Goal: Task Accomplishment & Management: Complete application form

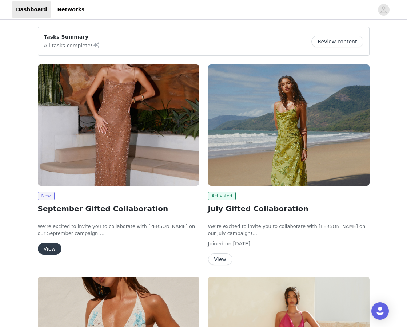
scroll to position [65, 0]
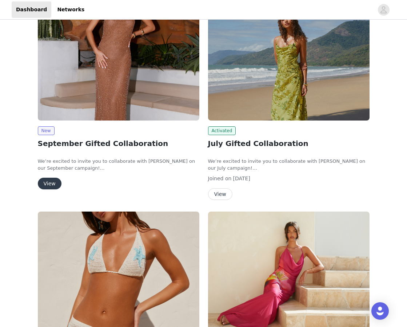
click at [53, 178] on button "View" at bounding box center [50, 184] width 24 height 12
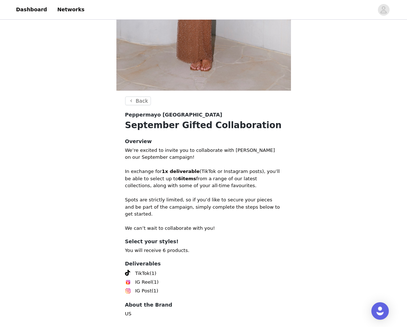
scroll to position [225, 0]
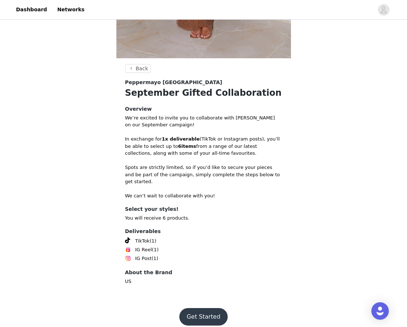
click at [195, 309] on button "Get Started" at bounding box center [204, 316] width 48 height 17
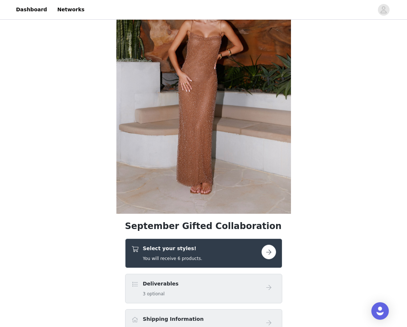
scroll to position [115, 0]
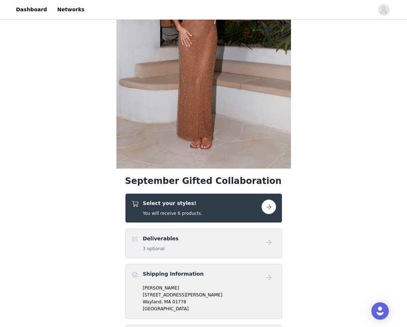
click at [212, 211] on div "Select your styles! You will receive 6 products." at bounding box center [196, 208] width 130 height 17
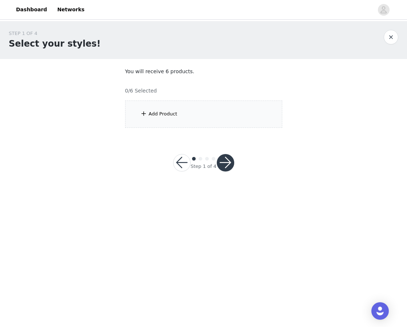
click at [220, 103] on div "Add Product" at bounding box center [203, 114] width 157 height 27
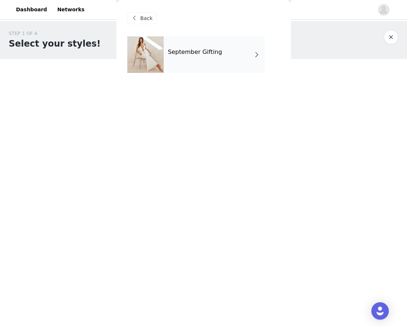
click at [204, 60] on div "September Gifting" at bounding box center [214, 54] width 101 height 36
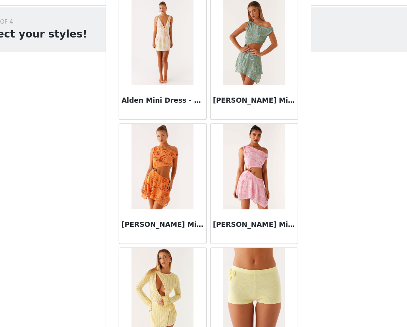
scroll to position [787, 0]
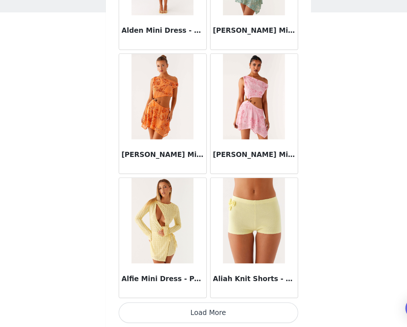
click at [175, 313] on button "Load More" at bounding box center [203, 314] width 153 height 17
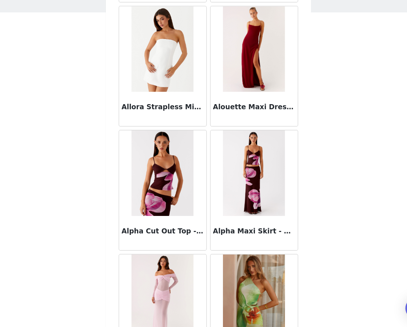
scroll to position [1603, 0]
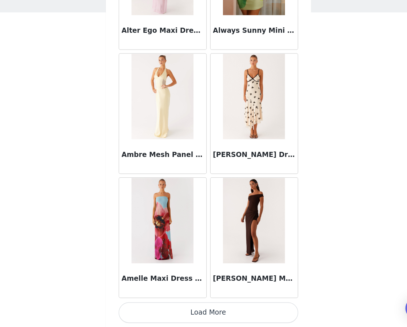
click at [196, 311] on button "Load More" at bounding box center [203, 314] width 153 height 17
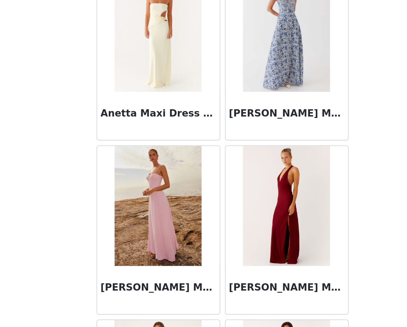
scroll to position [2899, 0]
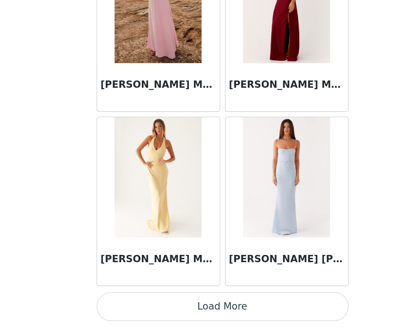
click at [220, 314] on button "Load More" at bounding box center [203, 314] width 153 height 17
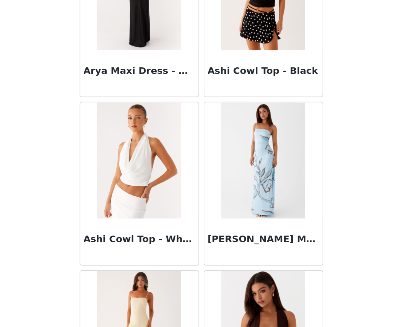
scroll to position [3530, 0]
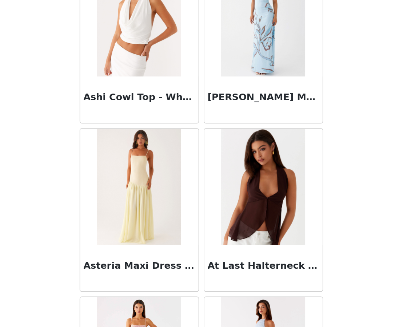
click at [299, 265] on body "Dashboard Networks STEP 1 OF 4 Select your styles! You will receive 6 products.…" at bounding box center [203, 163] width 407 height 327
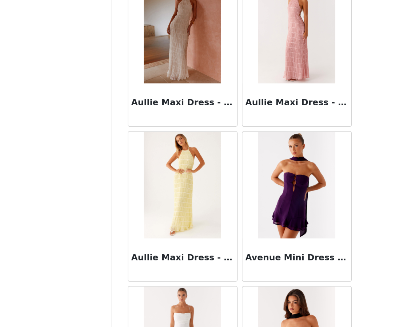
scroll to position [3955, 0]
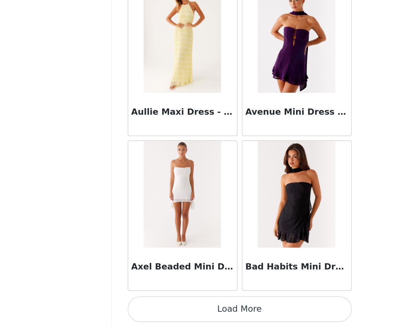
click at [193, 314] on button "Load More" at bounding box center [203, 314] width 153 height 17
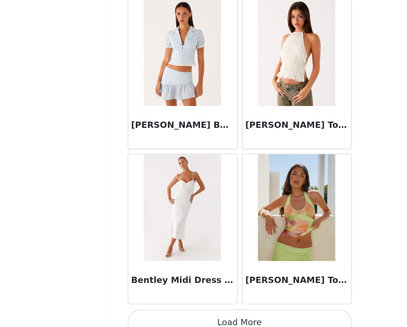
scroll to position [5011, 0]
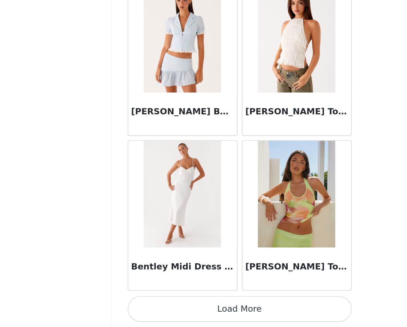
click at [177, 312] on button "Load More" at bounding box center [203, 314] width 153 height 17
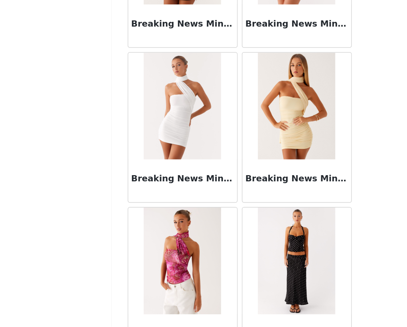
scroll to position [6067, 0]
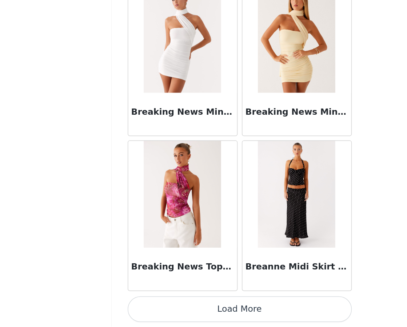
click at [194, 316] on button "Load More" at bounding box center [203, 314] width 153 height 17
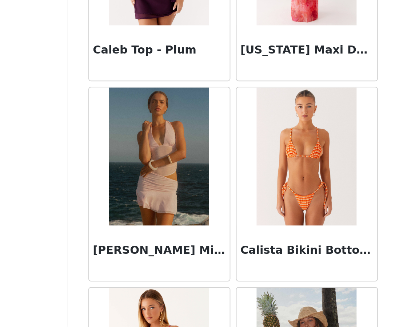
scroll to position [7124, 0]
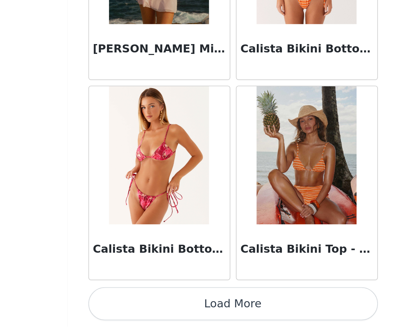
click at [172, 314] on button "Load More" at bounding box center [203, 314] width 153 height 17
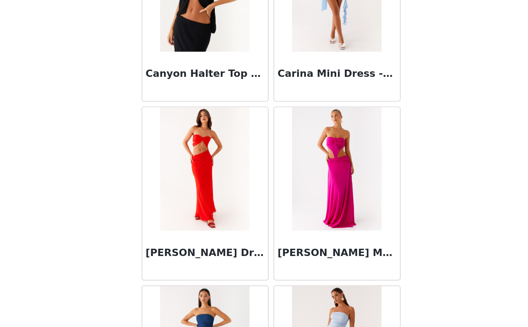
scroll to position [7716, 0]
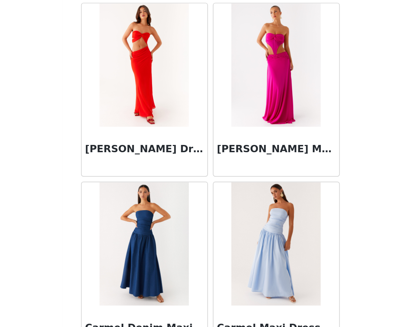
click at [179, 134] on div "[PERSON_NAME] Dress - Red" at bounding box center [165, 187] width 78 height 106
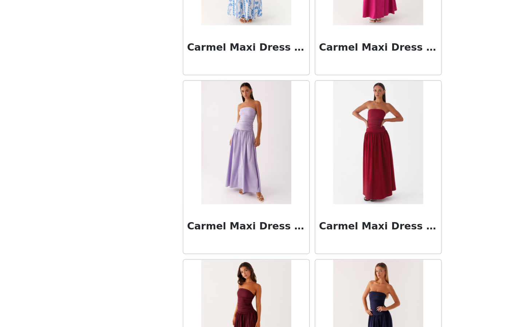
scroll to position [8180, 0]
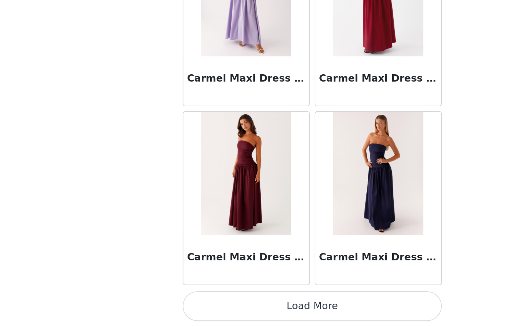
click at [254, 317] on button "Load More" at bounding box center [264, 314] width 153 height 17
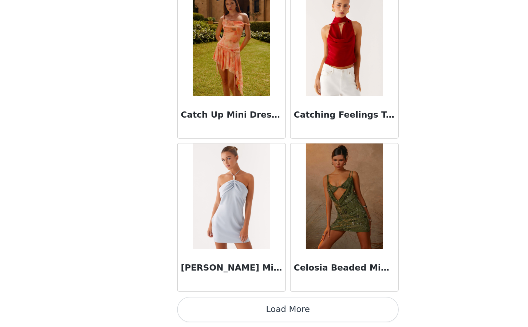
scroll to position [0, 0]
click at [269, 311] on button "Load More" at bounding box center [264, 314] width 153 height 17
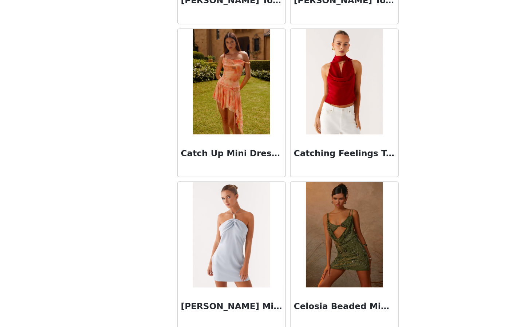
click at [292, 174] on img at bounding box center [302, 157] width 53 height 73
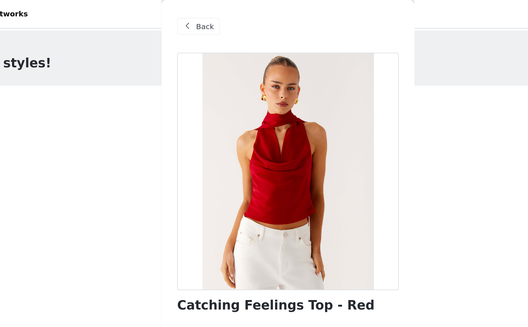
click at [273, 87] on div at bounding box center [264, 118] width 153 height 164
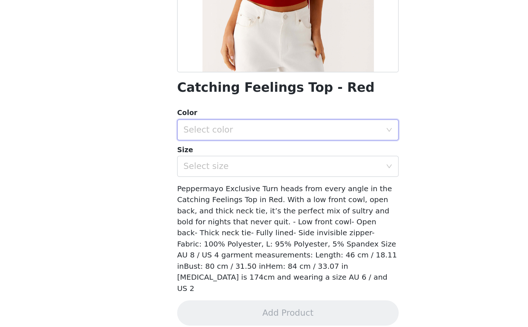
click at [243, 196] on div "Select color" at bounding box center [261, 191] width 139 height 14
click at [237, 207] on li "Red" at bounding box center [264, 207] width 153 height 12
click at [226, 216] on div "Select size" at bounding box center [260, 215] width 136 height 7
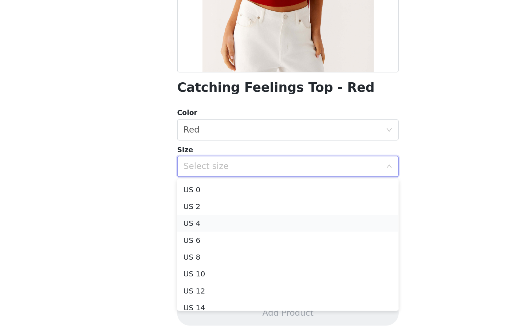
click at [214, 255] on li "US 4" at bounding box center [264, 255] width 153 height 12
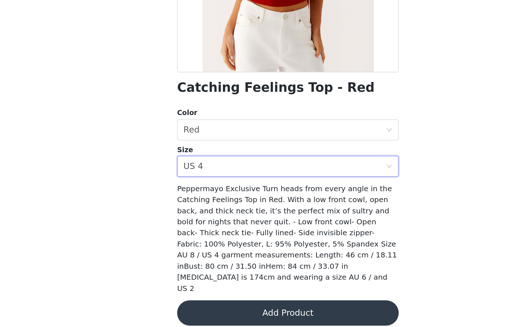
click at [243, 299] on div "Catching Feelings Top - Red Color Select color Red Size Select size US 4 Pepper…" at bounding box center [264, 160] width 153 height 347
click at [239, 312] on button "Add Product" at bounding box center [264, 316] width 153 height 17
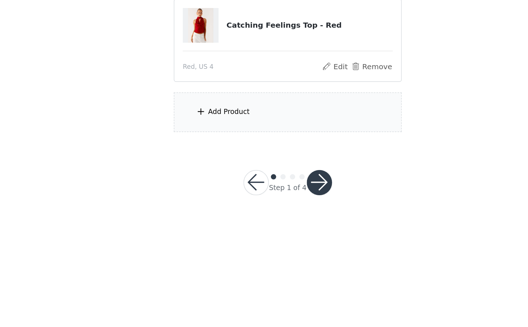
click at [218, 176] on div "Add Product" at bounding box center [223, 178] width 29 height 7
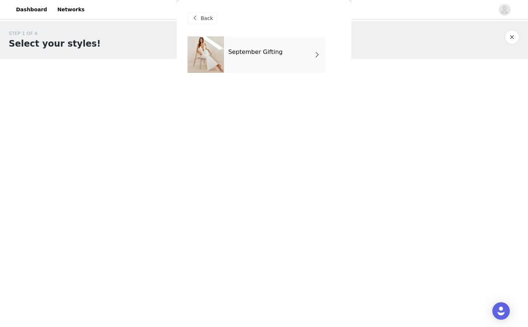
click at [247, 66] on div "September Gifting" at bounding box center [274, 54] width 101 height 36
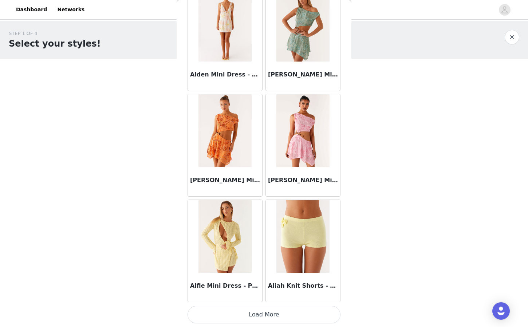
click at [275, 316] on button "Load More" at bounding box center [264, 314] width 153 height 17
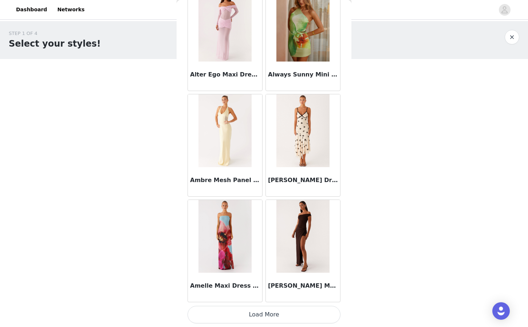
click at [254, 312] on button "Load More" at bounding box center [264, 314] width 153 height 17
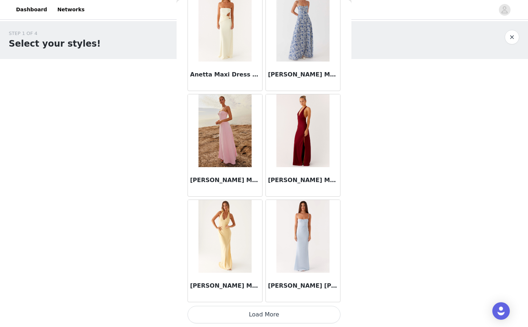
click at [253, 315] on button "Load More" at bounding box center [264, 314] width 153 height 17
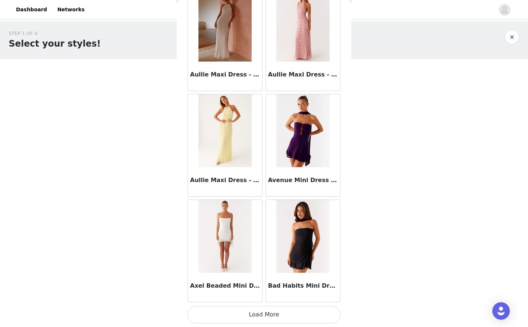
click at [276, 308] on button "Load More" at bounding box center [264, 314] width 153 height 17
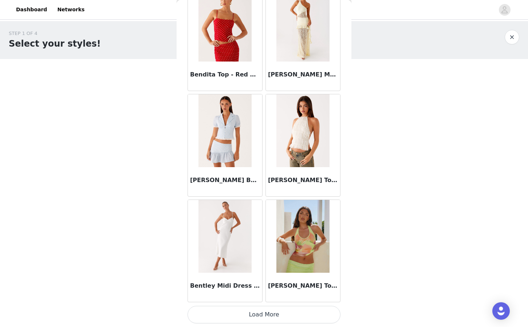
click at [277, 307] on button "Load More" at bounding box center [264, 314] width 153 height 17
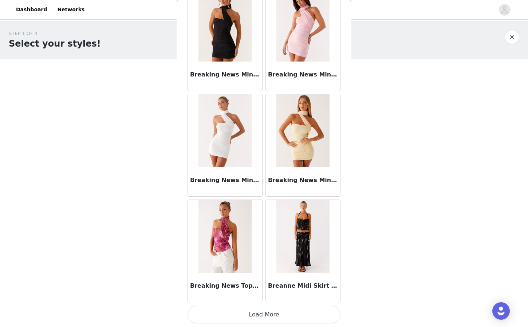
click at [275, 313] on button "Load More" at bounding box center [264, 314] width 153 height 17
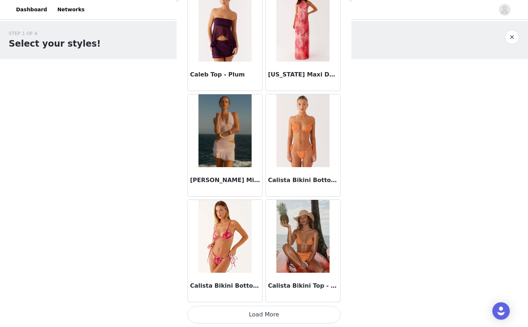
click at [264, 310] on button "Load More" at bounding box center [264, 314] width 153 height 17
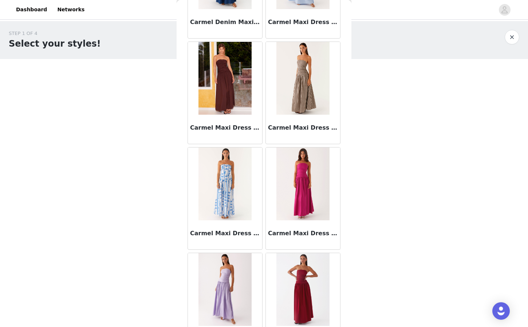
scroll to position [8180, 0]
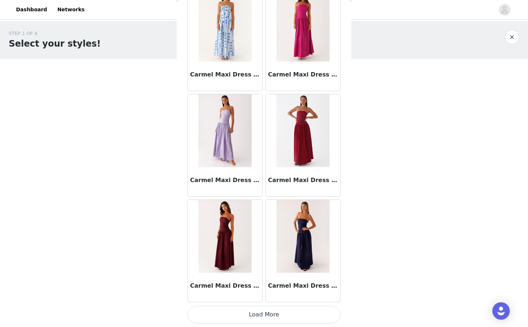
click at [266, 302] on div "Carmel Maxi Dress - Navy" at bounding box center [303, 251] width 78 height 106
click at [266, 311] on button "Load More" at bounding box center [264, 314] width 153 height 17
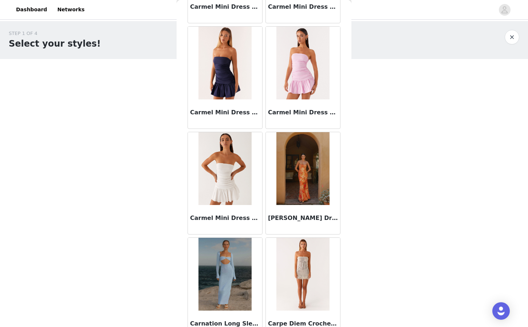
scroll to position [9236, 0]
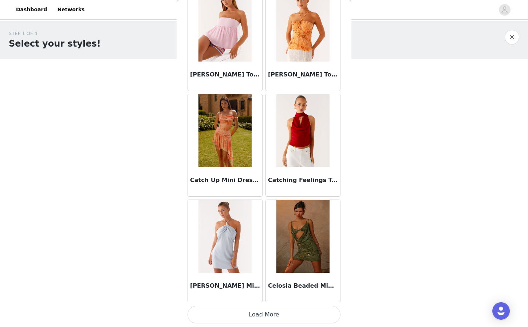
click at [260, 311] on button "Load More" at bounding box center [264, 314] width 153 height 17
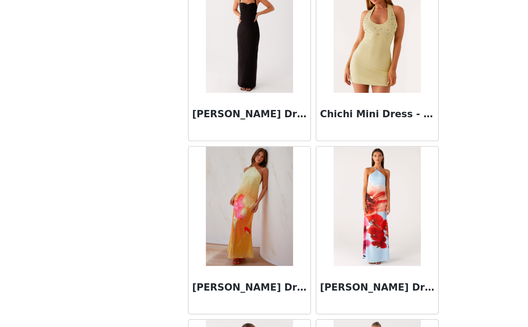
scroll to position [10292, 0]
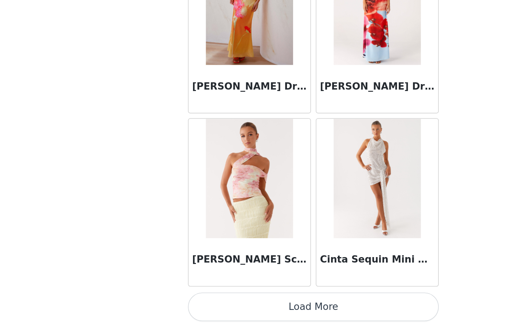
click at [240, 316] on button "Load More" at bounding box center [264, 314] width 153 height 17
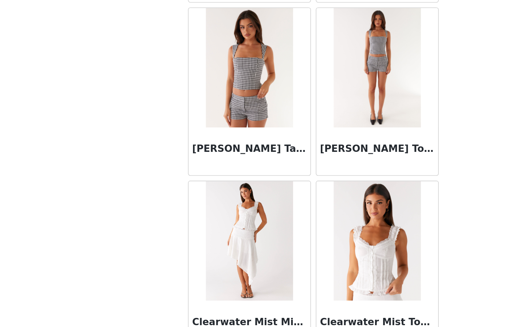
scroll to position [0, 0]
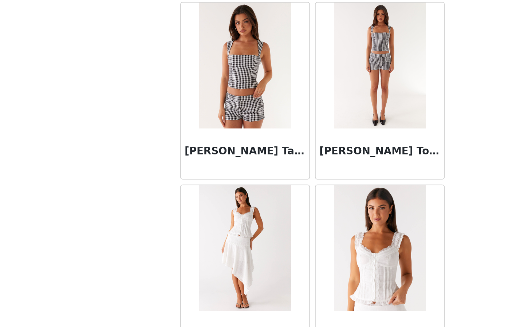
click at [151, 214] on div "STEP 1 OF 4 Select your styles! You will receive 6 products. 1/6 Selected Catch…" at bounding box center [264, 137] width 528 height 232
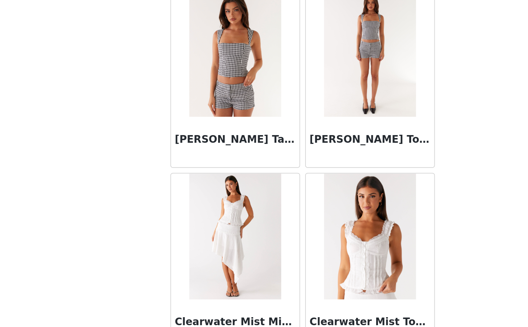
click at [228, 186] on img at bounding box center [224, 169] width 53 height 73
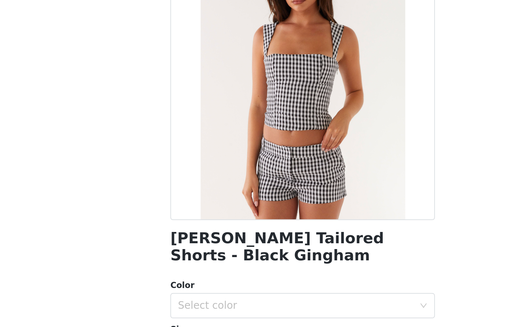
click at [252, 178] on div at bounding box center [264, 118] width 153 height 164
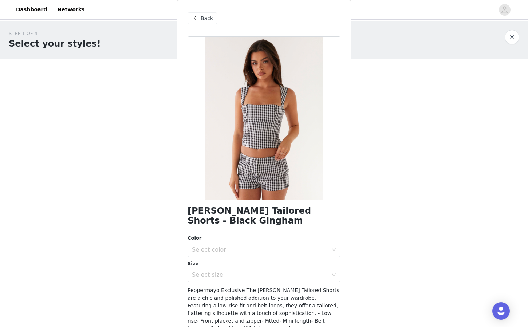
scroll to position [59, 0]
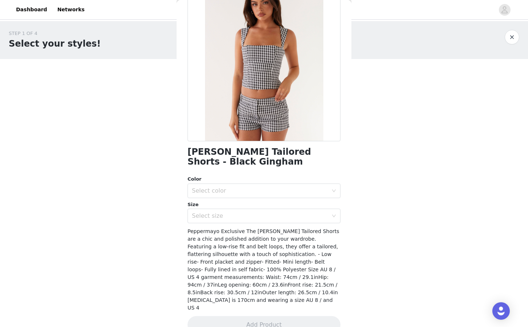
click at [139, 245] on div "STEP 1 OF 4 Select your styles! You will receive 6 products. 1/6 Selected Catch…" at bounding box center [264, 137] width 528 height 232
click at [207, 240] on span "Peppermayo Exclusive The [PERSON_NAME] Tailored Shorts are a chic and polished …" at bounding box center [264, 269] width 152 height 82
click at [221, 192] on div "Select color" at bounding box center [260, 190] width 136 height 7
click at [224, 204] on li "Black Gingham" at bounding box center [264, 207] width 153 height 12
click at [222, 218] on div "Select size" at bounding box center [260, 215] width 136 height 7
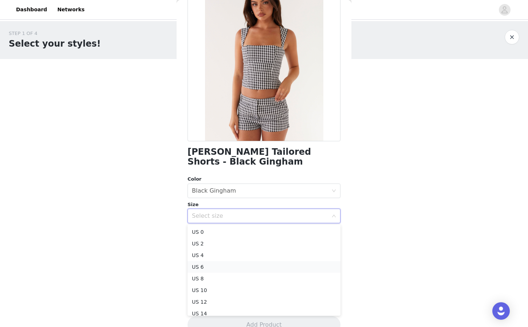
click at [225, 270] on li "US 6" at bounding box center [264, 267] width 153 height 12
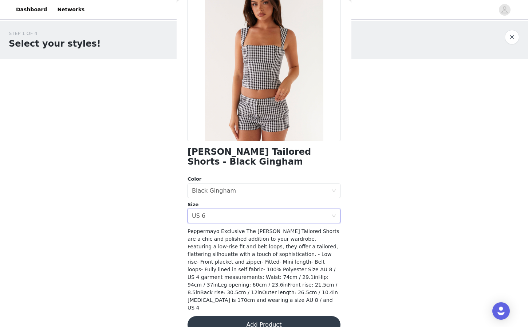
click at [258, 316] on button "Add Product" at bounding box center [264, 324] width 153 height 17
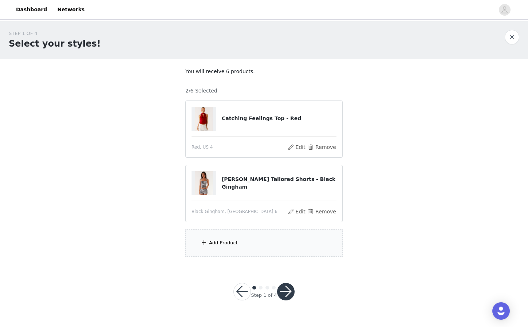
click at [229, 245] on div "Add Product" at bounding box center [223, 242] width 29 height 7
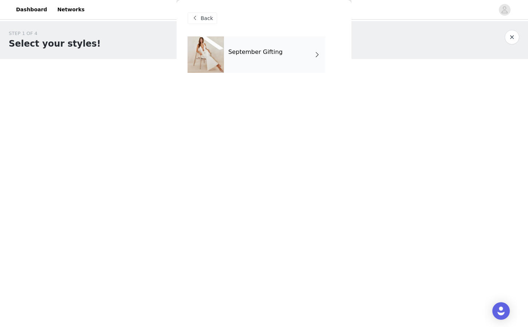
click at [240, 55] on h4 "September Gifting" at bounding box center [255, 52] width 54 height 7
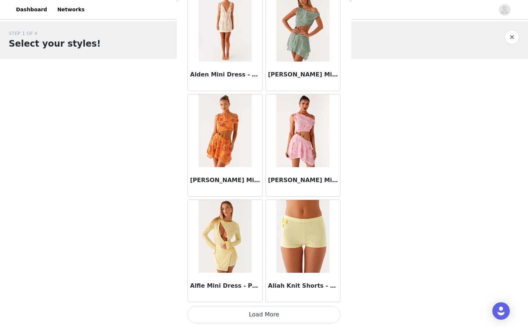
click at [266, 319] on button "Load More" at bounding box center [264, 314] width 153 height 17
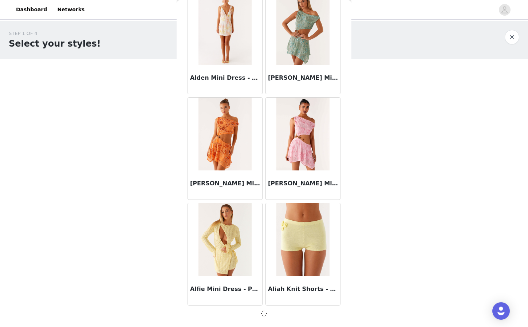
scroll to position [787, 0]
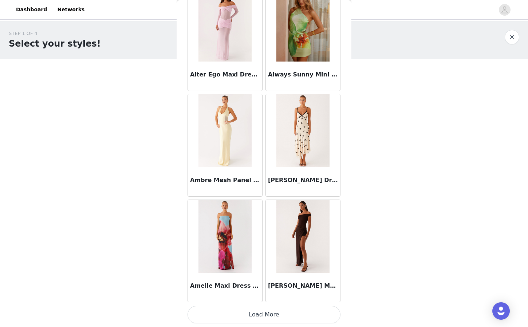
click at [265, 316] on button "Load More" at bounding box center [264, 314] width 153 height 17
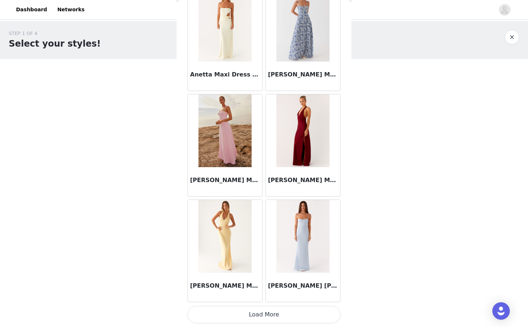
click at [257, 310] on button "Load More" at bounding box center [264, 314] width 153 height 17
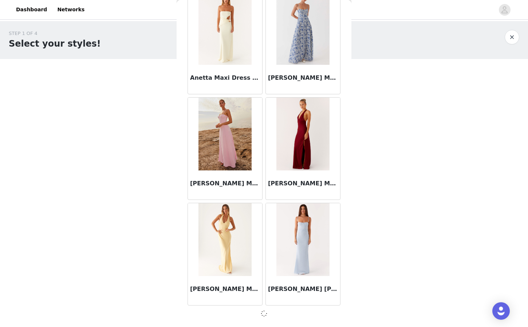
scroll to position [2896, 0]
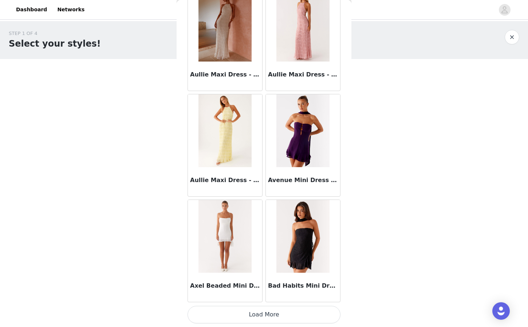
click at [274, 311] on button "Load More" at bounding box center [264, 314] width 153 height 17
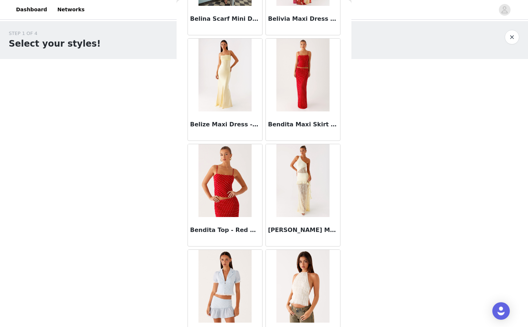
scroll to position [5011, 0]
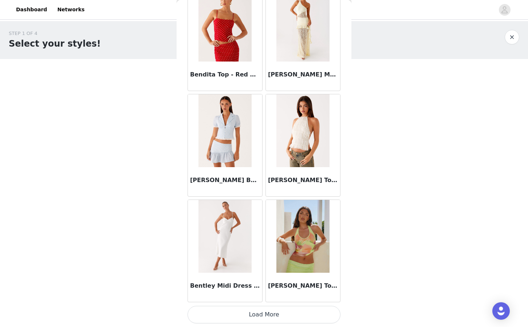
click at [280, 323] on button "Load More" at bounding box center [264, 314] width 153 height 17
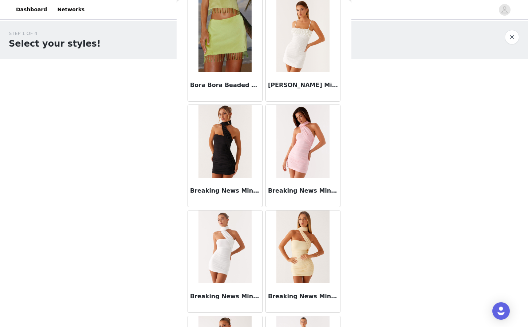
scroll to position [6067, 0]
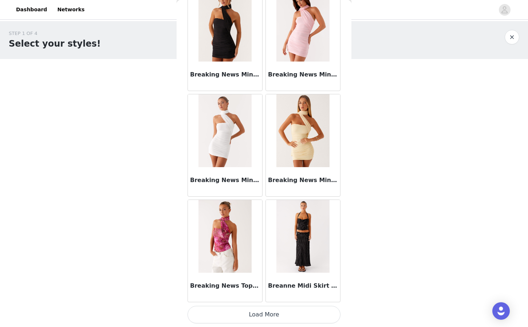
click at [266, 309] on button "Load More" at bounding box center [264, 314] width 153 height 17
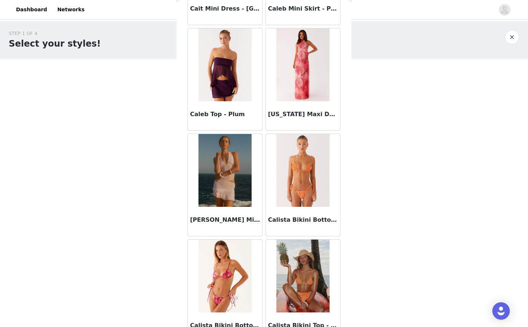
scroll to position [7124, 0]
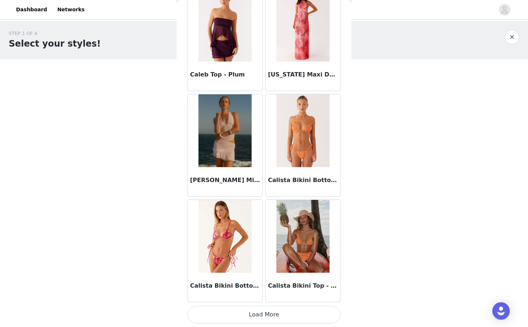
click at [272, 307] on button "Load More" at bounding box center [264, 314] width 153 height 17
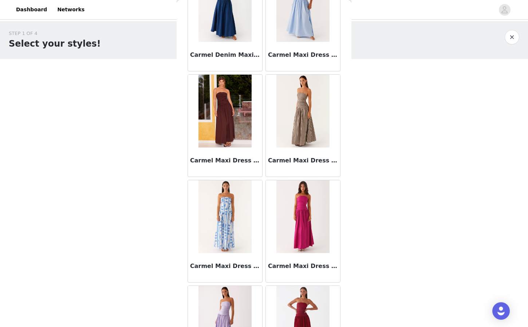
scroll to position [8180, 0]
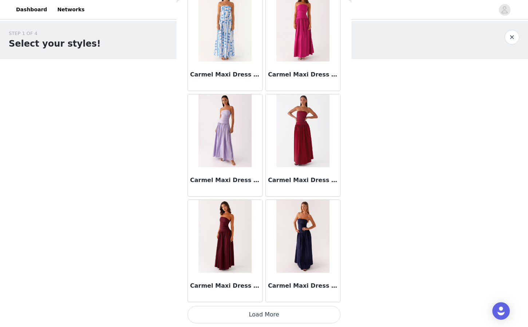
click at [281, 313] on button "Load More" at bounding box center [264, 314] width 153 height 17
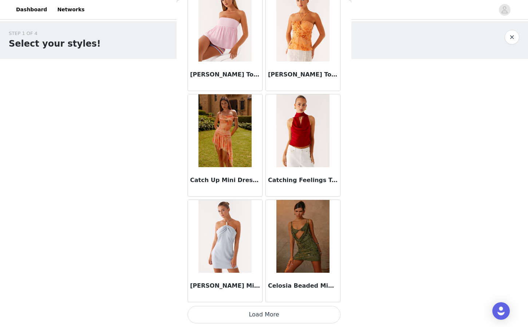
click at [286, 310] on button "Load More" at bounding box center [264, 314] width 153 height 17
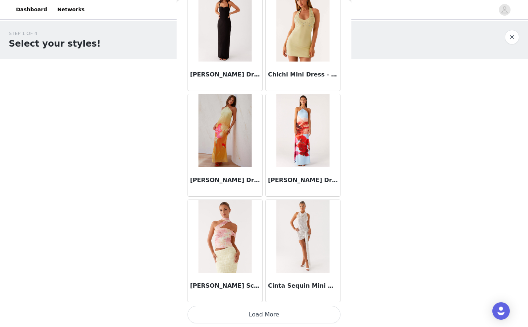
click at [267, 314] on button "Load More" at bounding box center [264, 314] width 153 height 17
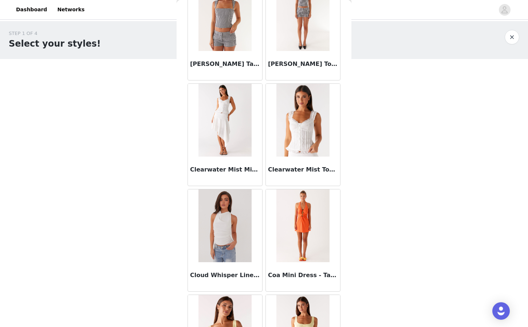
scroll to position [10970, 0]
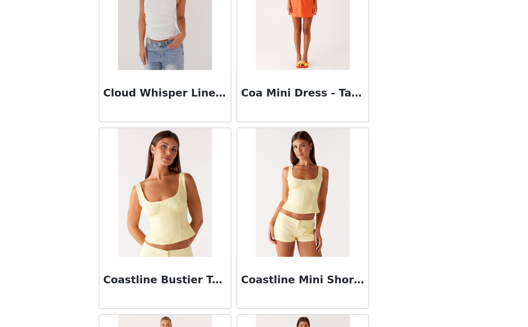
click at [353, 201] on div "STEP 1 OF 4 Select your styles! You will receive 6 products. 2/6 Selected Catch…" at bounding box center [264, 143] width 528 height 244
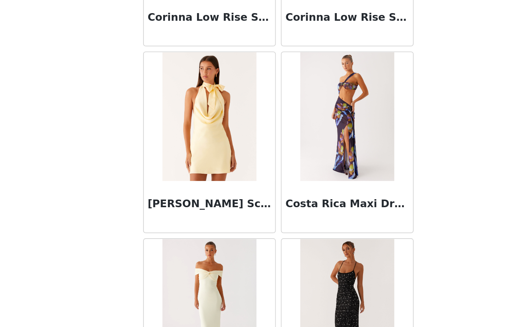
scroll to position [11348, 0]
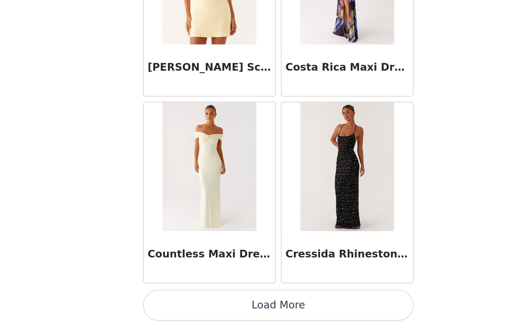
click at [285, 315] on button "Load More" at bounding box center [264, 314] width 153 height 17
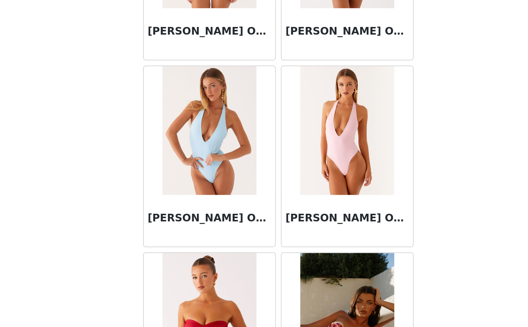
scroll to position [12404, 0]
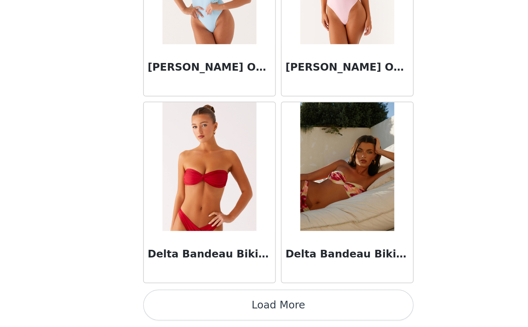
click at [265, 313] on button "Load More" at bounding box center [264, 314] width 153 height 17
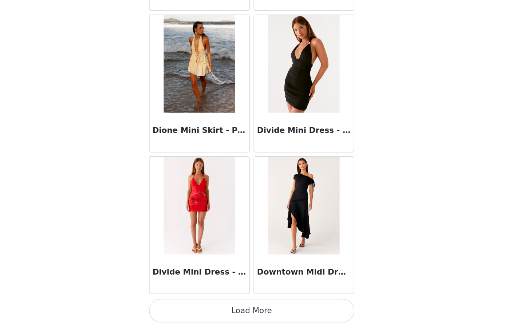
scroll to position [0, 0]
click at [248, 310] on button "Load More" at bounding box center [264, 314] width 153 height 17
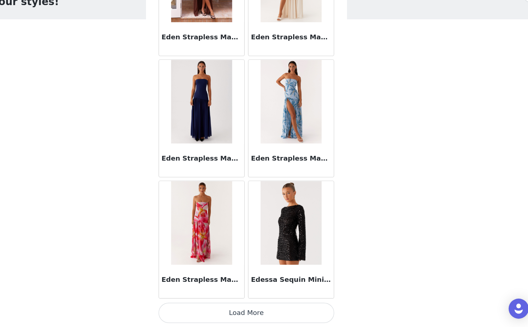
click at [268, 311] on button "Load More" at bounding box center [264, 314] width 153 height 17
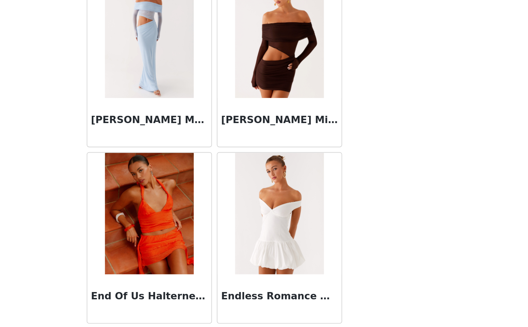
scroll to position [15572, 0]
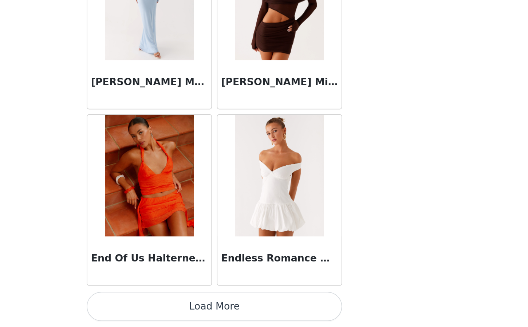
click at [276, 310] on button "Load More" at bounding box center [264, 314] width 153 height 17
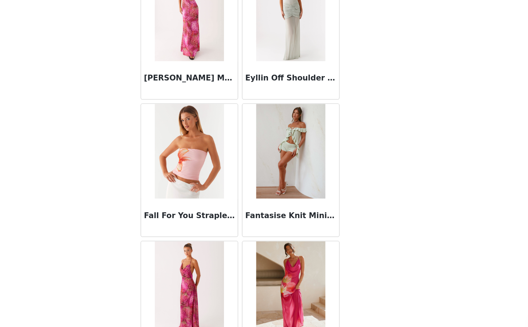
scroll to position [16628, 0]
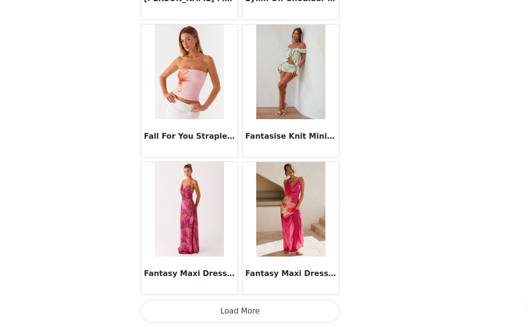
click at [243, 311] on button "Load More" at bounding box center [264, 314] width 153 height 17
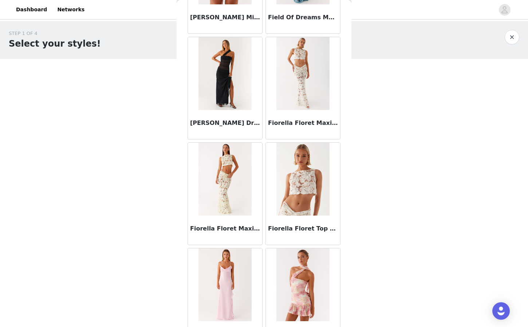
scroll to position [17047, 0]
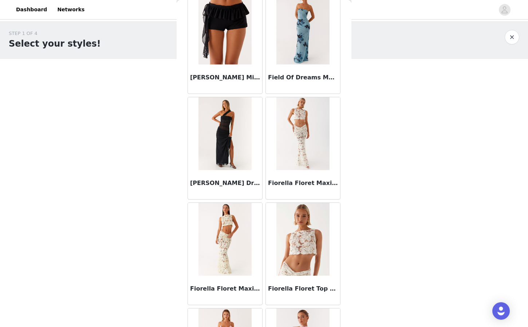
click at [246, 77] on h3 "[PERSON_NAME] Mini Shorts - Black" at bounding box center [225, 77] width 70 height 9
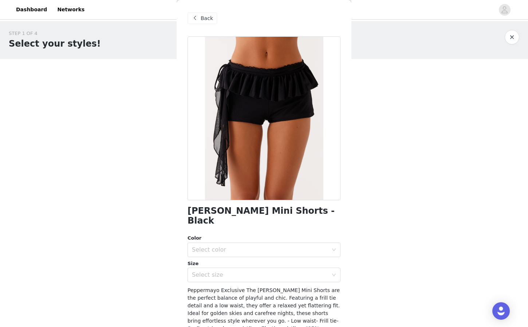
scroll to position [49, 0]
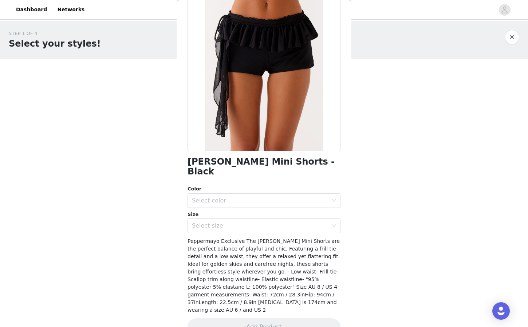
click at [252, 185] on div "Color Select color" at bounding box center [264, 196] width 153 height 23
click at [254, 197] on div "Select color" at bounding box center [260, 200] width 136 height 7
click at [239, 208] on li "Black" at bounding box center [264, 207] width 153 height 12
click at [226, 223] on div "[PERSON_NAME] Mini Shorts - Black Color Select color Black Size Select size Pep…" at bounding box center [264, 165] width 153 height 357
click at [224, 222] on div "Select size" at bounding box center [260, 225] width 136 height 7
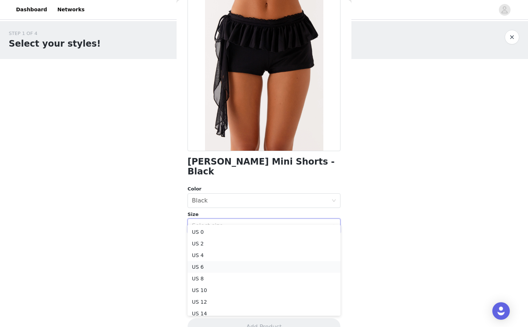
click at [208, 267] on li "US 6" at bounding box center [264, 267] width 153 height 12
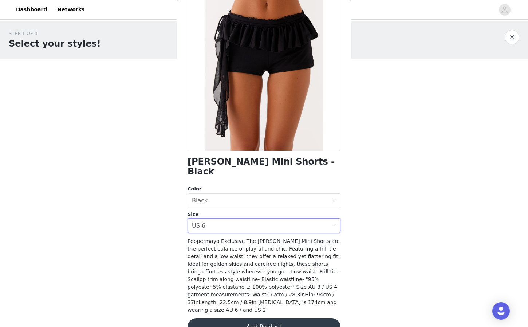
click at [233, 318] on button "Add Product" at bounding box center [264, 326] width 153 height 17
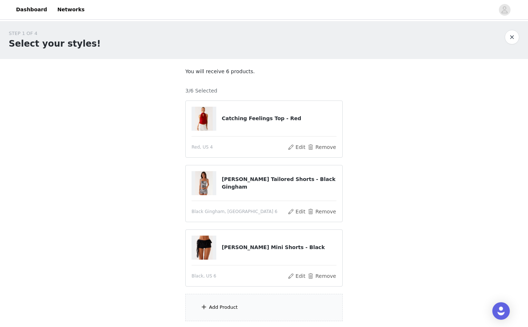
click at [229, 307] on div "Add Product" at bounding box center [223, 307] width 29 height 7
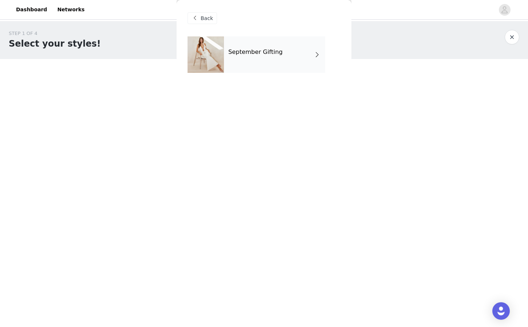
click at [261, 60] on div "September Gifting" at bounding box center [274, 54] width 101 height 36
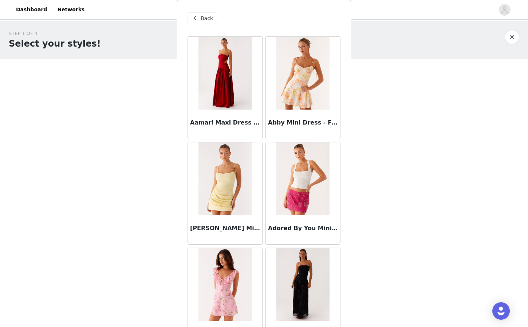
click at [209, 16] on span "Back" at bounding box center [207, 19] width 12 height 8
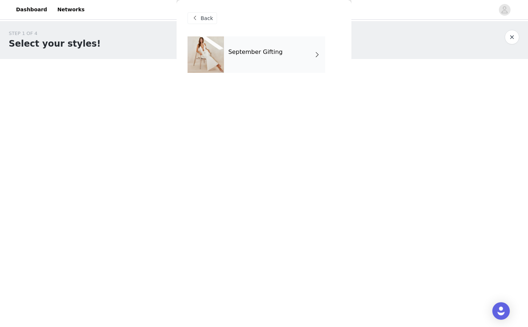
click at [206, 9] on div "Back" at bounding box center [264, 18] width 153 height 36
click at [206, 20] on span "Back" at bounding box center [207, 19] width 12 height 8
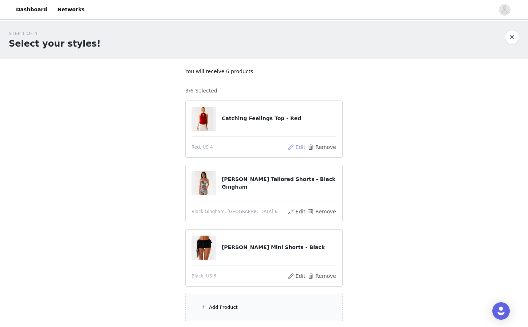
click at [295, 149] on button "Edit" at bounding box center [296, 147] width 19 height 9
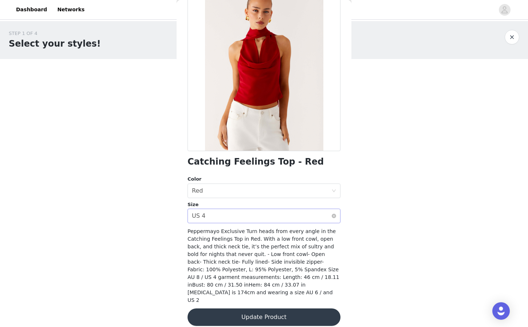
click at [243, 220] on div "Select size US 4" at bounding box center [261, 216] width 139 height 14
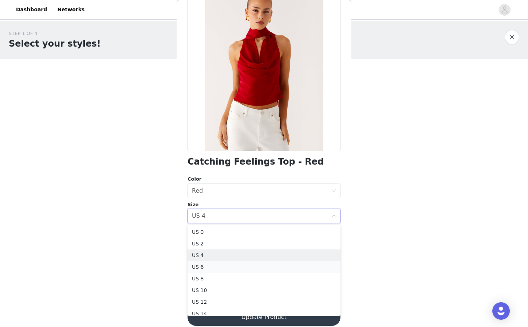
click at [219, 271] on li "US 6" at bounding box center [264, 267] width 153 height 12
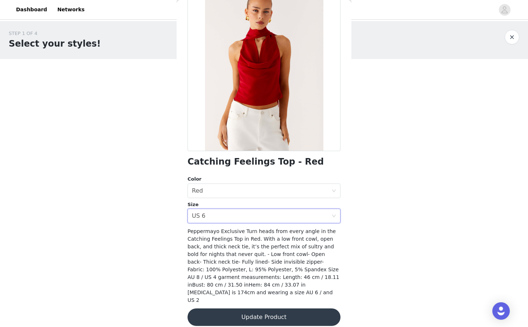
click at [237, 308] on button "Update Product" at bounding box center [264, 316] width 153 height 17
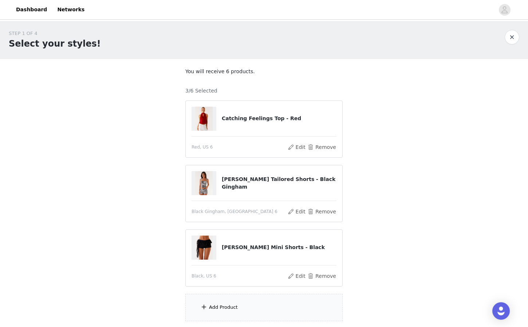
click at [234, 291] on section "You will receive 6 products. 3/6 Selected Catching Feelings Top - Red Red, [GEO…" at bounding box center [264, 194] width 175 height 271
click at [234, 301] on div "Add Product" at bounding box center [263, 307] width 157 height 27
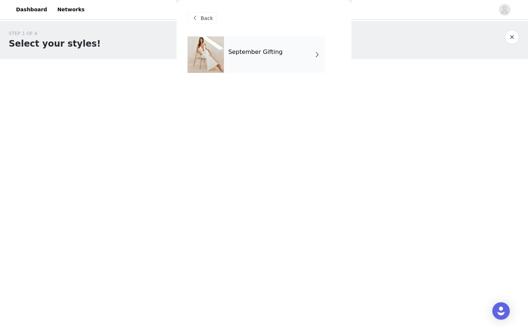
click at [261, 55] on h4 "September Gifting" at bounding box center [255, 52] width 54 height 7
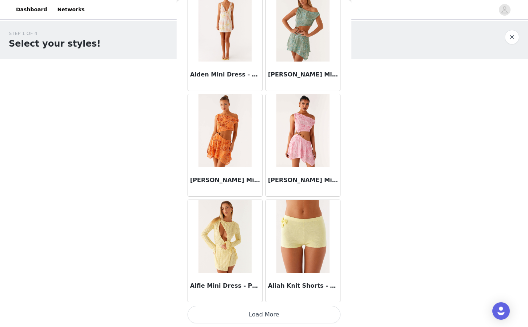
scroll to position [55, 0]
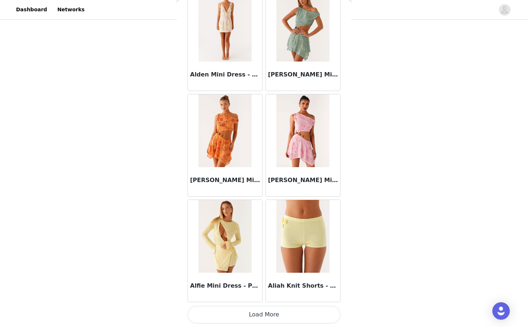
click at [239, 317] on button "Load More" at bounding box center [264, 314] width 153 height 17
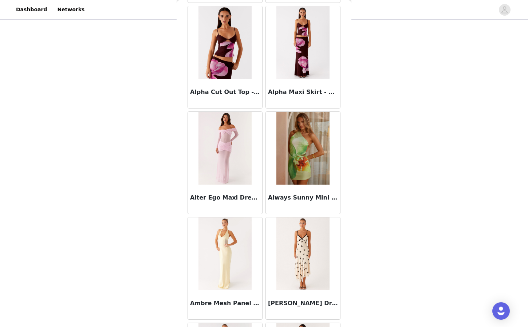
scroll to position [1843, 0]
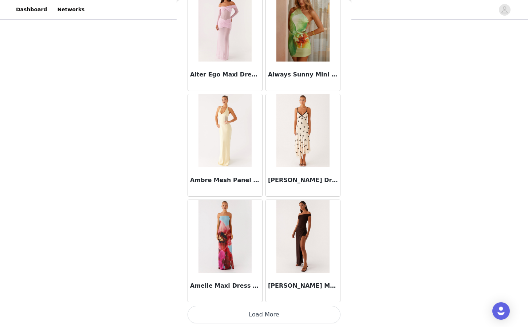
click at [286, 303] on div "[PERSON_NAME] Maxi Dress - Chocolate" at bounding box center [303, 251] width 78 height 106
click at [283, 314] on button "Load More" at bounding box center [264, 314] width 153 height 17
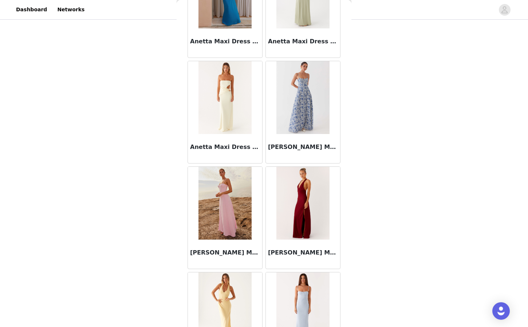
scroll to position [2899, 0]
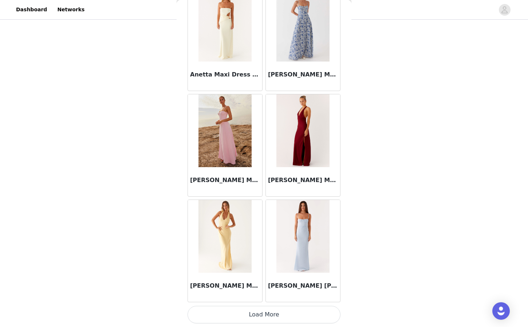
click at [264, 320] on button "Load More" at bounding box center [264, 314] width 153 height 17
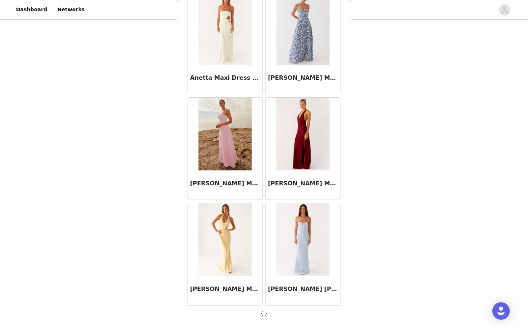
scroll to position [2896, 0]
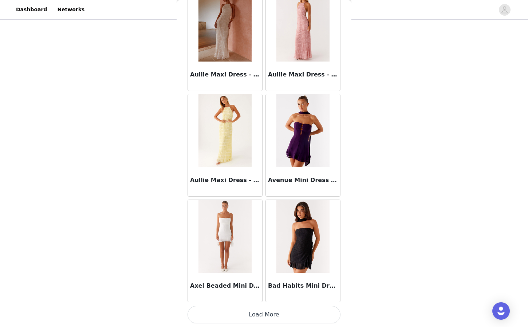
click at [263, 315] on button "Load More" at bounding box center [264, 314] width 153 height 17
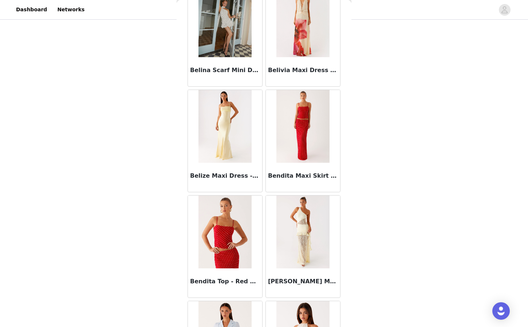
scroll to position [5011, 0]
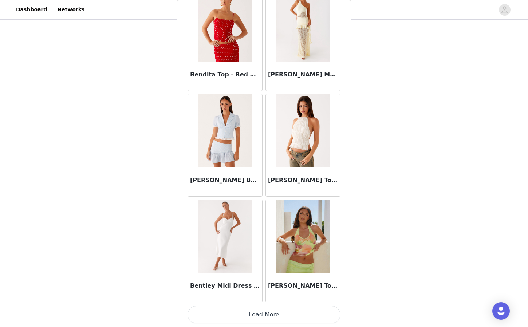
click at [288, 307] on button "Load More" at bounding box center [264, 314] width 153 height 17
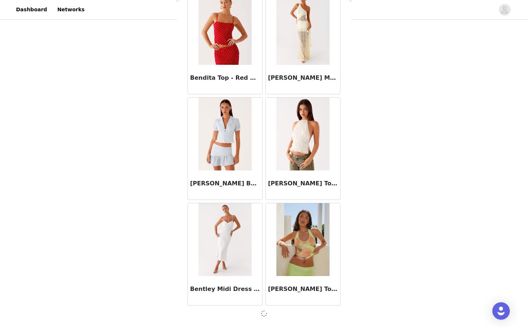
click at [291, 314] on div at bounding box center [264, 313] width 153 height 9
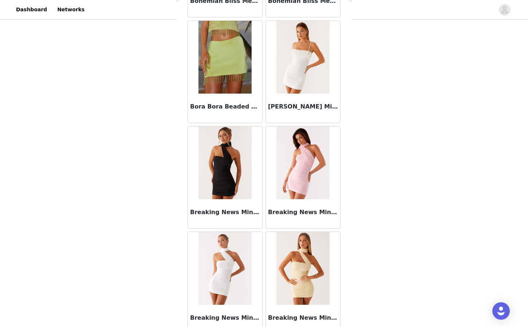
scroll to position [6067, 0]
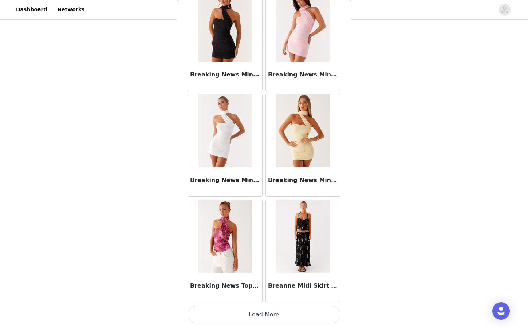
click at [276, 319] on button "Load More" at bounding box center [264, 314] width 153 height 17
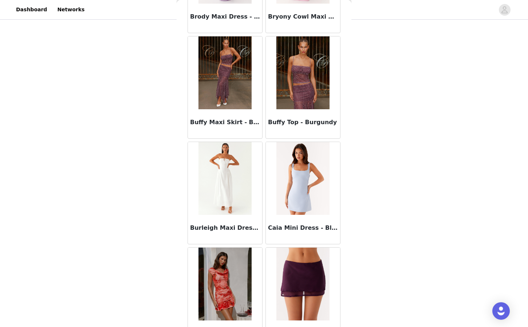
scroll to position [7124, 0]
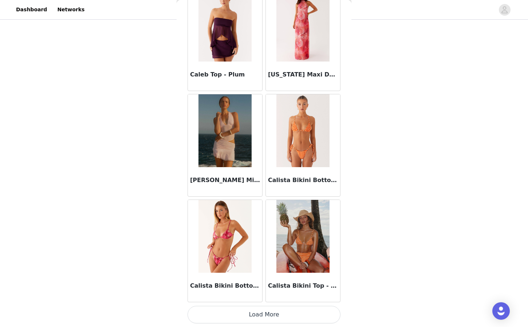
click at [284, 313] on button "Load More" at bounding box center [264, 314] width 153 height 17
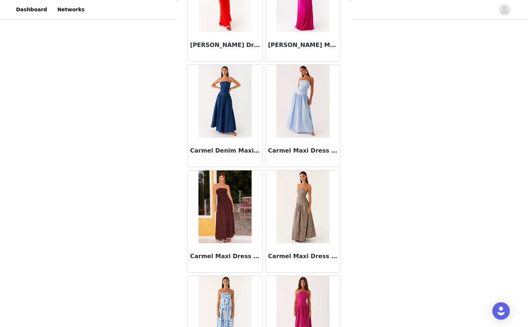
scroll to position [8180, 0]
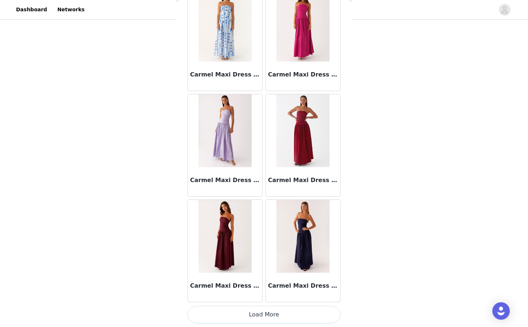
click at [268, 316] on button "Load More" at bounding box center [264, 314] width 153 height 17
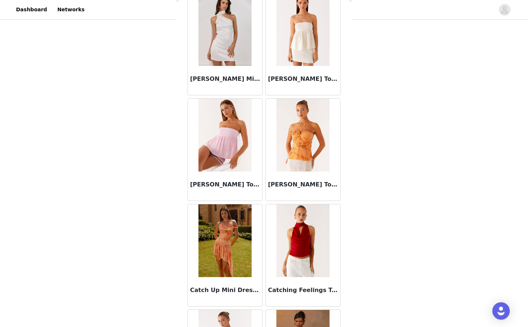
scroll to position [9236, 0]
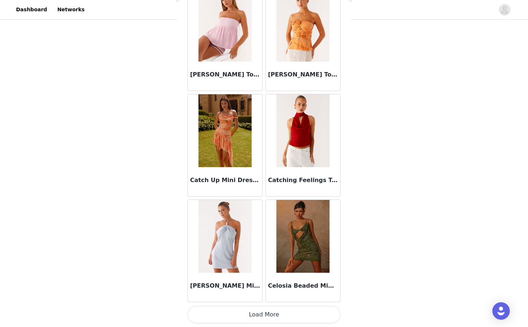
click at [266, 319] on button "Load More" at bounding box center [264, 314] width 153 height 17
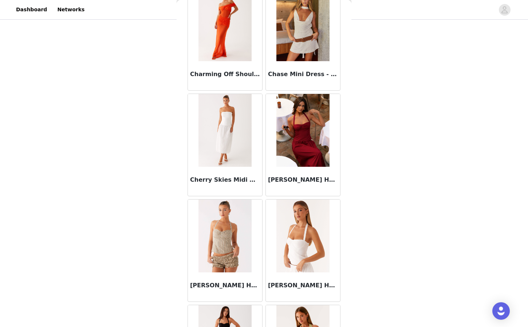
scroll to position [10292, 0]
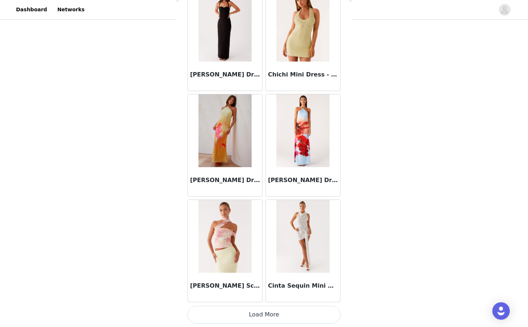
click at [285, 311] on button "Load More" at bounding box center [264, 314] width 153 height 17
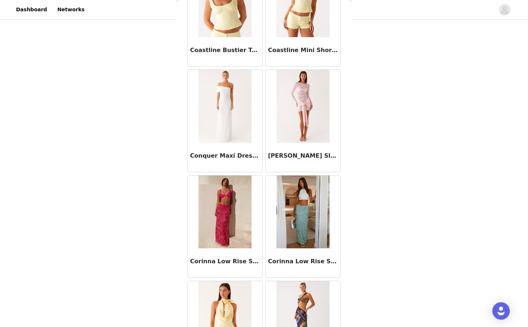
scroll to position [11348, 0]
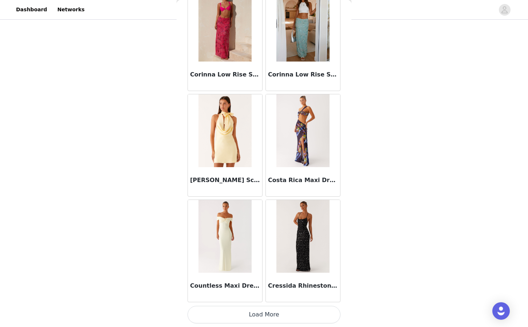
click at [298, 307] on button "Load More" at bounding box center [264, 314] width 153 height 17
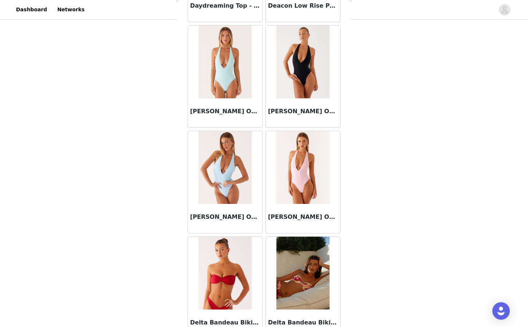
scroll to position [12404, 0]
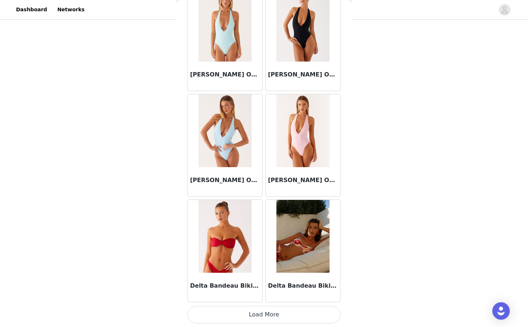
click at [291, 315] on button "Load More" at bounding box center [264, 314] width 153 height 17
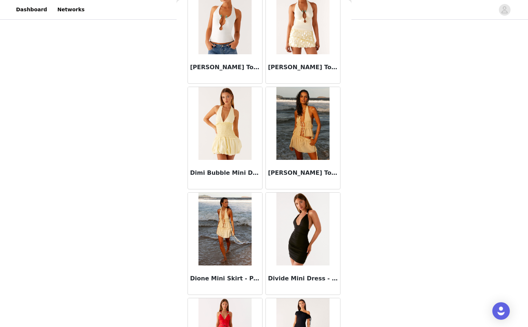
scroll to position [13460, 0]
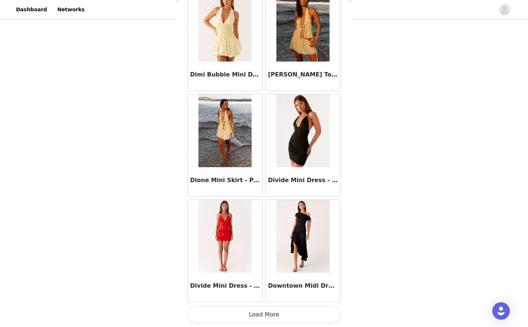
click at [281, 316] on button "Load More" at bounding box center [264, 314] width 153 height 17
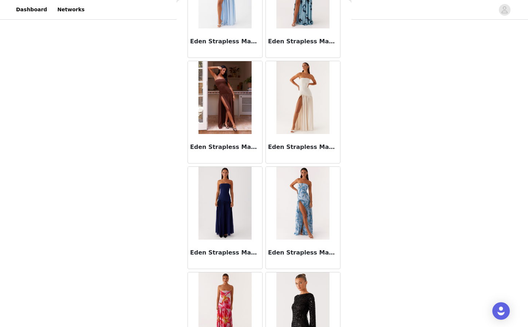
scroll to position [14516, 0]
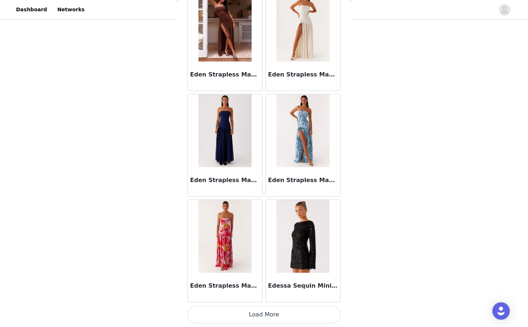
click at [268, 314] on button "Load More" at bounding box center [264, 314] width 153 height 17
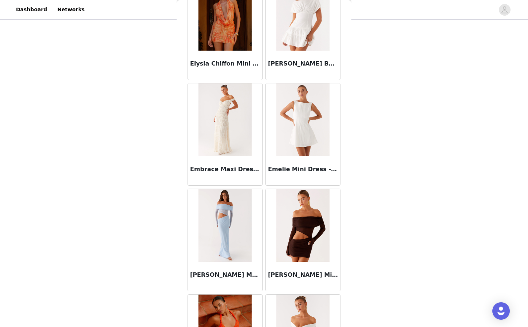
scroll to position [15572, 0]
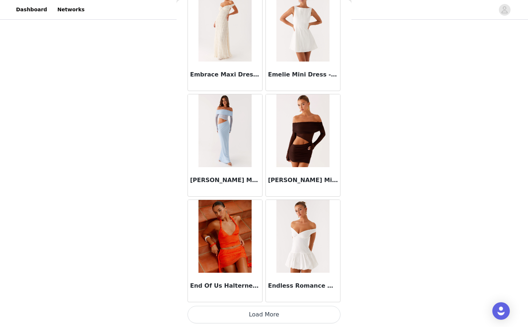
click at [273, 314] on button "Load More" at bounding box center [264, 314] width 153 height 17
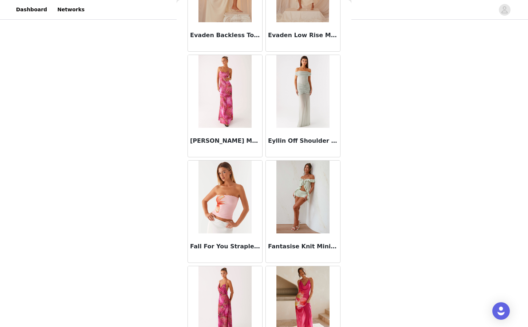
scroll to position [16628, 0]
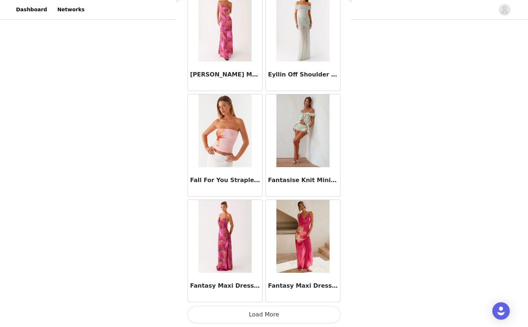
click at [250, 309] on button "Load More" at bounding box center [264, 314] width 153 height 17
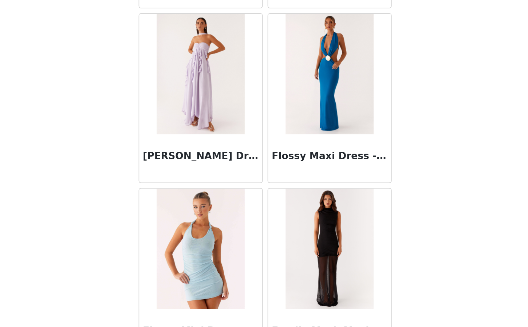
scroll to position [17684, 0]
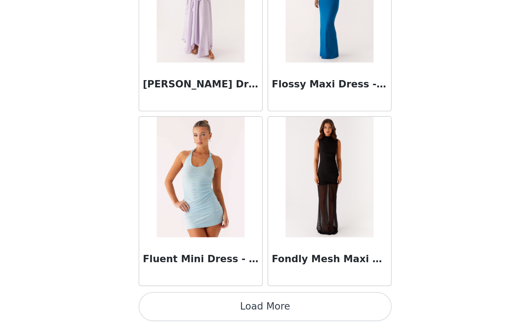
click at [268, 321] on button "Load More" at bounding box center [264, 314] width 153 height 17
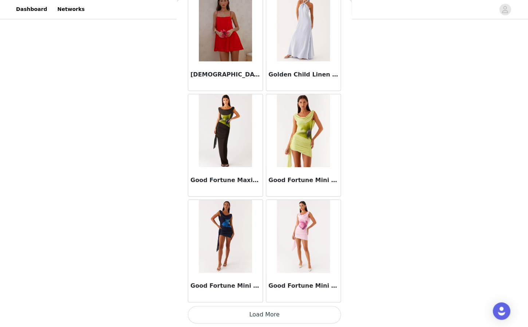
scroll to position [55, 0]
click at [261, 317] on button "Load More" at bounding box center [264, 314] width 153 height 17
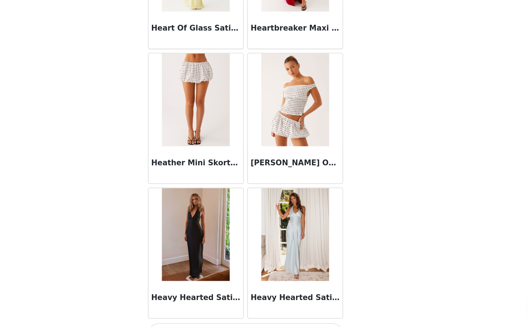
scroll to position [19796, 0]
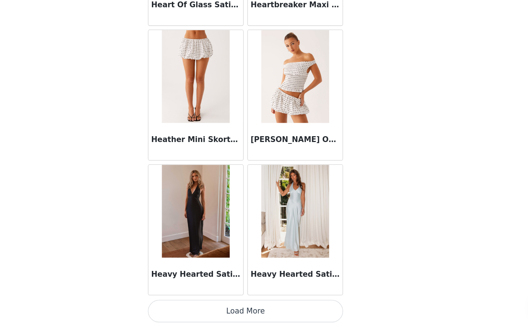
click at [258, 320] on button "Load More" at bounding box center [264, 314] width 153 height 17
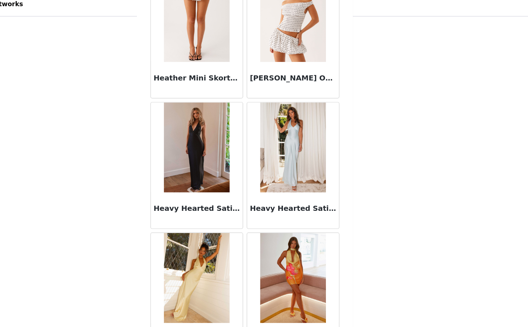
scroll to position [23, 0]
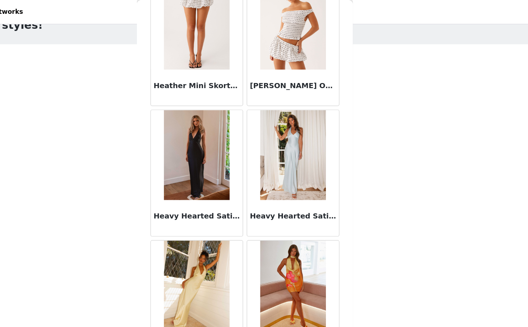
click at [222, 46] on img at bounding box center [224, 20] width 53 height 73
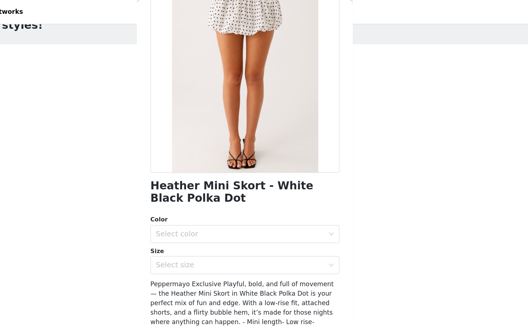
scroll to position [74, 0]
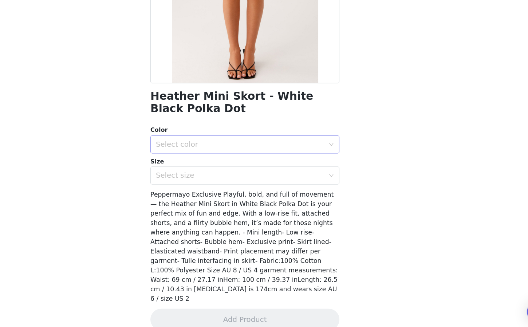
click at [266, 173] on div "Select color" at bounding box center [260, 175] width 136 height 7
click at [251, 189] on li "White Black Polka Dot" at bounding box center [264, 192] width 153 height 12
click at [249, 200] on div "Select size" at bounding box center [260, 200] width 136 height 7
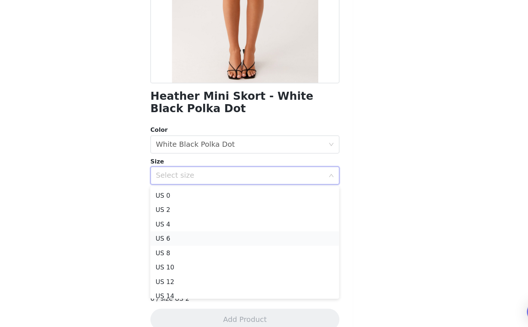
click at [210, 253] on li "US 6" at bounding box center [264, 252] width 153 height 12
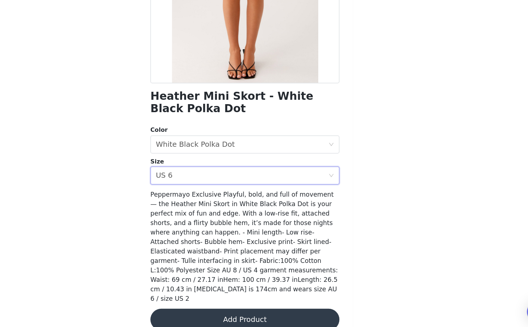
click at [254, 313] on button "Add Product" at bounding box center [264, 316] width 153 height 17
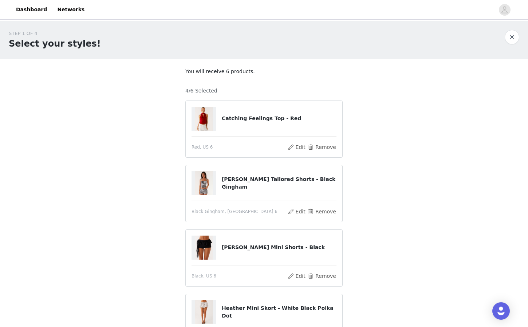
scroll to position [119, 0]
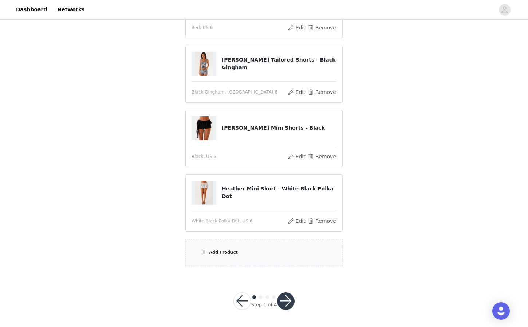
click at [251, 244] on div "Add Product" at bounding box center [263, 252] width 157 height 27
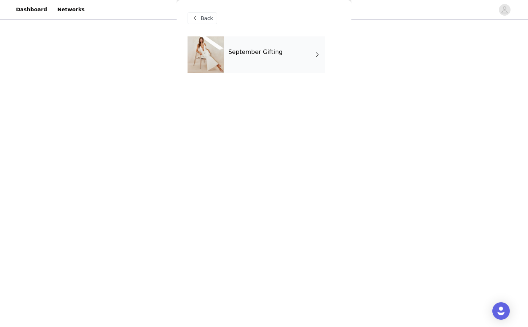
click at [252, 62] on div "September Gifting" at bounding box center [274, 54] width 101 height 36
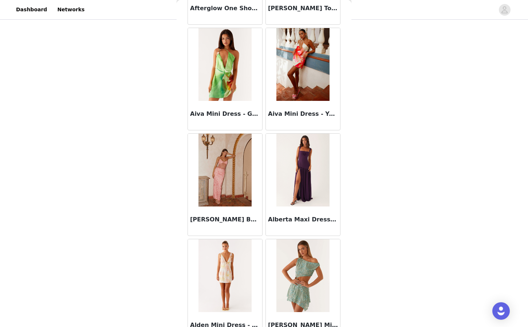
scroll to position [787, 0]
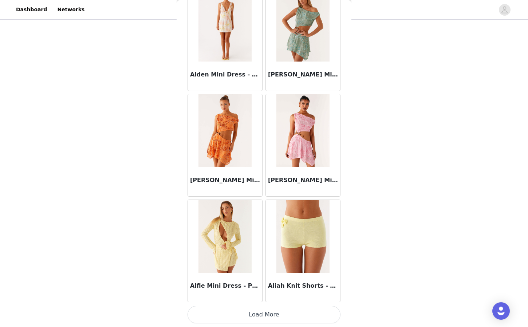
click at [275, 312] on button "Load More" at bounding box center [264, 314] width 153 height 17
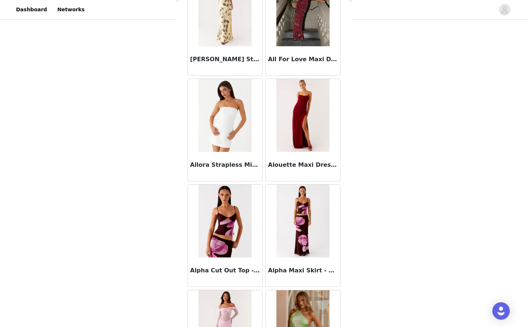
scroll to position [1843, 0]
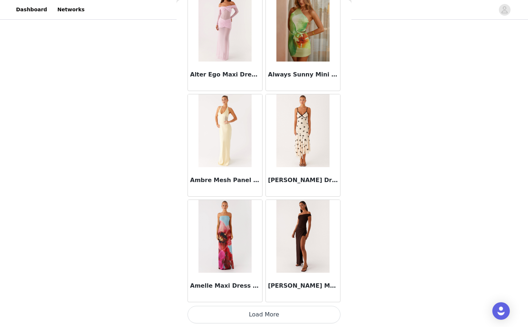
click at [262, 316] on button "Load More" at bounding box center [264, 314] width 153 height 17
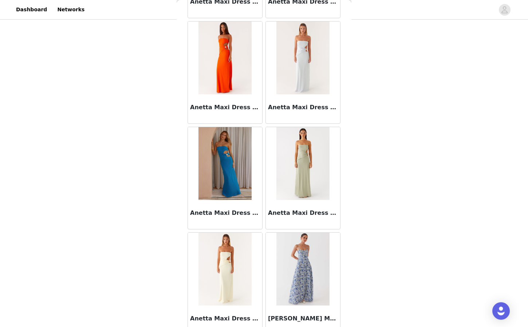
scroll to position [2899, 0]
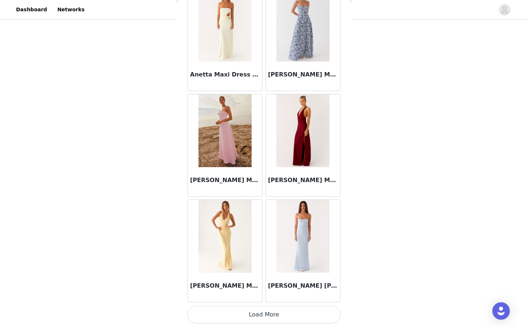
click at [260, 306] on button "Load More" at bounding box center [264, 314] width 153 height 17
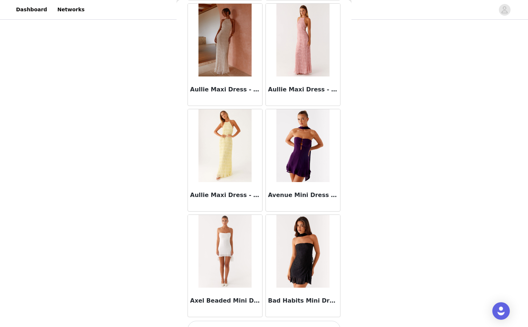
scroll to position [3955, 0]
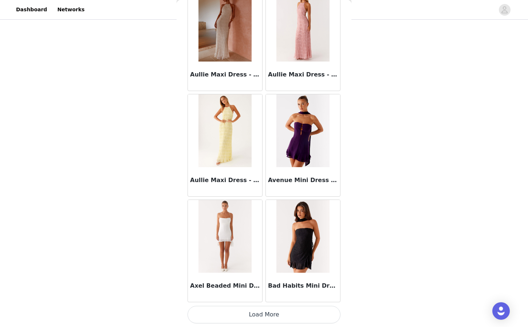
click at [245, 311] on button "Load More" at bounding box center [264, 314] width 153 height 17
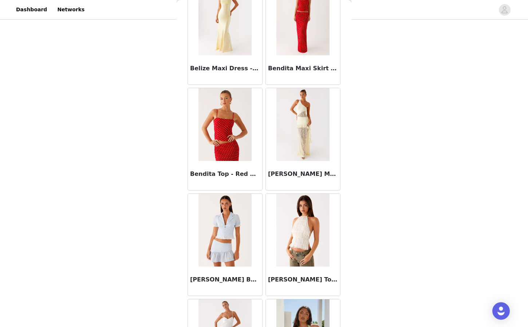
scroll to position [5011, 0]
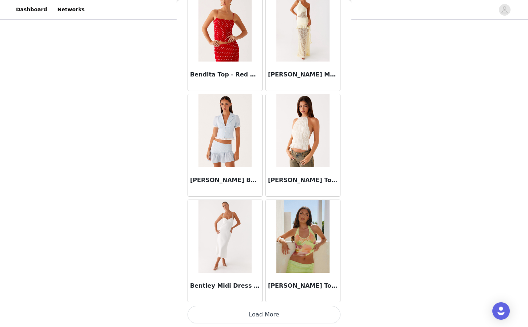
click at [251, 311] on button "Load More" at bounding box center [264, 314] width 153 height 17
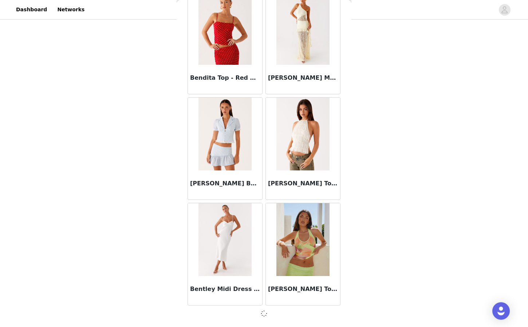
scroll to position [5008, 0]
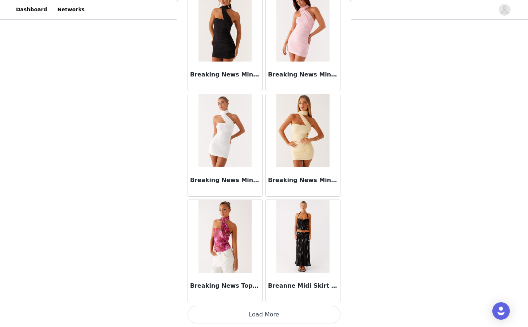
click at [263, 310] on button "Load More" at bounding box center [264, 314] width 153 height 17
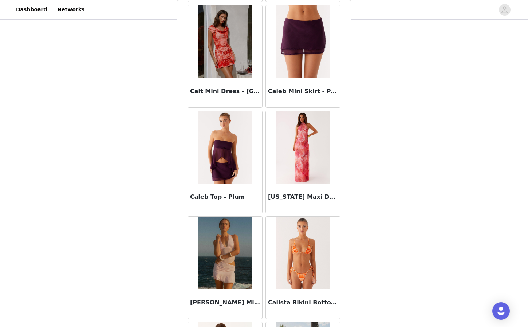
scroll to position [7124, 0]
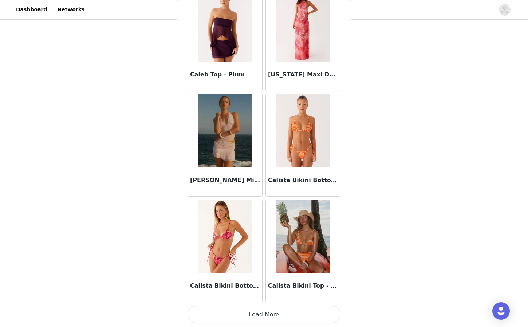
click at [269, 315] on button "Load More" at bounding box center [264, 314] width 153 height 17
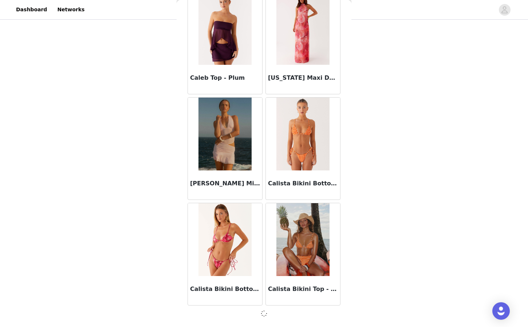
scroll to position [7120, 0]
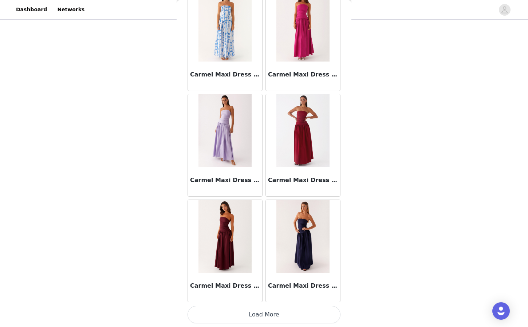
click at [272, 316] on button "Load More" at bounding box center [264, 314] width 153 height 17
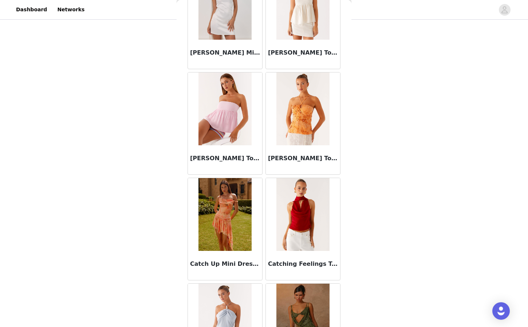
scroll to position [9236, 0]
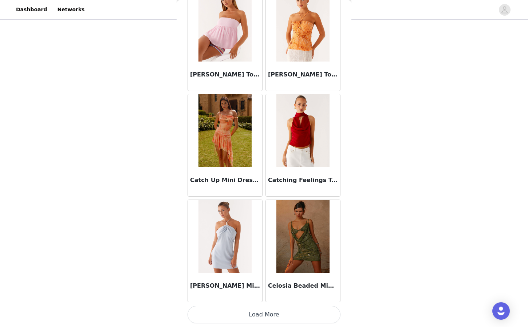
click at [270, 315] on button "Load More" at bounding box center [264, 314] width 153 height 17
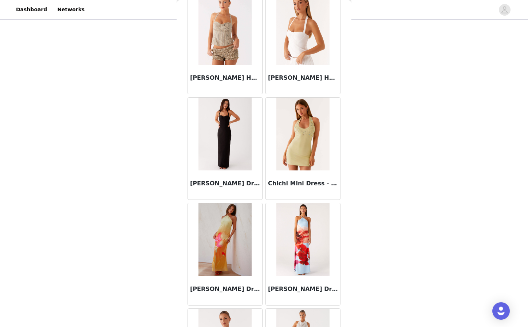
scroll to position [10292, 0]
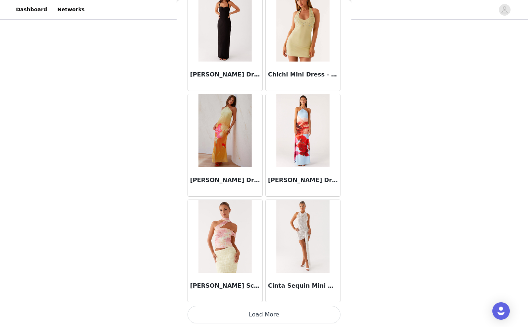
click at [262, 306] on button "Load More" at bounding box center [264, 314] width 153 height 17
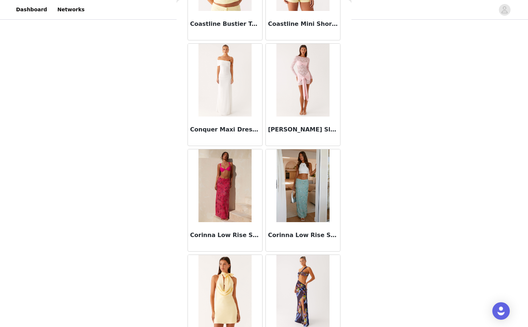
scroll to position [11348, 0]
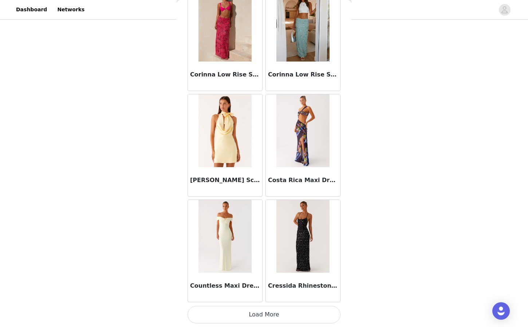
click at [267, 308] on button "Load More" at bounding box center [264, 314] width 153 height 17
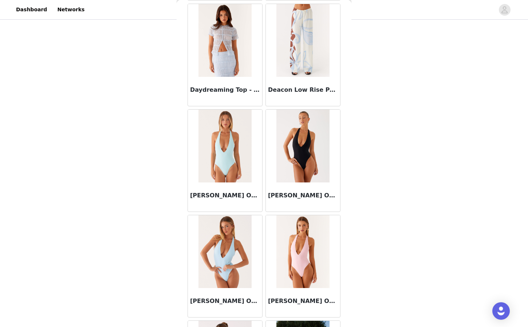
scroll to position [12404, 0]
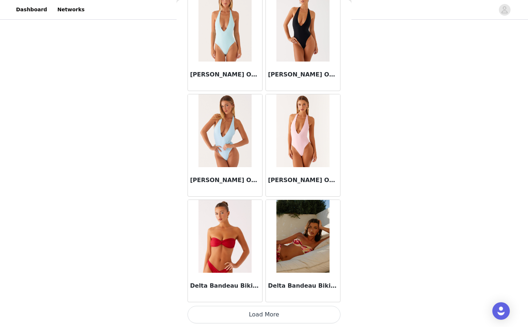
click at [259, 315] on button "Load More" at bounding box center [264, 314] width 153 height 17
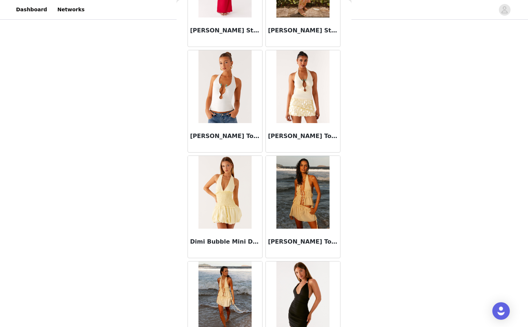
scroll to position [13460, 0]
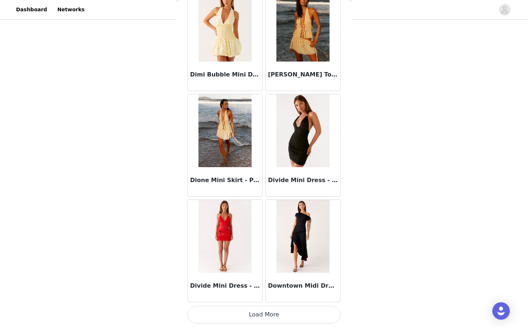
click at [264, 315] on button "Load More" at bounding box center [264, 314] width 153 height 17
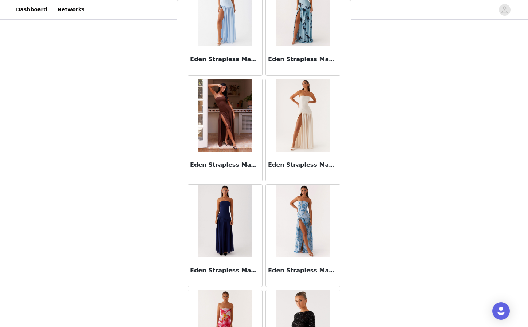
scroll to position [14516, 0]
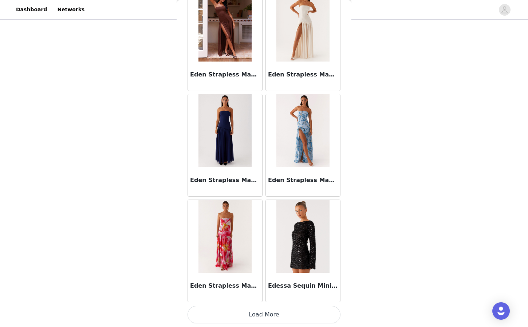
click at [273, 310] on button "Load More" at bounding box center [264, 314] width 153 height 17
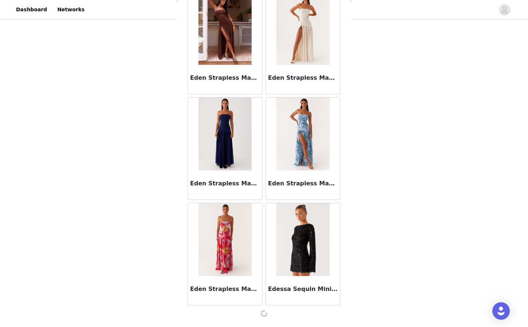
scroll to position [14513, 0]
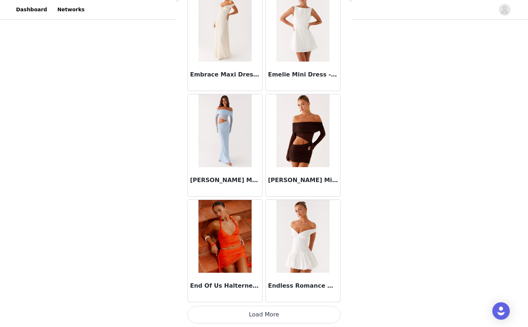
click at [284, 313] on button "Load More" at bounding box center [264, 314] width 153 height 17
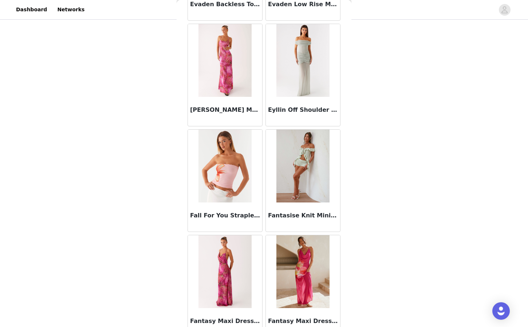
scroll to position [16628, 0]
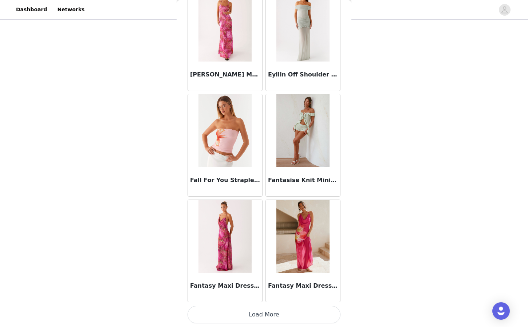
click at [273, 323] on button "Load More" at bounding box center [264, 314] width 153 height 17
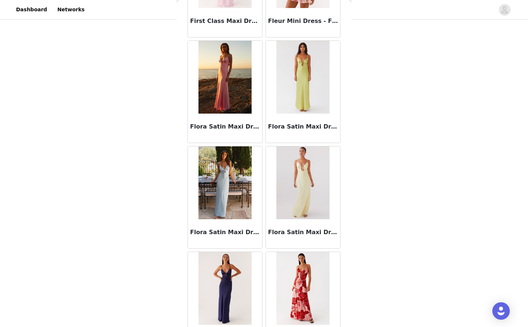
scroll to position [17684, 0]
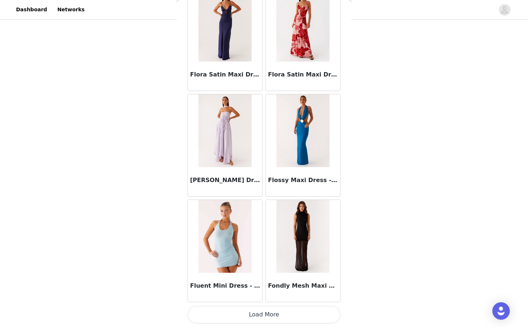
click at [272, 315] on button "Load More" at bounding box center [264, 314] width 153 height 17
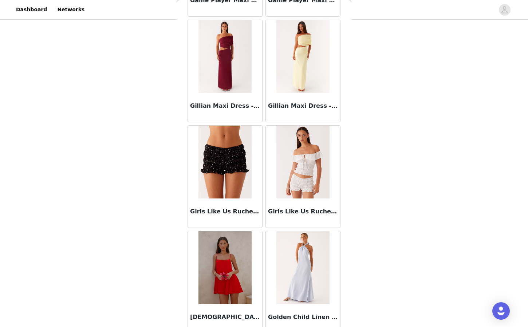
scroll to position [18740, 0]
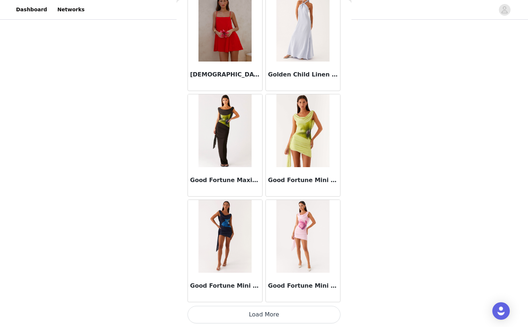
click at [284, 312] on button "Load More" at bounding box center [264, 314] width 153 height 17
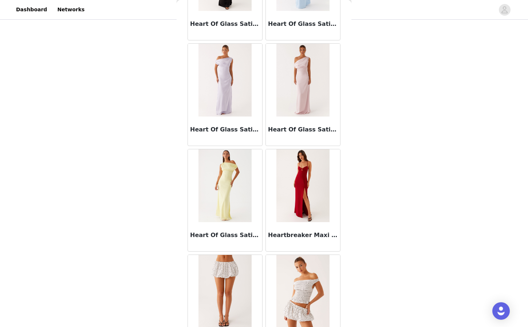
scroll to position [19796, 0]
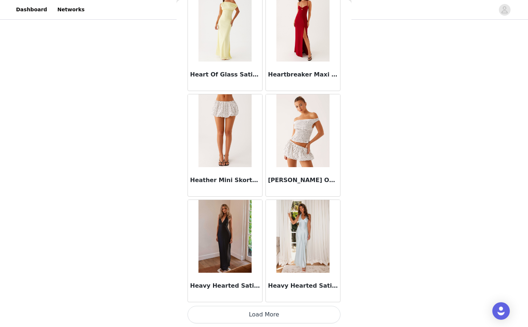
click at [284, 312] on button "Load More" at bounding box center [264, 314] width 153 height 17
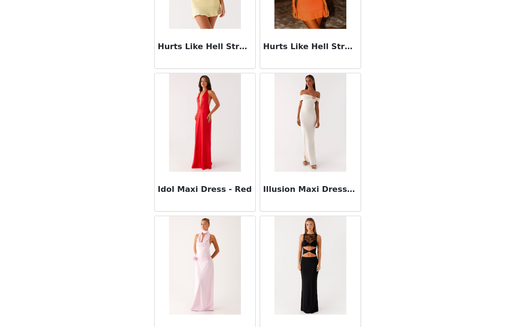
scroll to position [119, 0]
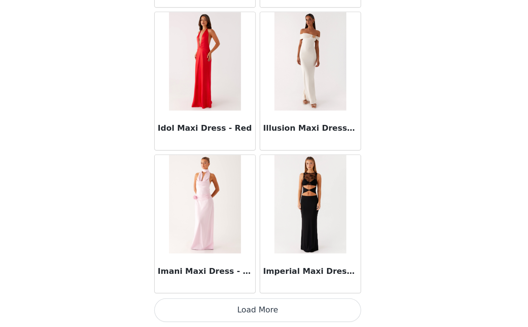
click at [257, 316] on button "Load More" at bounding box center [264, 314] width 153 height 17
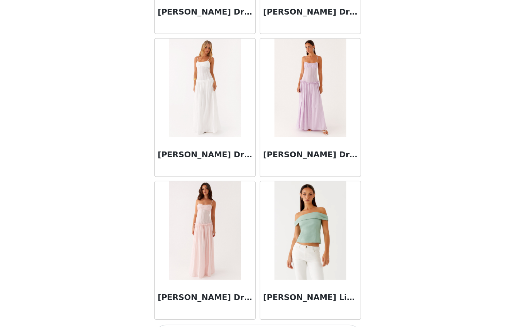
scroll to position [21908, 0]
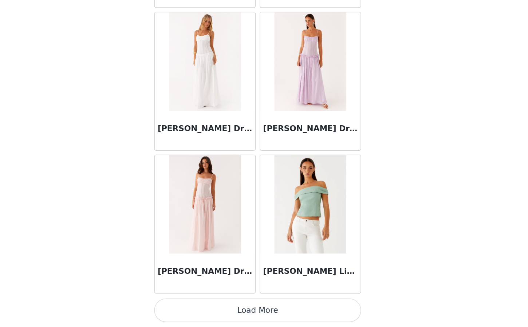
click at [263, 318] on button "Load More" at bounding box center [264, 314] width 153 height 17
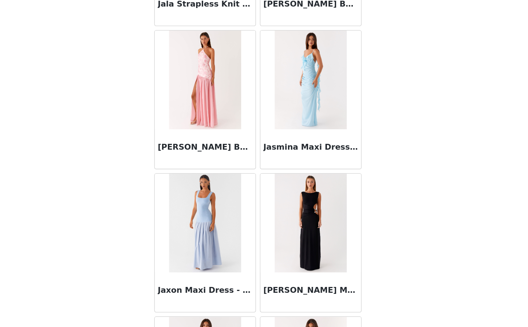
scroll to position [22238, 0]
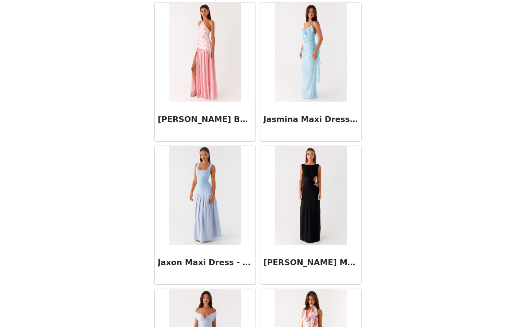
click at [152, 224] on div "STEP 1 OF 4 Select your styles! You will receive 6 products. 4/6 Selected Catch…" at bounding box center [264, 88] width 528 height 373
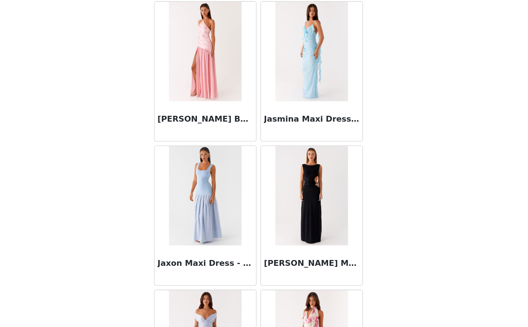
click at [168, 157] on div "STEP 1 OF 4 Select your styles! You will receive 6 products. 4/6 Selected Catch…" at bounding box center [264, 88] width 528 height 373
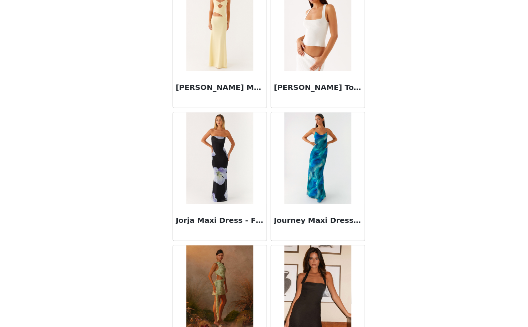
scroll to position [22964, 0]
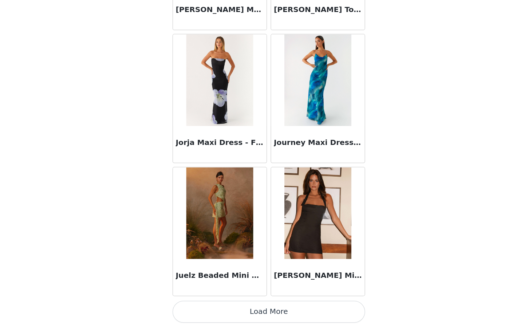
click at [264, 320] on button "Load More" at bounding box center [264, 314] width 153 height 17
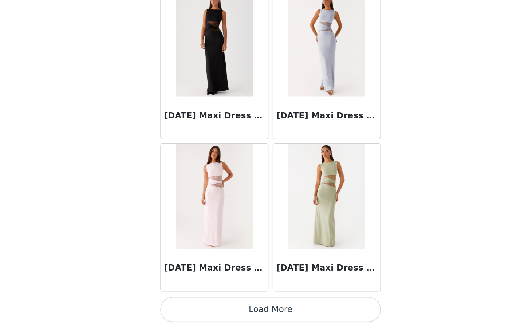
scroll to position [119, 0]
click at [245, 317] on button "Load More" at bounding box center [264, 314] width 153 height 17
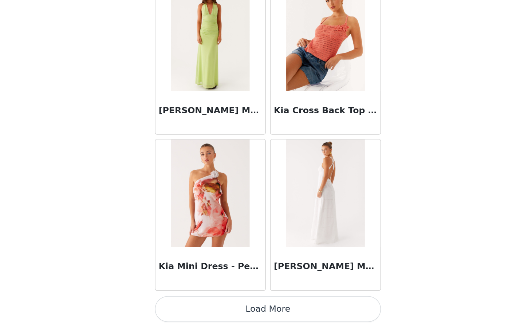
click at [275, 311] on button "Load More" at bounding box center [264, 314] width 153 height 17
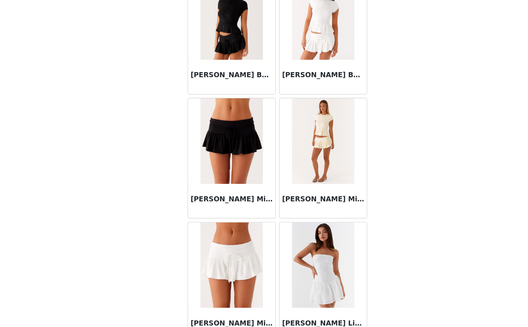
scroll to position [26132, 0]
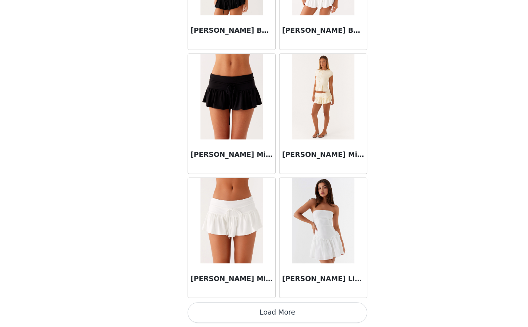
click at [264, 312] on button "Load More" at bounding box center [264, 314] width 153 height 17
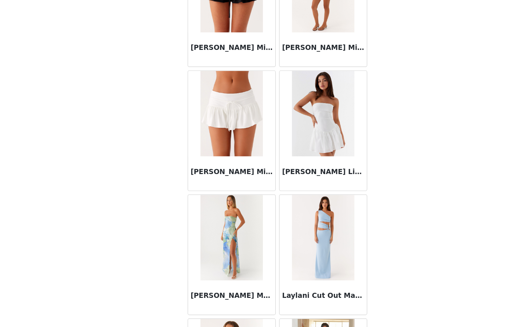
scroll to position [26291, 0]
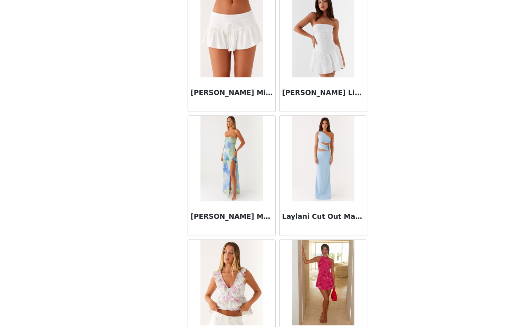
click at [236, 99] on img at bounding box center [224, 78] width 53 height 73
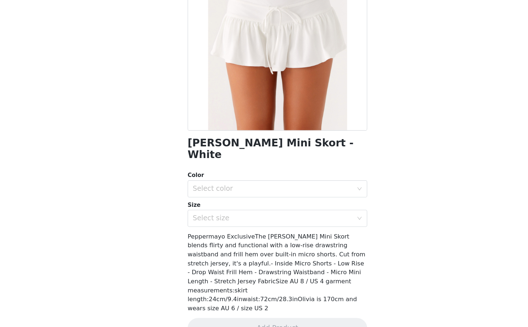
scroll to position [41, 0]
click at [264, 205] on div "Select color" at bounding box center [260, 208] width 136 height 7
click at [261, 210] on li "White" at bounding box center [264, 215] width 153 height 12
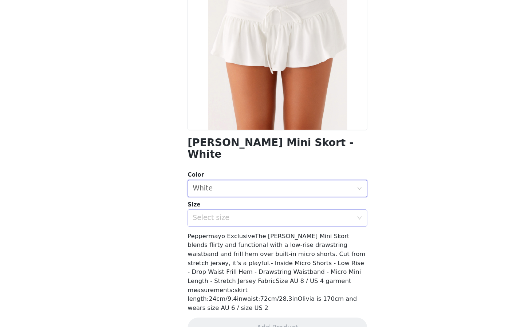
click at [261, 231] on div "Select size" at bounding box center [260, 234] width 136 height 7
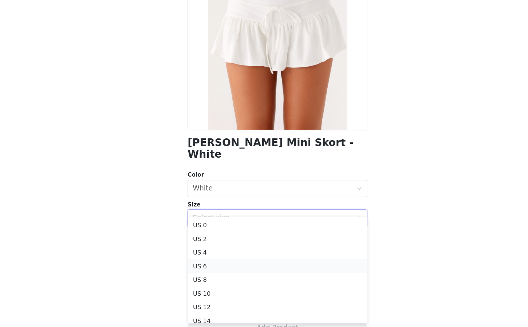
click at [226, 278] on li "US 6" at bounding box center [264, 275] width 153 height 12
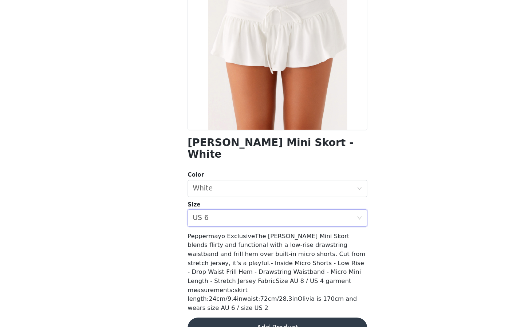
click at [241, 319] on button "Add Product" at bounding box center [264, 327] width 153 height 17
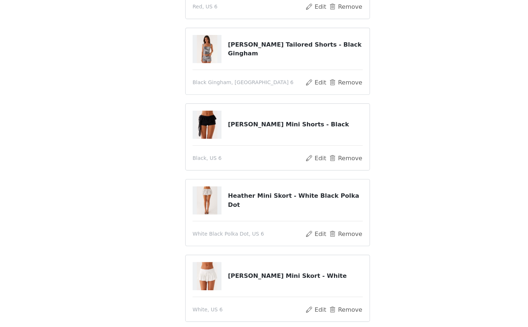
scroll to position [184, 0]
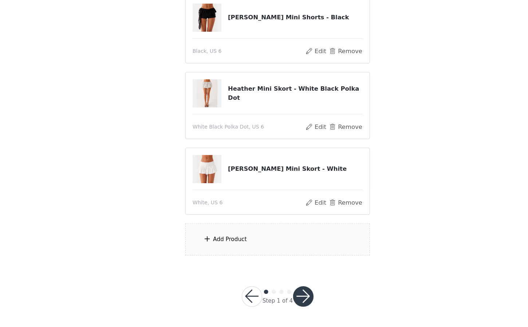
click at [243, 256] on div "Add Product" at bounding box center [263, 252] width 157 height 27
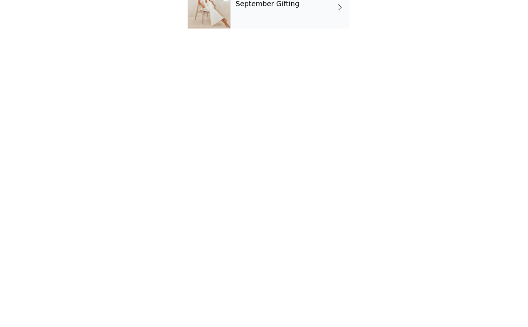
click at [281, 70] on div "September Gifting" at bounding box center [274, 54] width 101 height 36
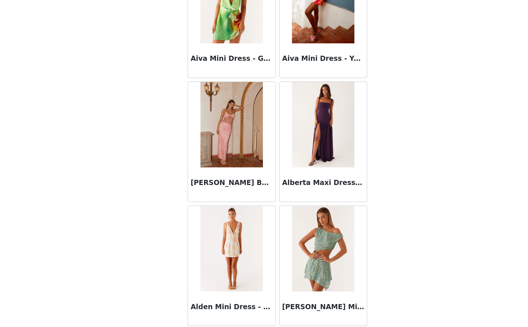
scroll to position [787, 0]
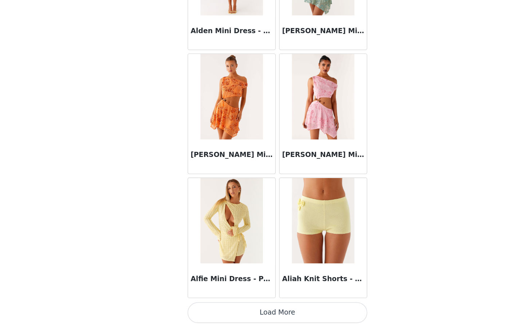
click at [267, 323] on button "Load More" at bounding box center [264, 314] width 153 height 17
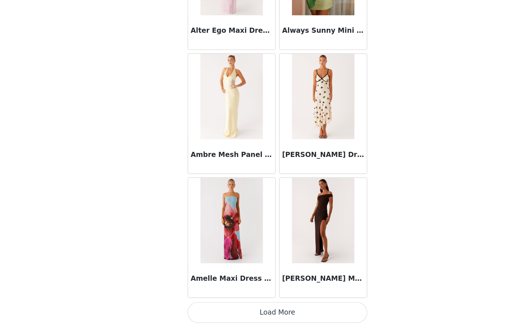
click at [243, 316] on button "Load More" at bounding box center [264, 314] width 153 height 17
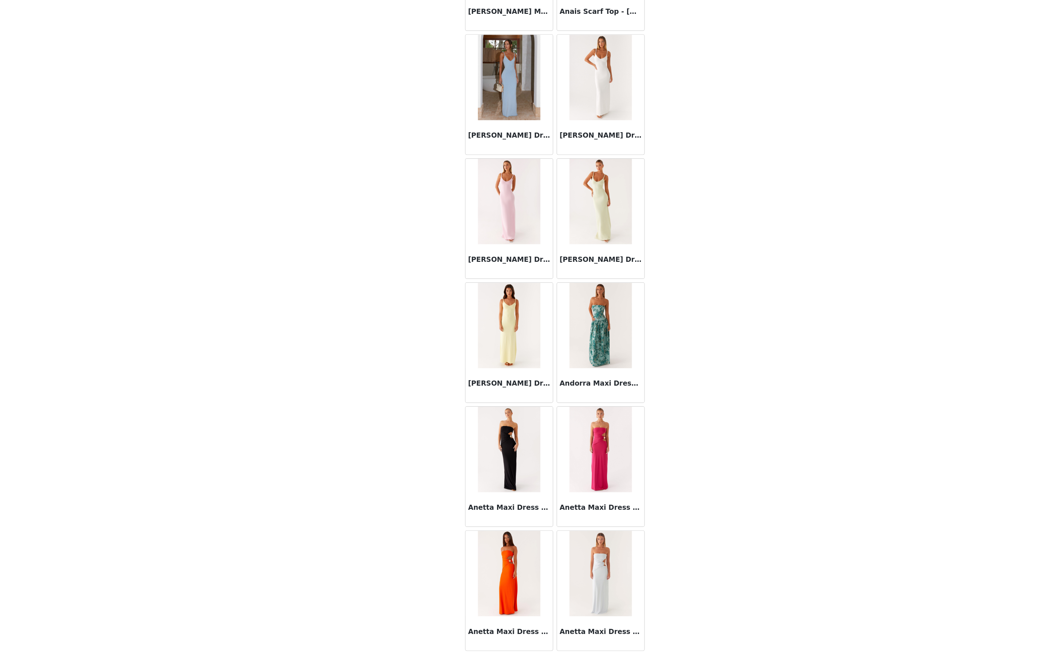
scroll to position [2572, 0]
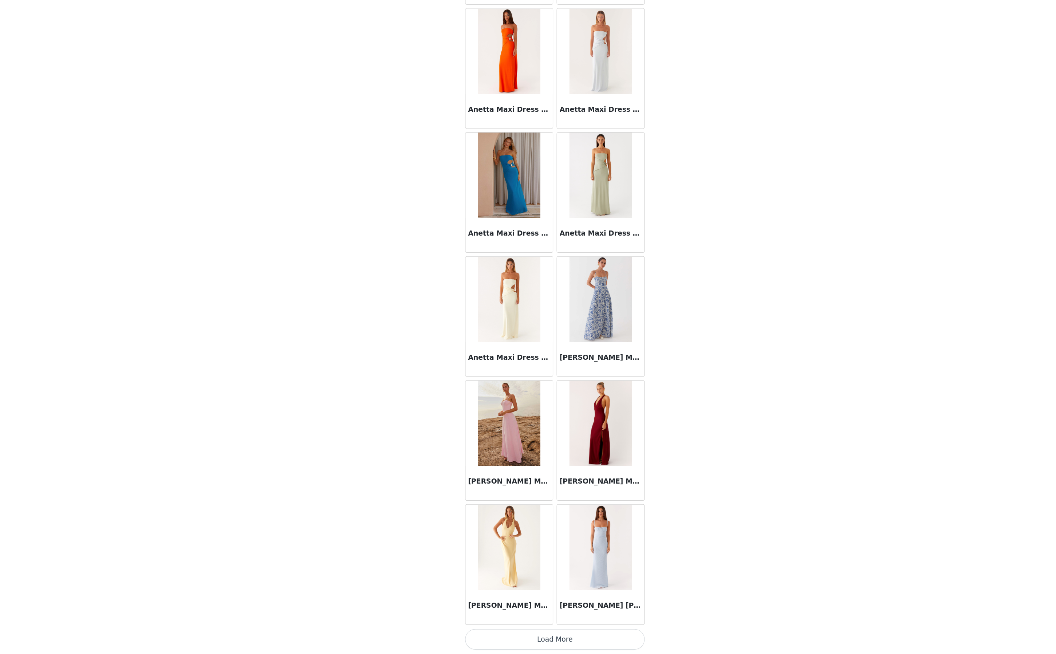
click at [407, 327] on button "Load More" at bounding box center [528, 641] width 153 height 17
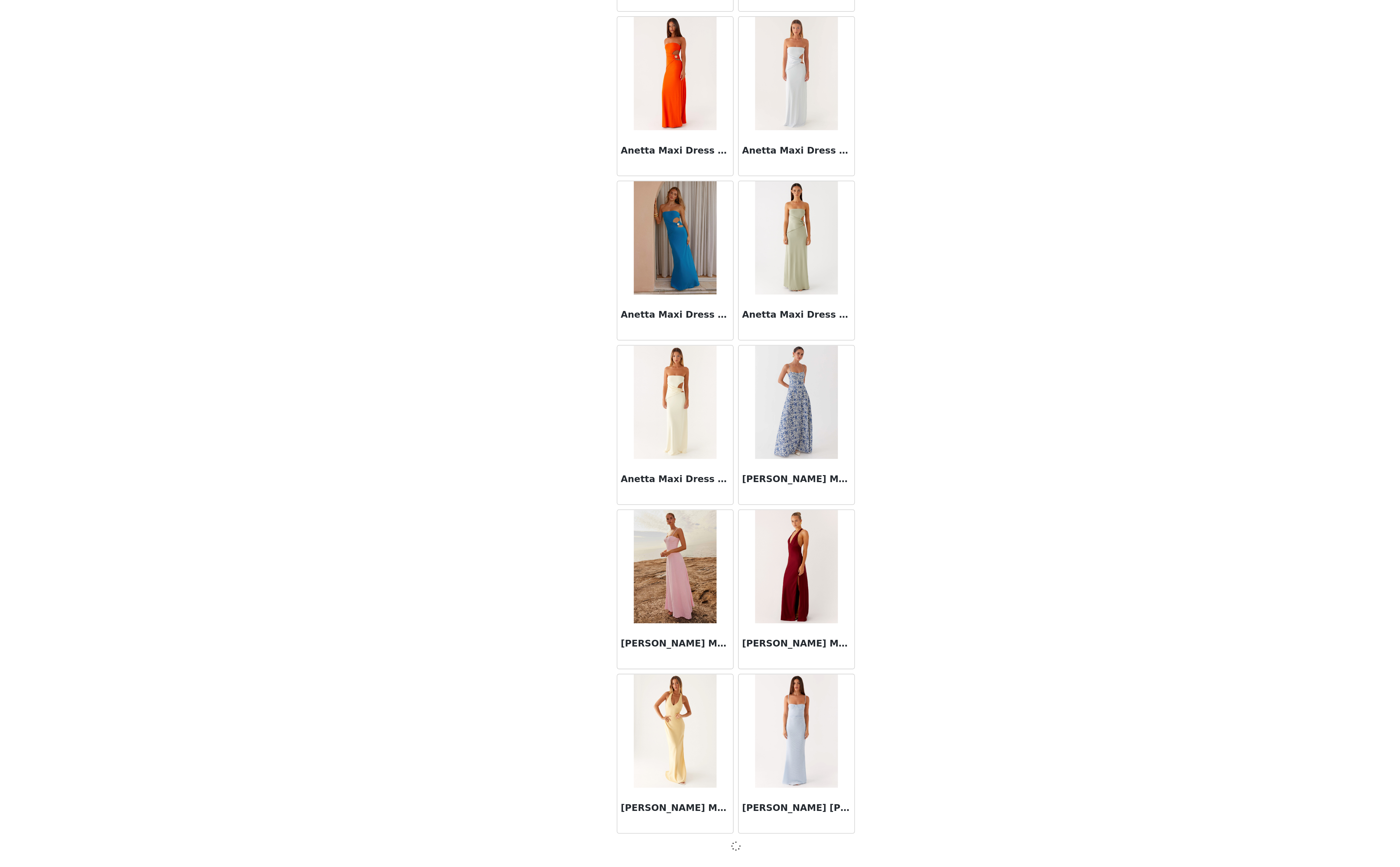
scroll to position [1962, 0]
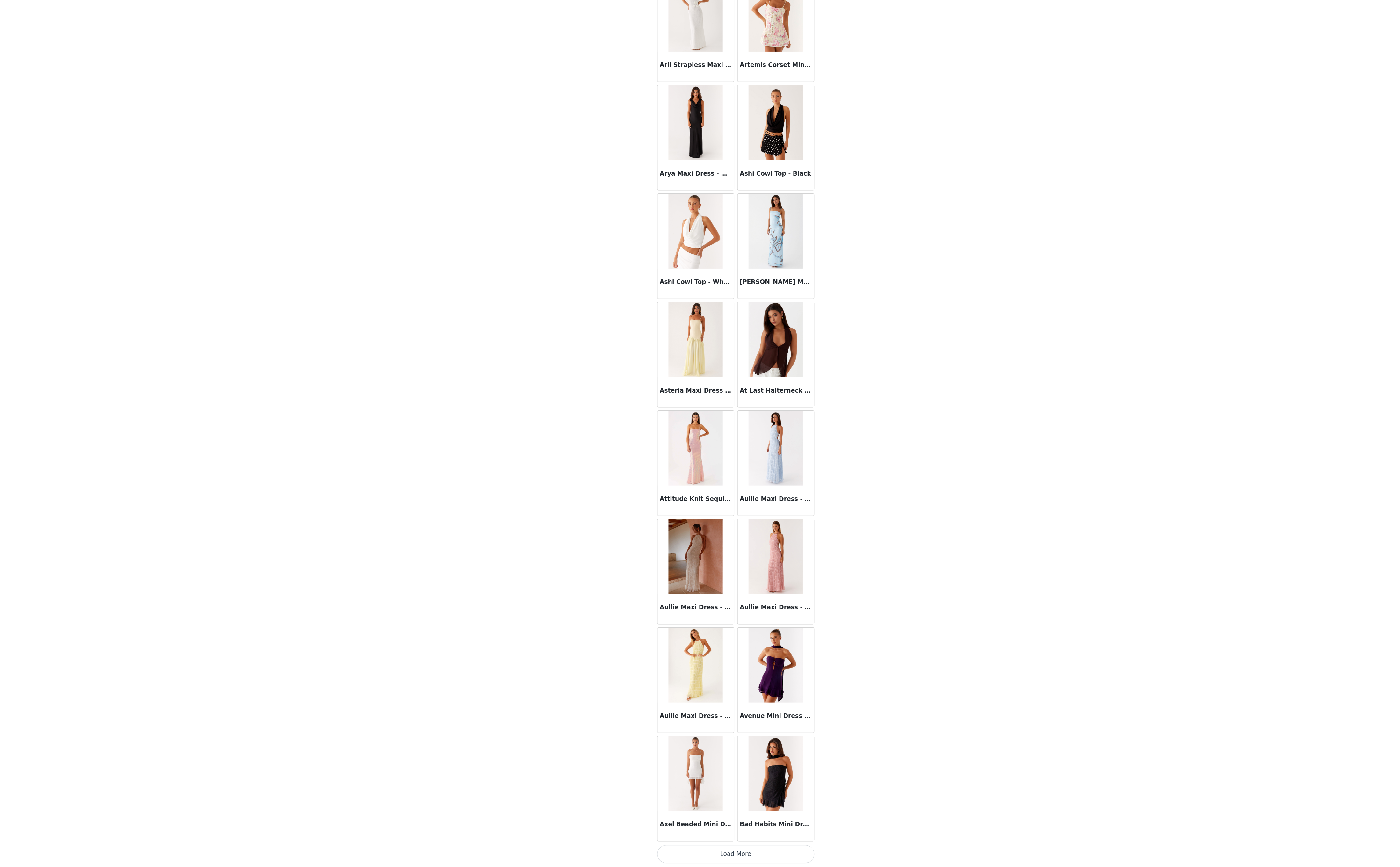
click at [356, 286] on button "Load More" at bounding box center [700, 856] width 134 height 15
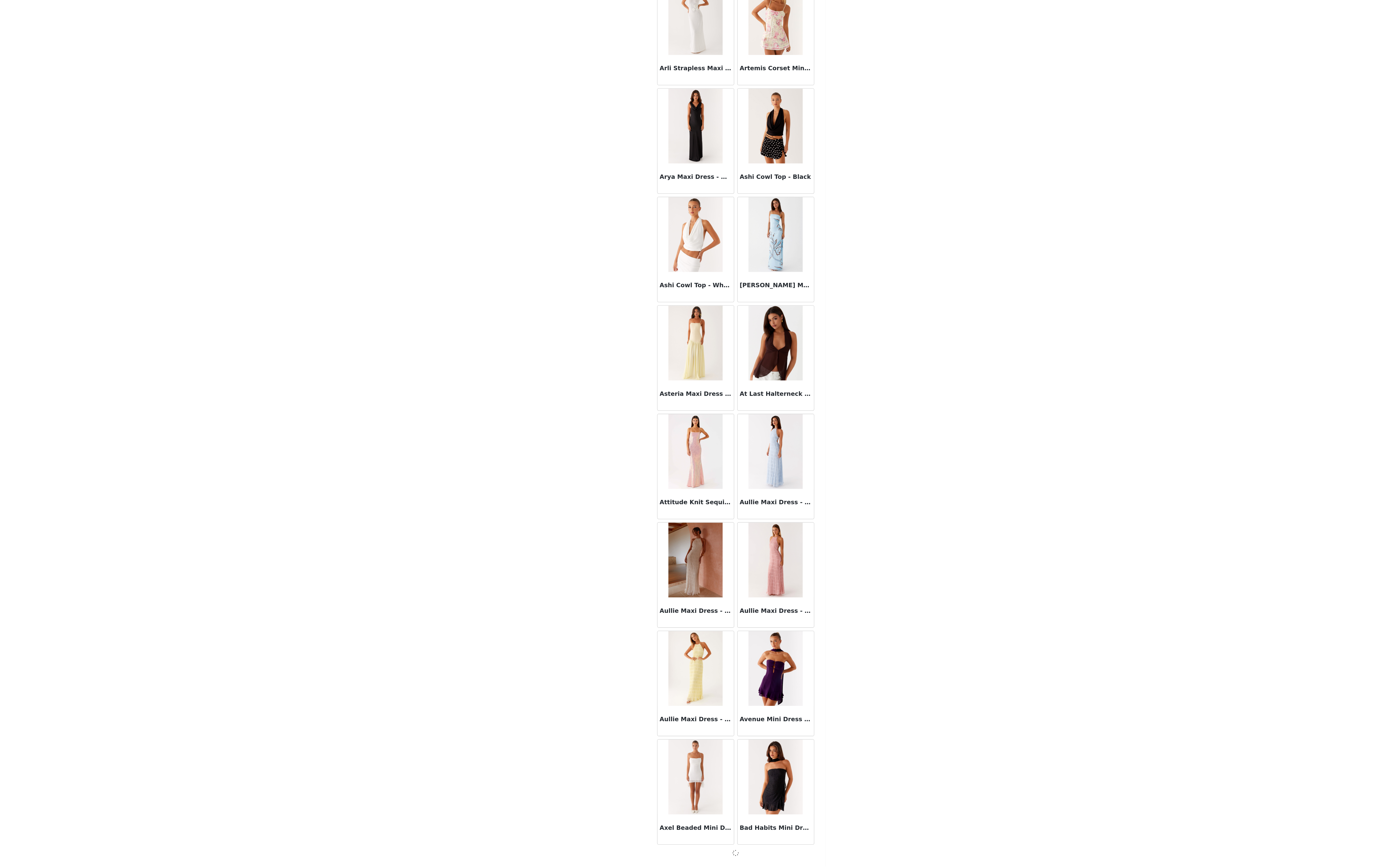
scroll to position [0, 0]
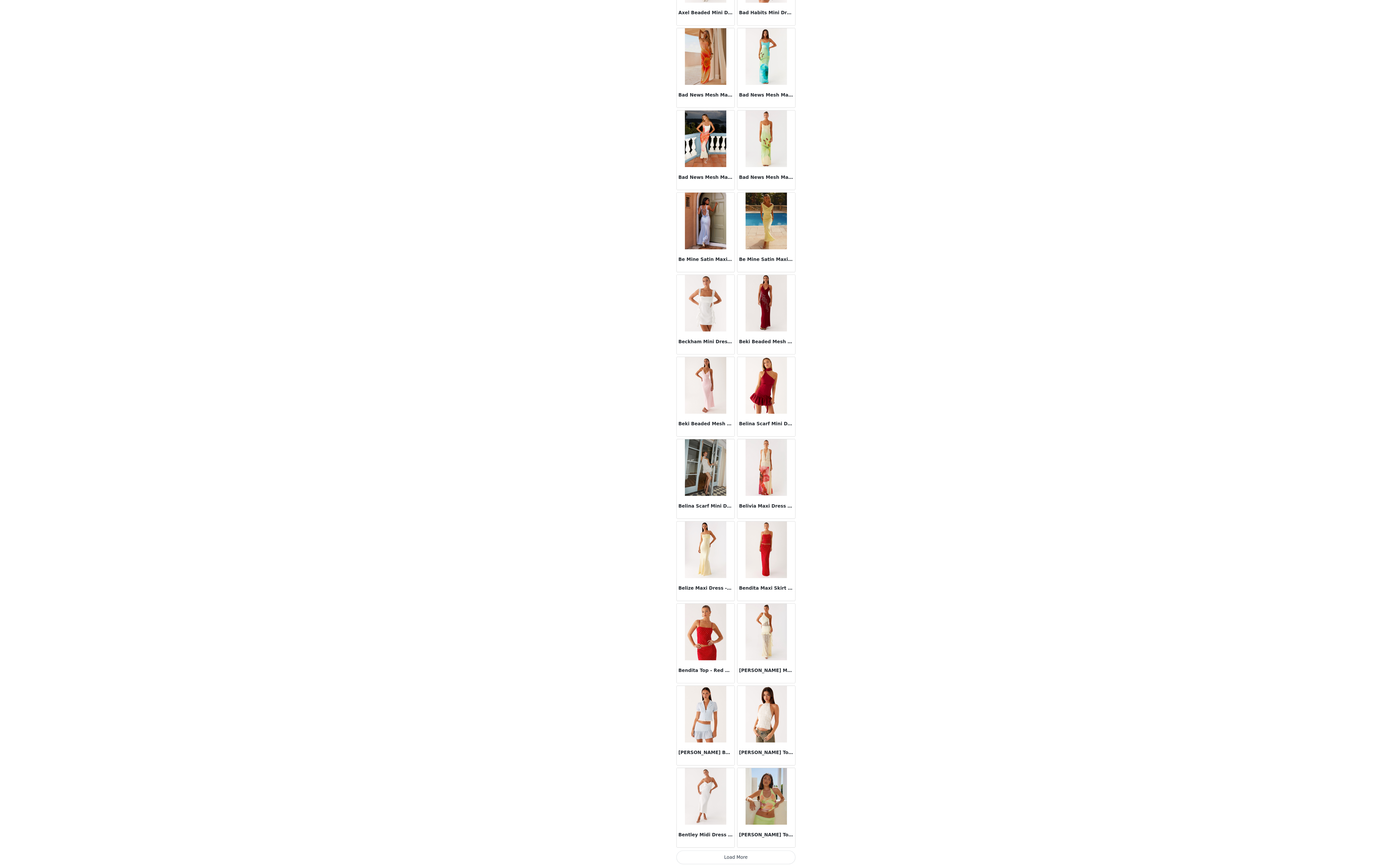
click at [270, 217] on button "Load More" at bounding box center [700, 858] width 101 height 11
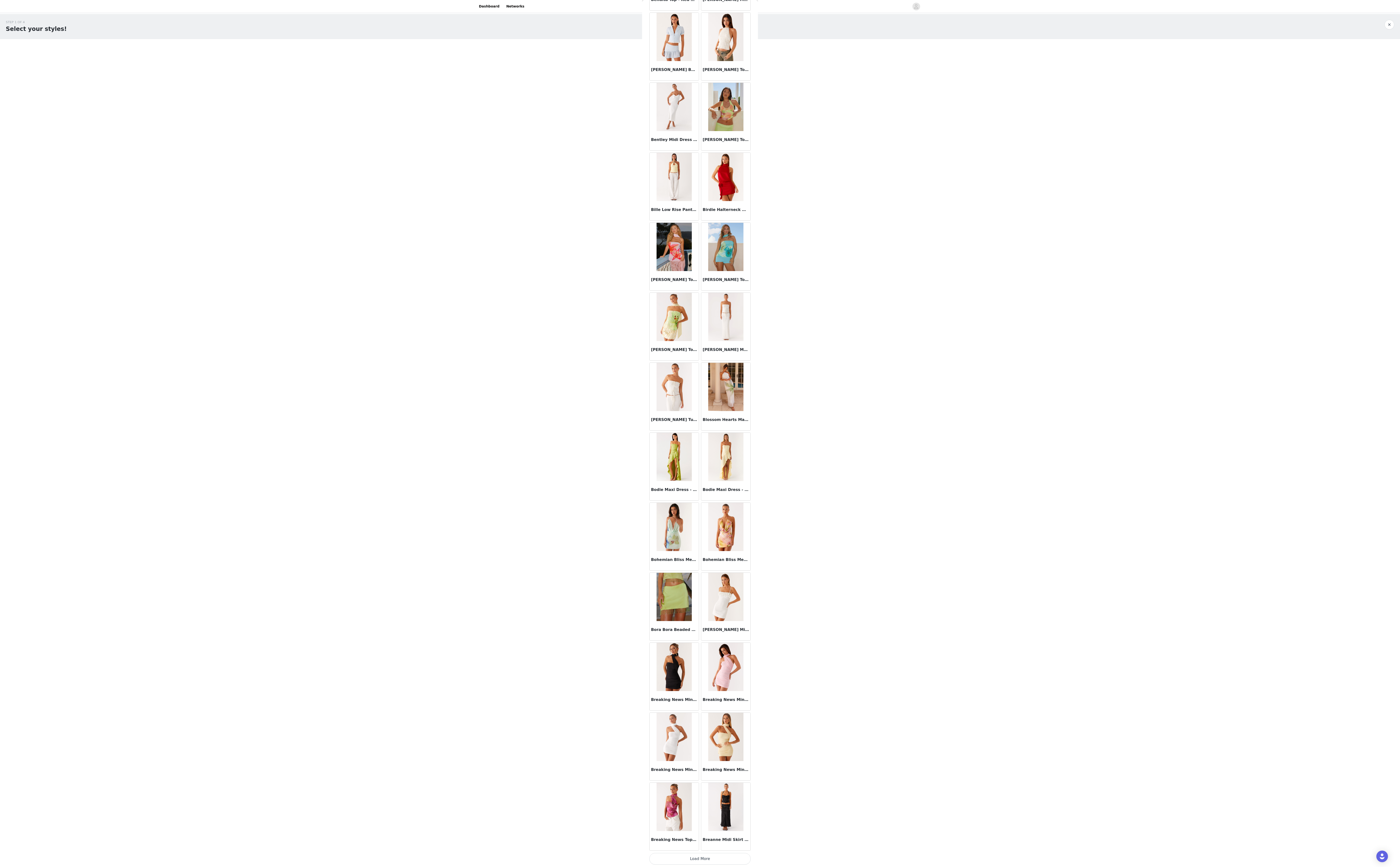
click at [270, 217] on button "Load More" at bounding box center [700, 858] width 101 height 11
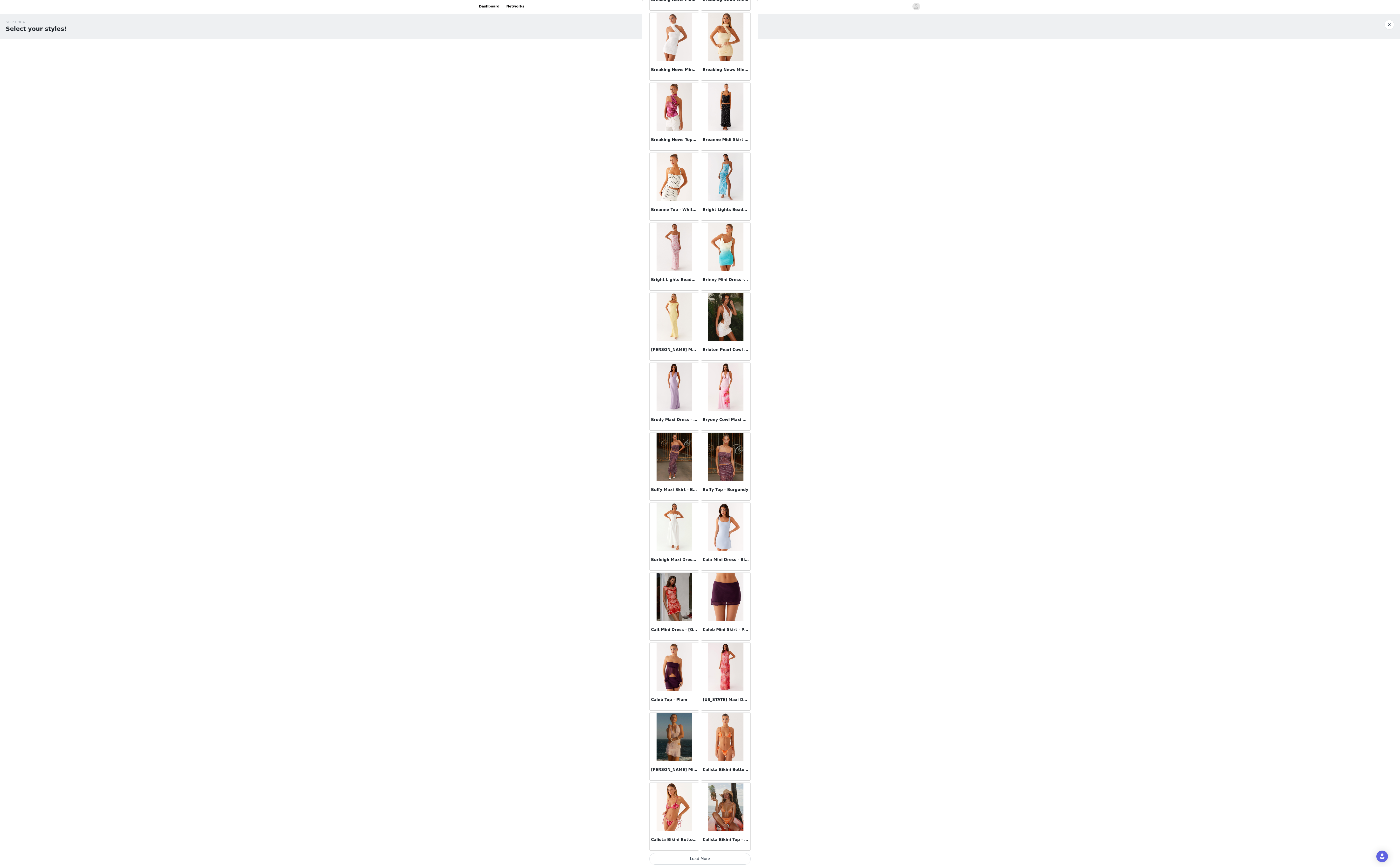
click at [270, 217] on button "Load More" at bounding box center [700, 858] width 101 height 11
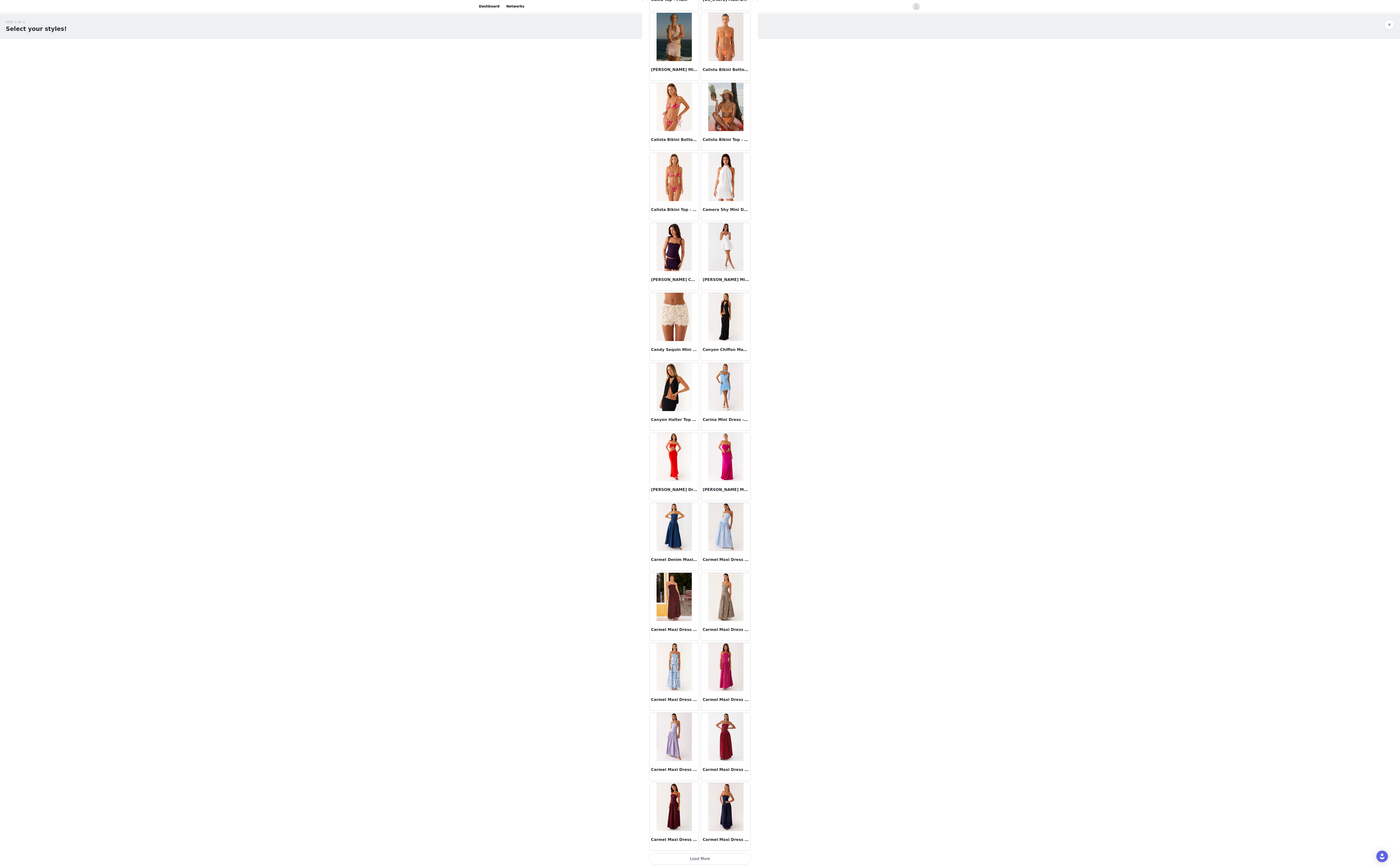
click at [270, 217] on button "Load More" at bounding box center [700, 858] width 101 height 11
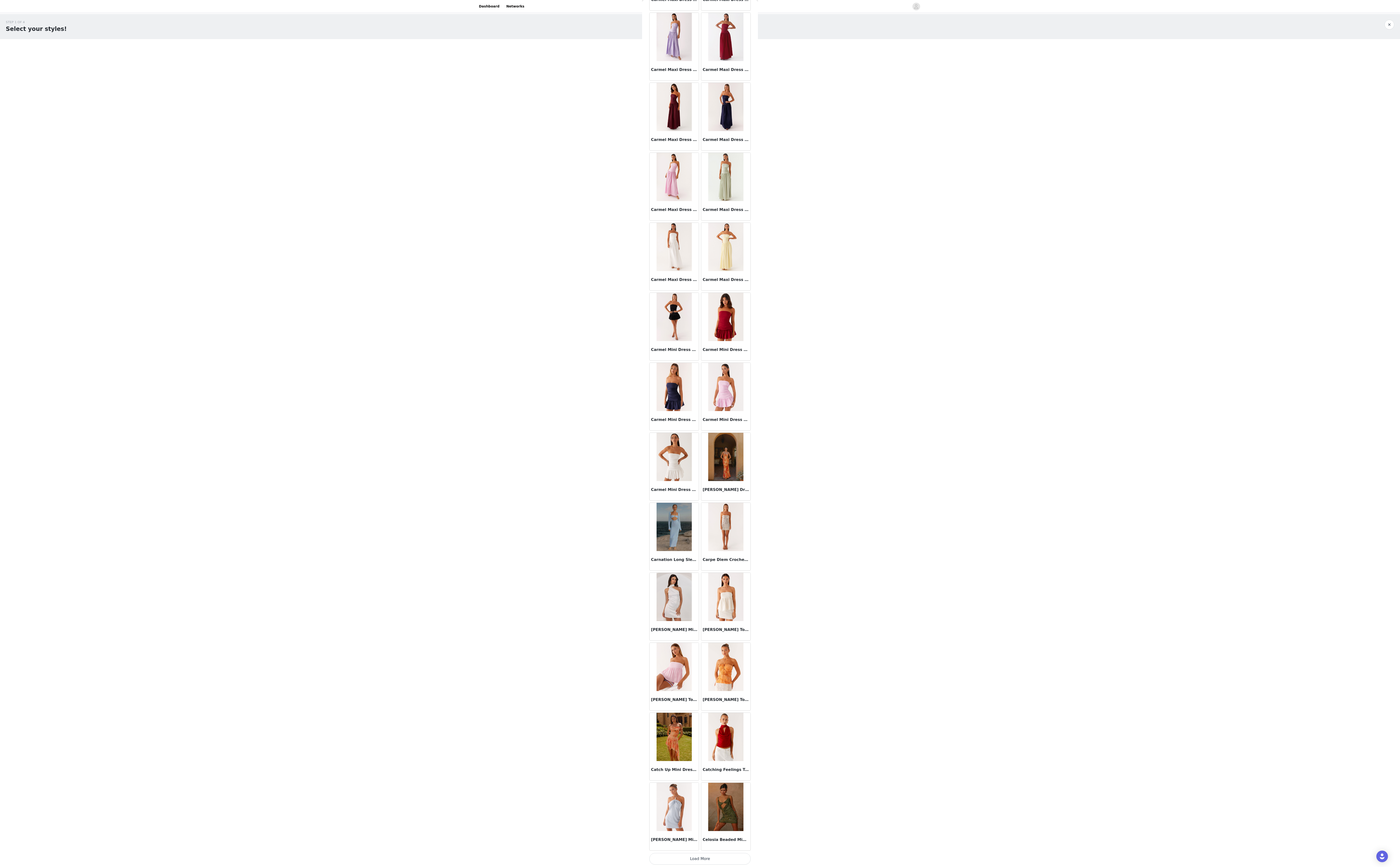
click at [270, 217] on button "Load More" at bounding box center [700, 858] width 101 height 11
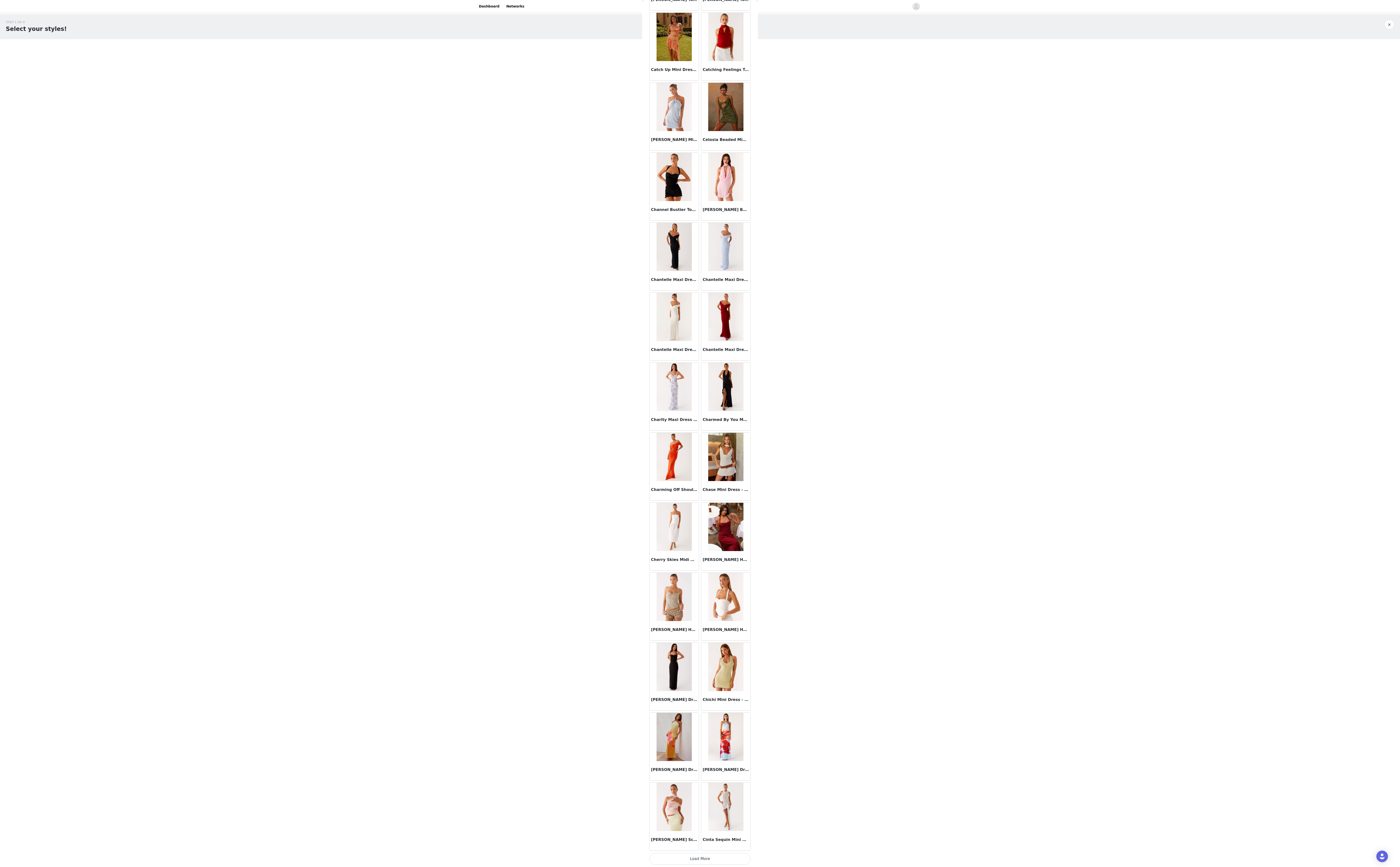
click at [270, 217] on button "Load More" at bounding box center [700, 858] width 101 height 11
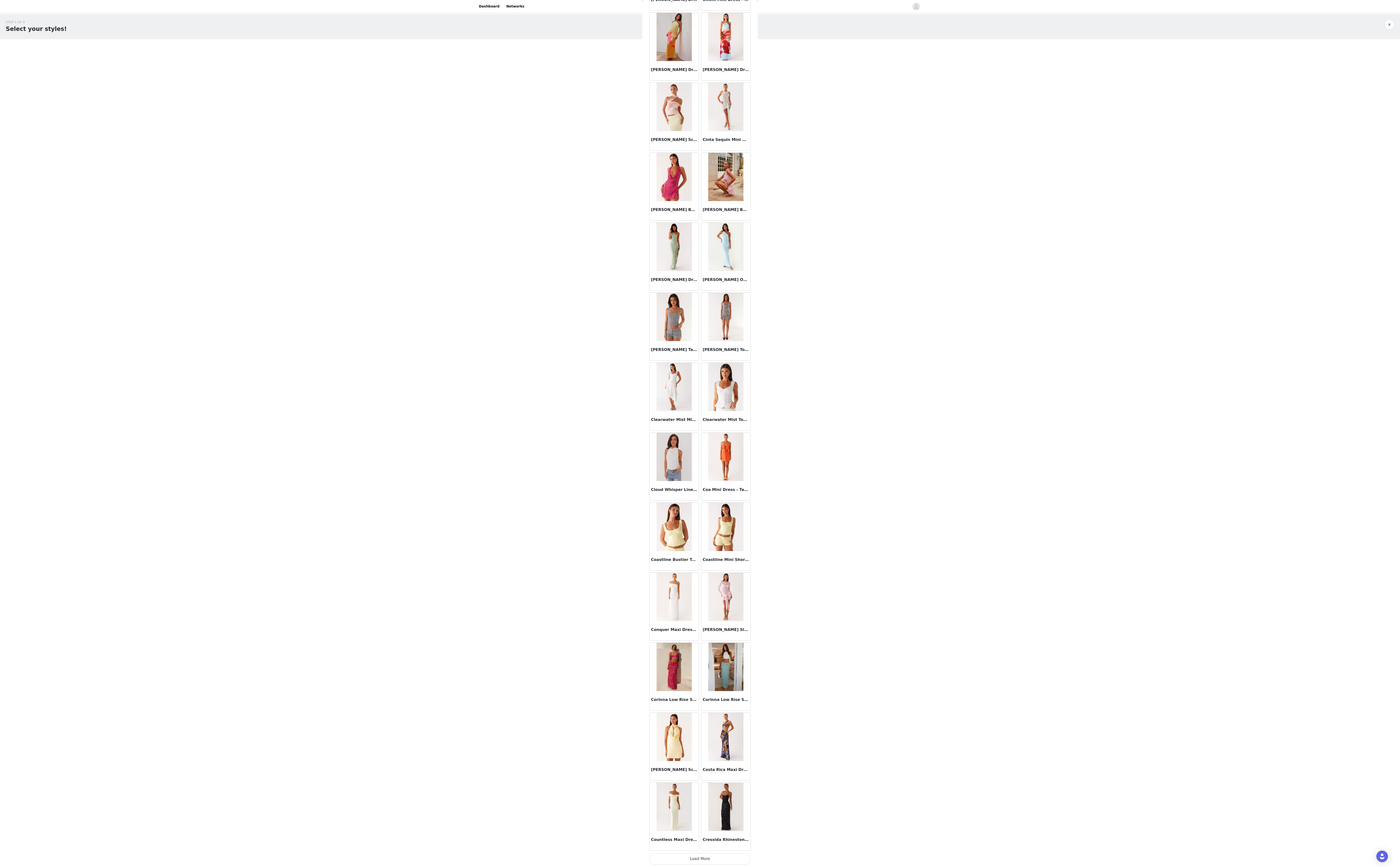
click at [270, 217] on button "Load More" at bounding box center [700, 858] width 101 height 11
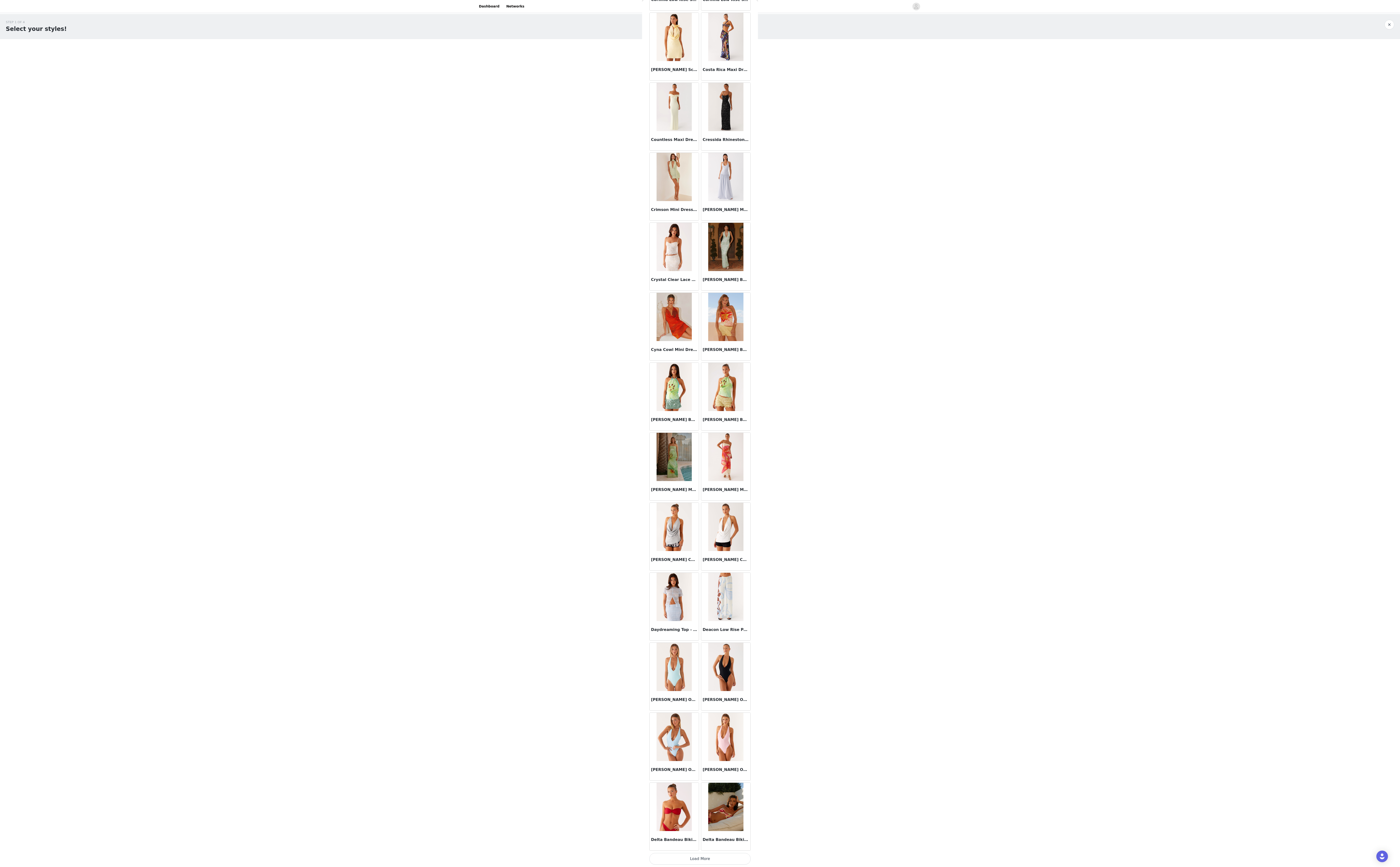
click at [270, 217] on button "Load More" at bounding box center [700, 858] width 101 height 11
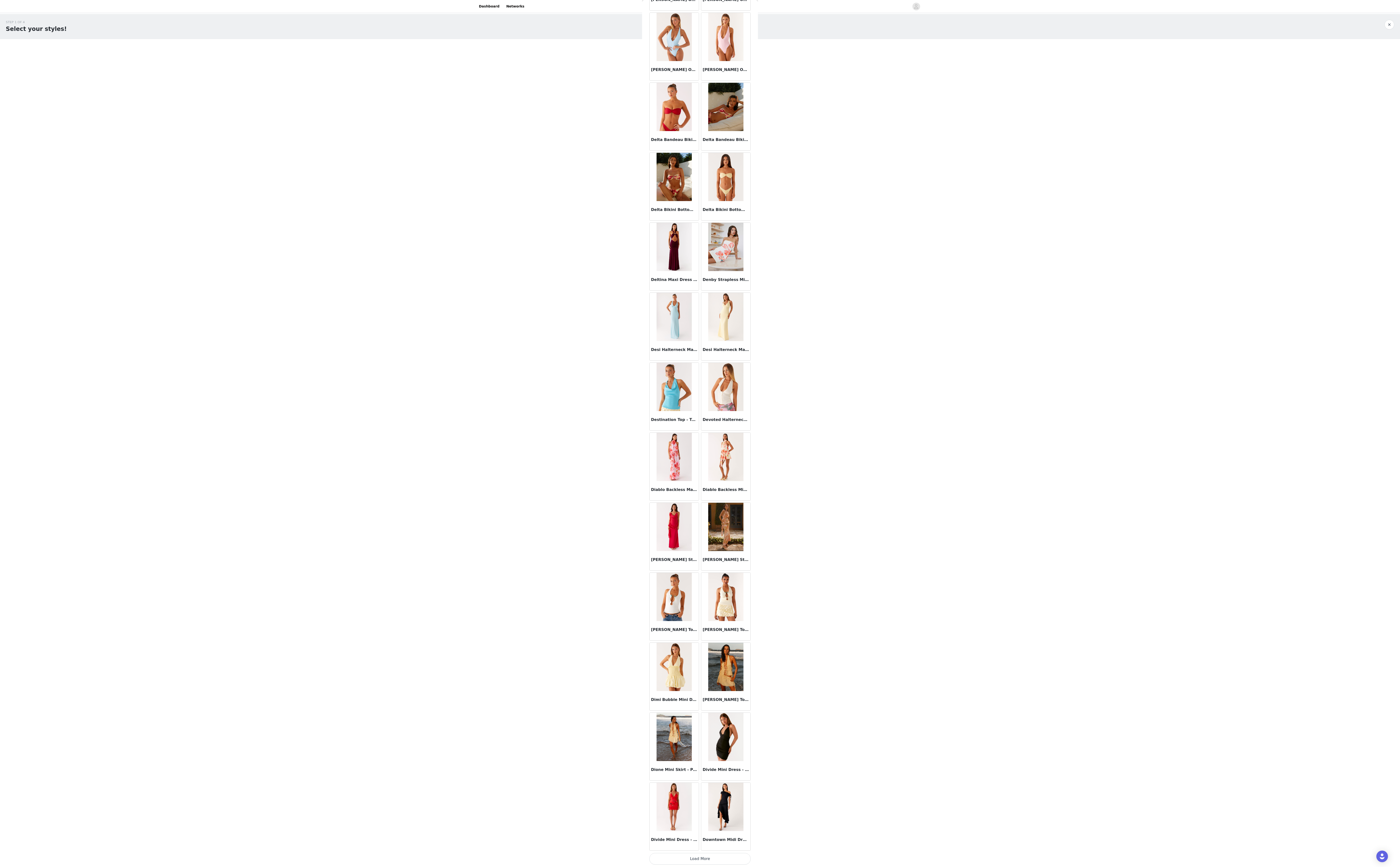
click at [270, 217] on button "Load More" at bounding box center [700, 858] width 101 height 11
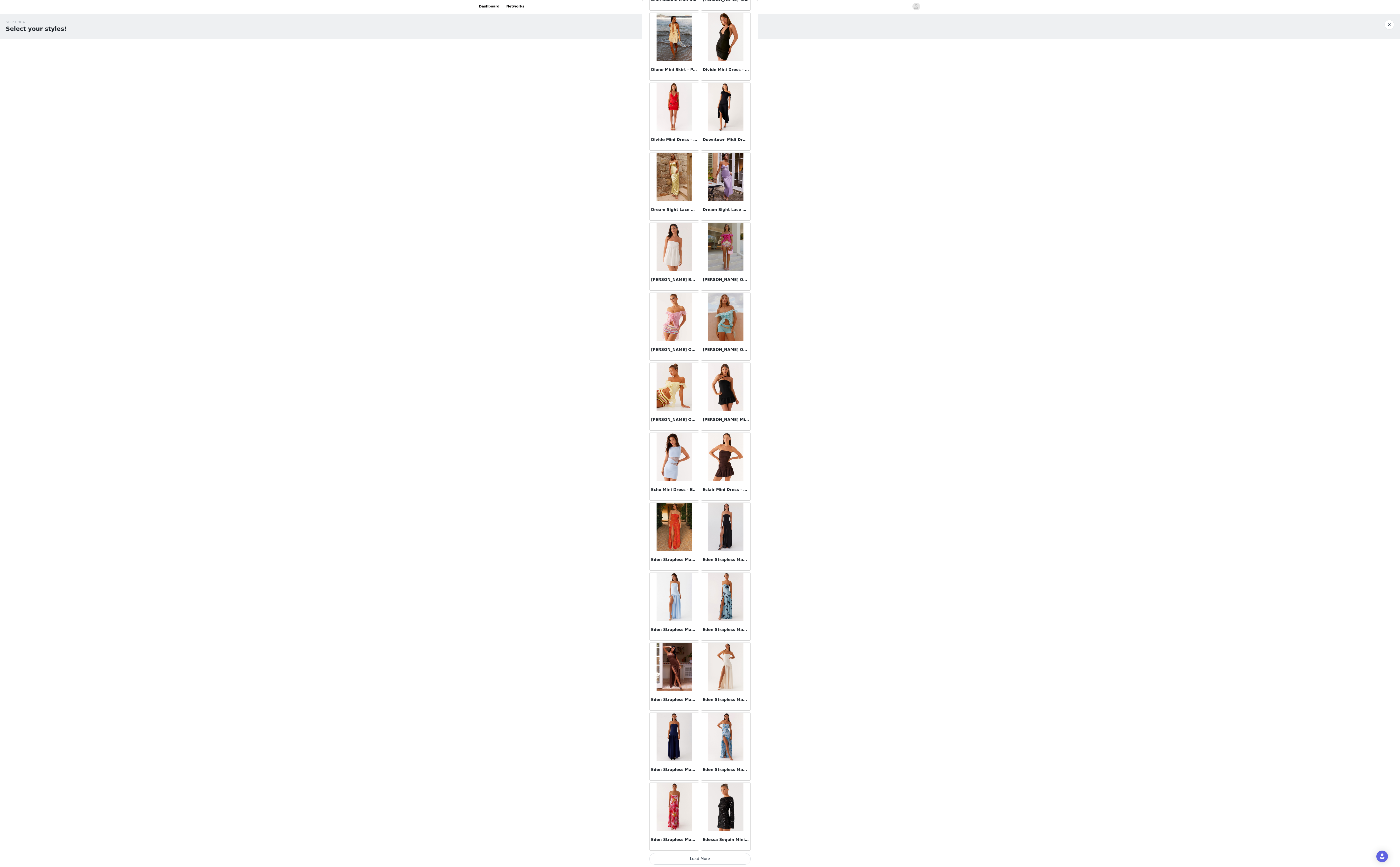
click at [270, 217] on button "Load More" at bounding box center [700, 858] width 101 height 11
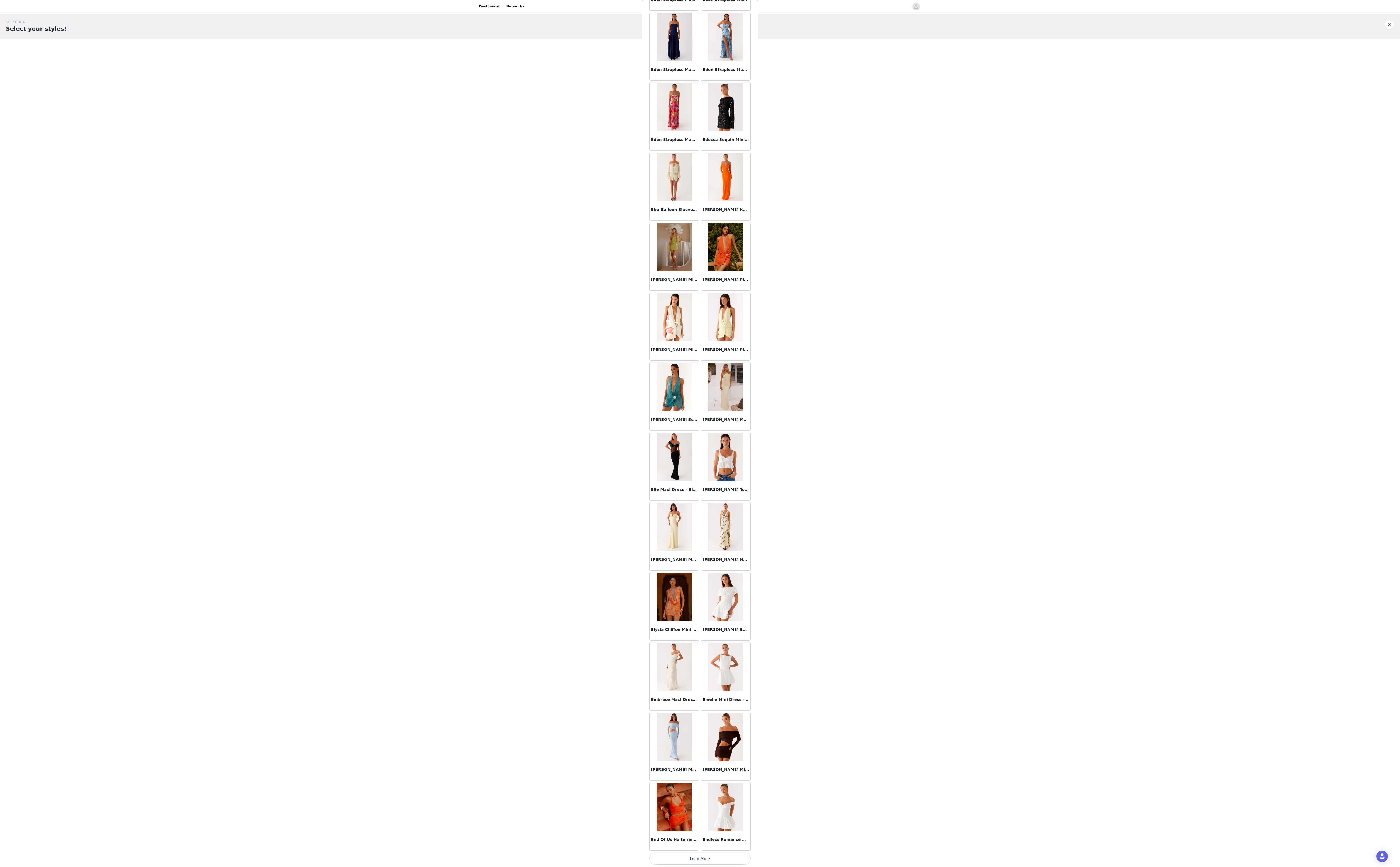
click at [270, 217] on button "Load More" at bounding box center [700, 858] width 101 height 11
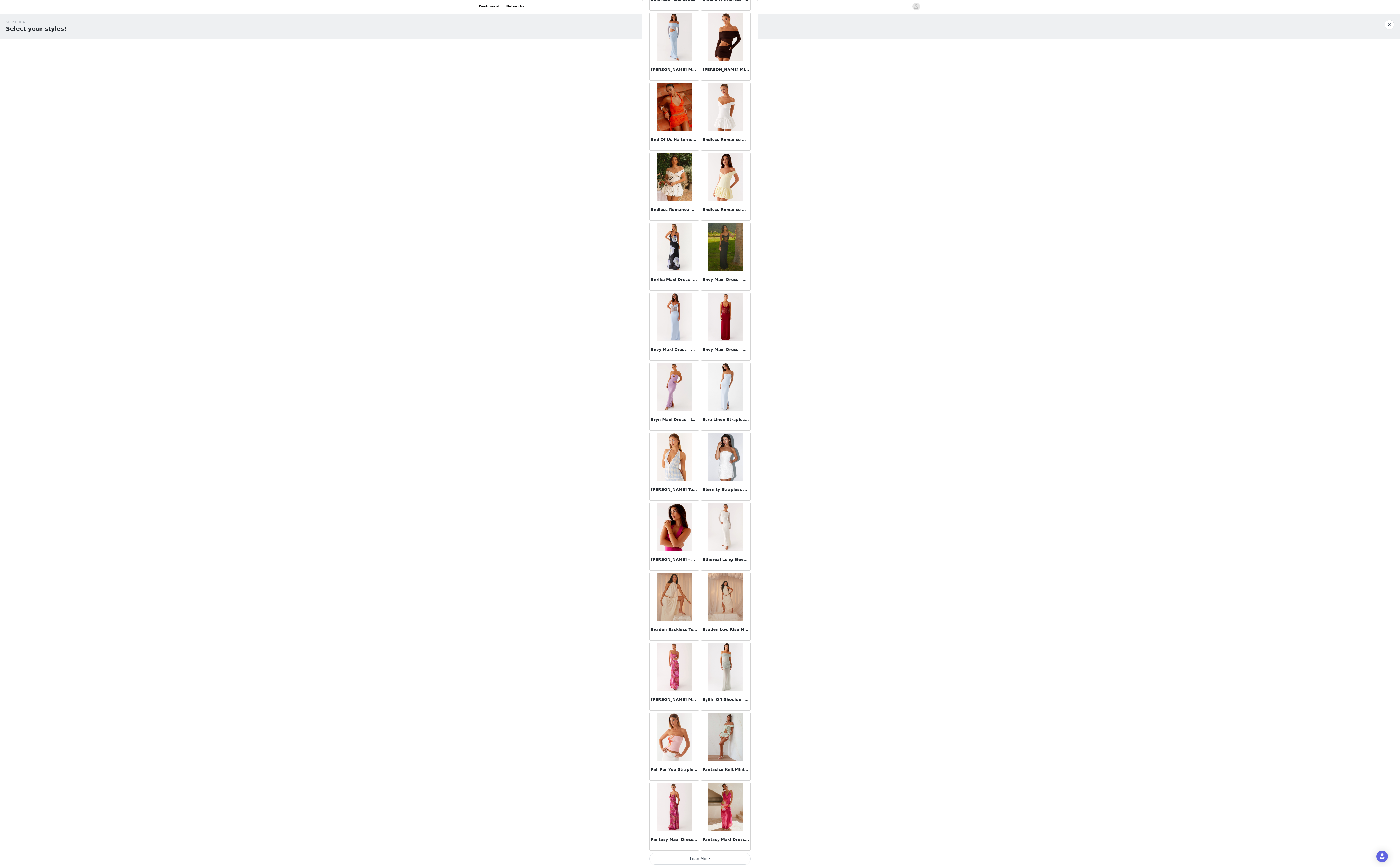
click at [270, 217] on button "Load More" at bounding box center [700, 858] width 101 height 11
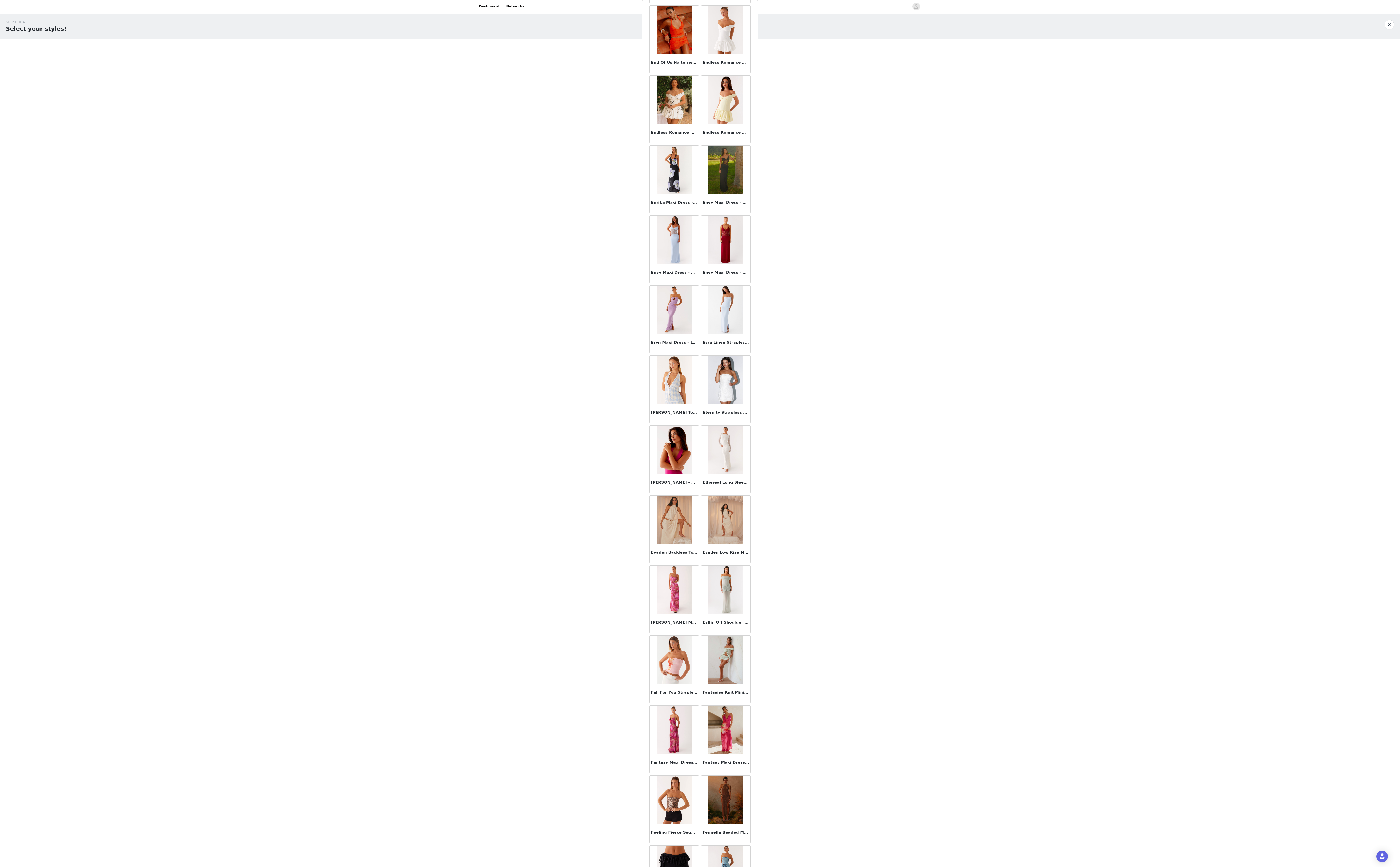
scroll to position [11154, 0]
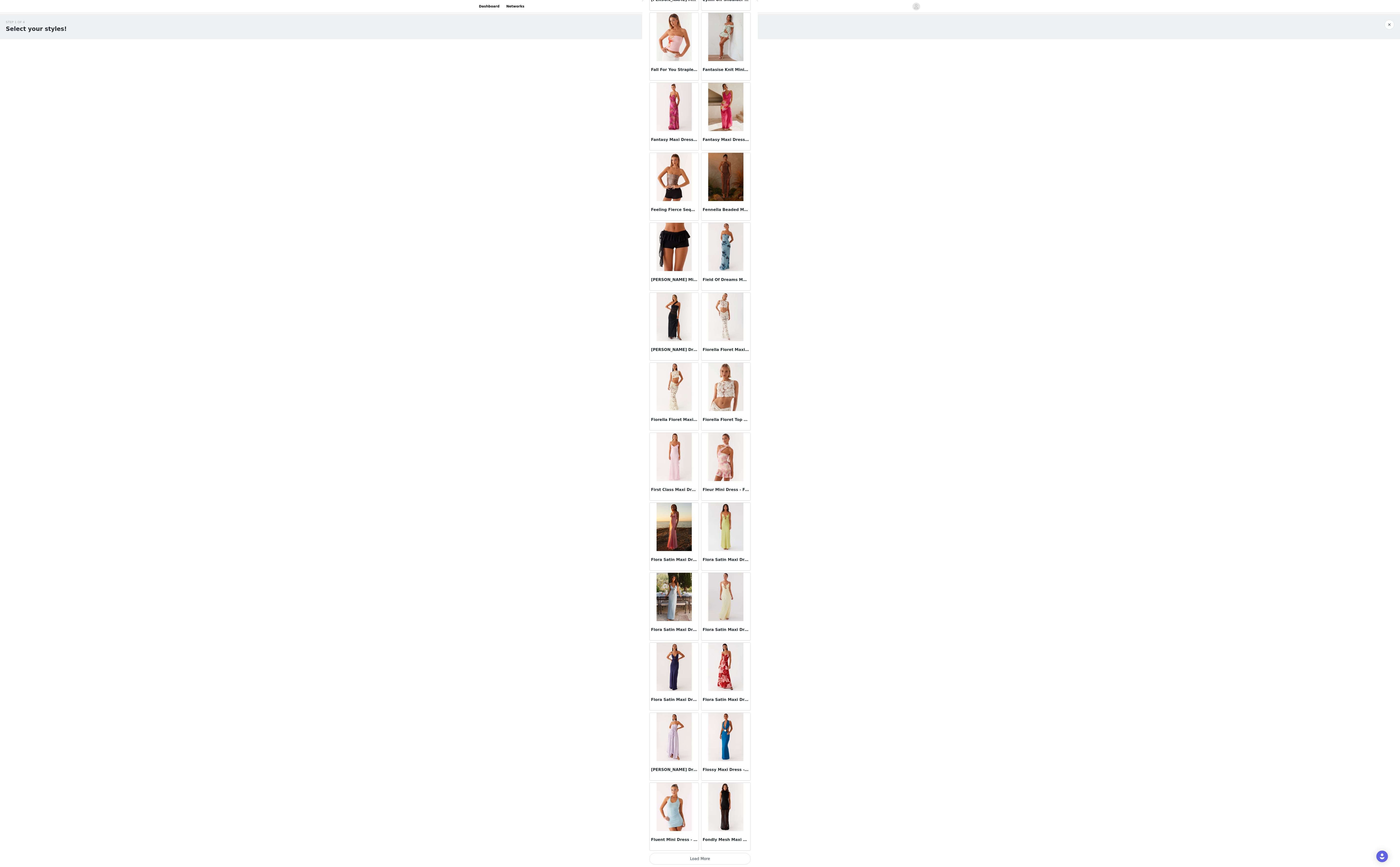
click at [270, 217] on button "Load More" at bounding box center [700, 858] width 101 height 11
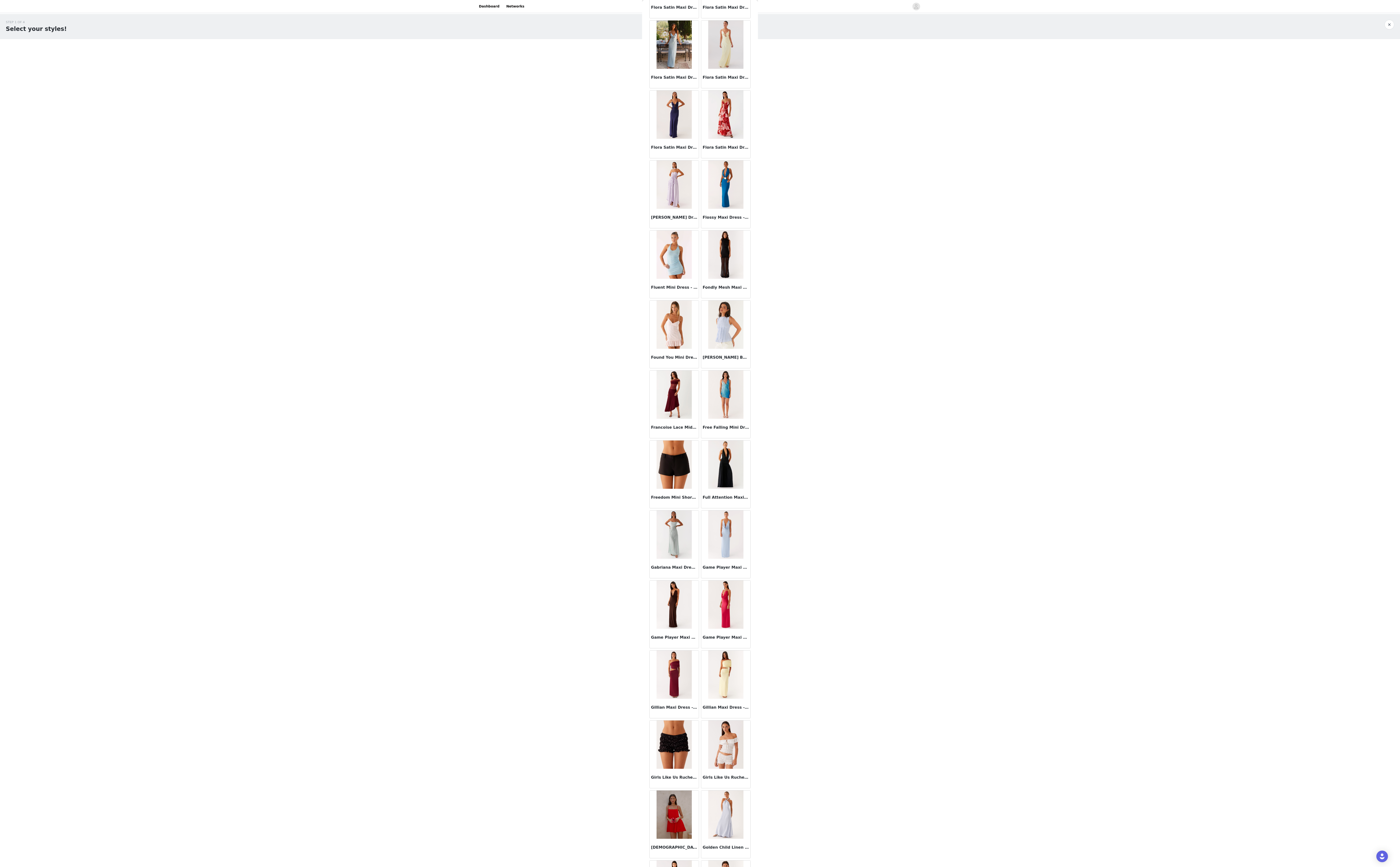
scroll to position [11858, 0]
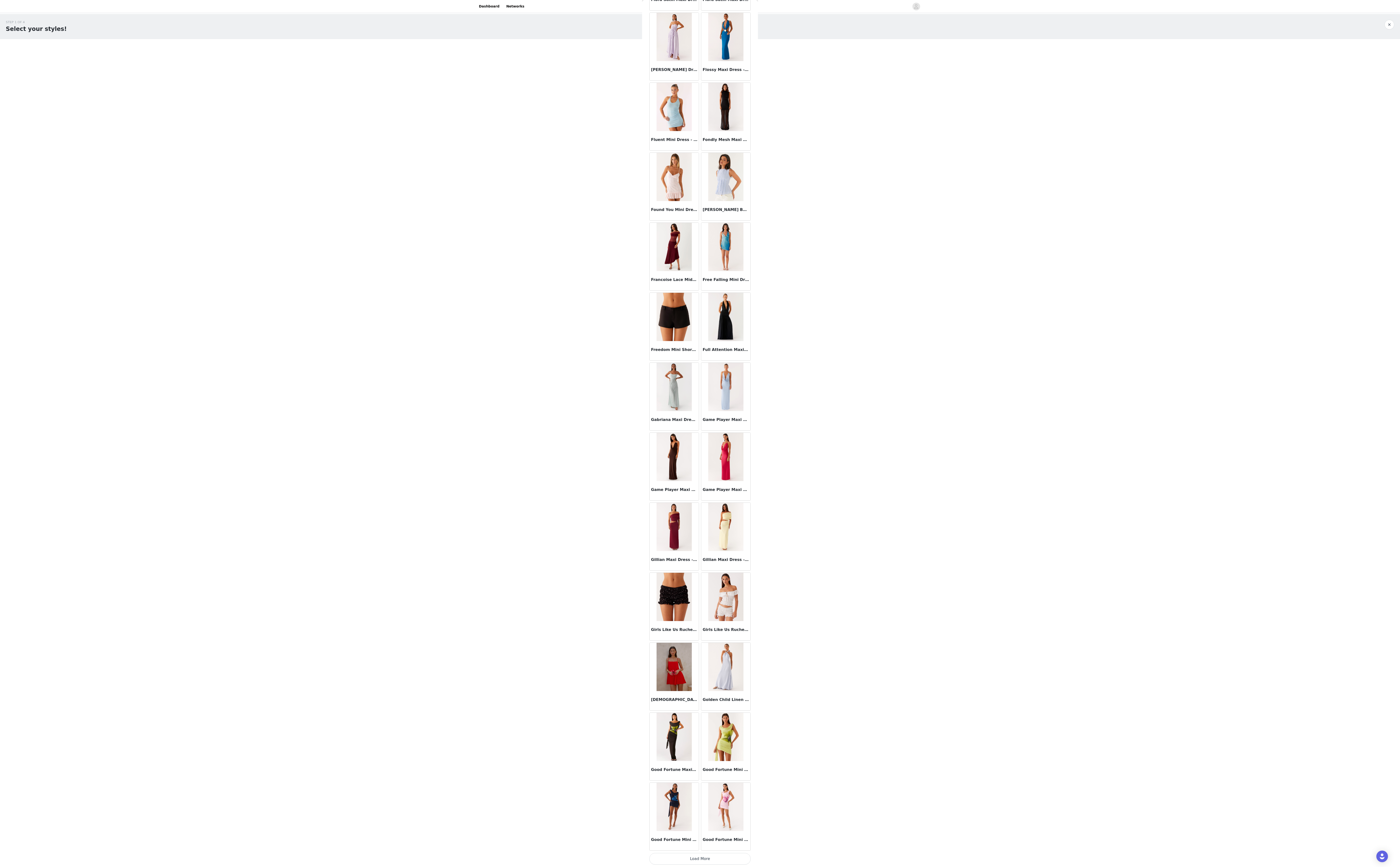
click at [270, 217] on button "Load More" at bounding box center [700, 858] width 101 height 11
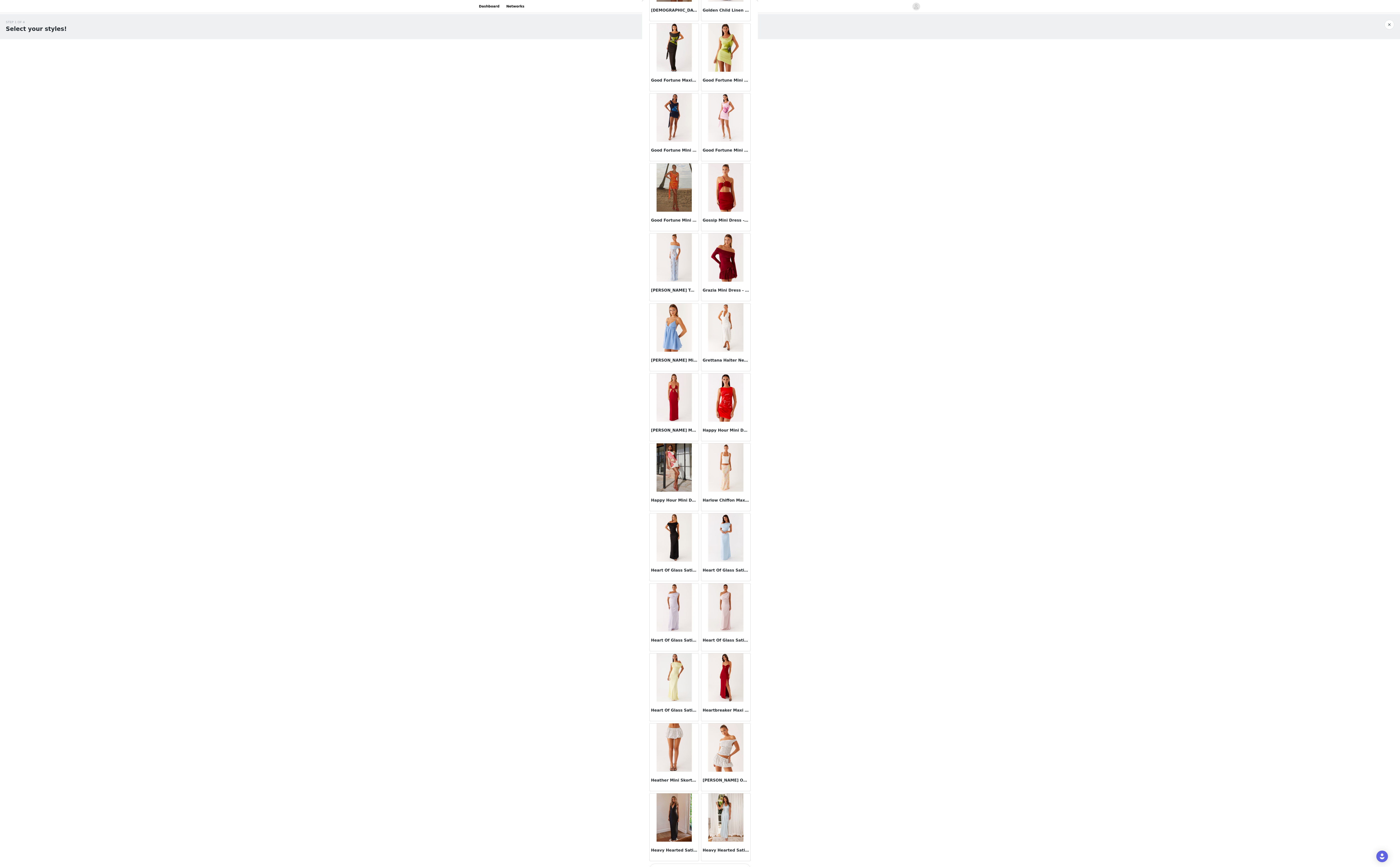
scroll to position [12563, 0]
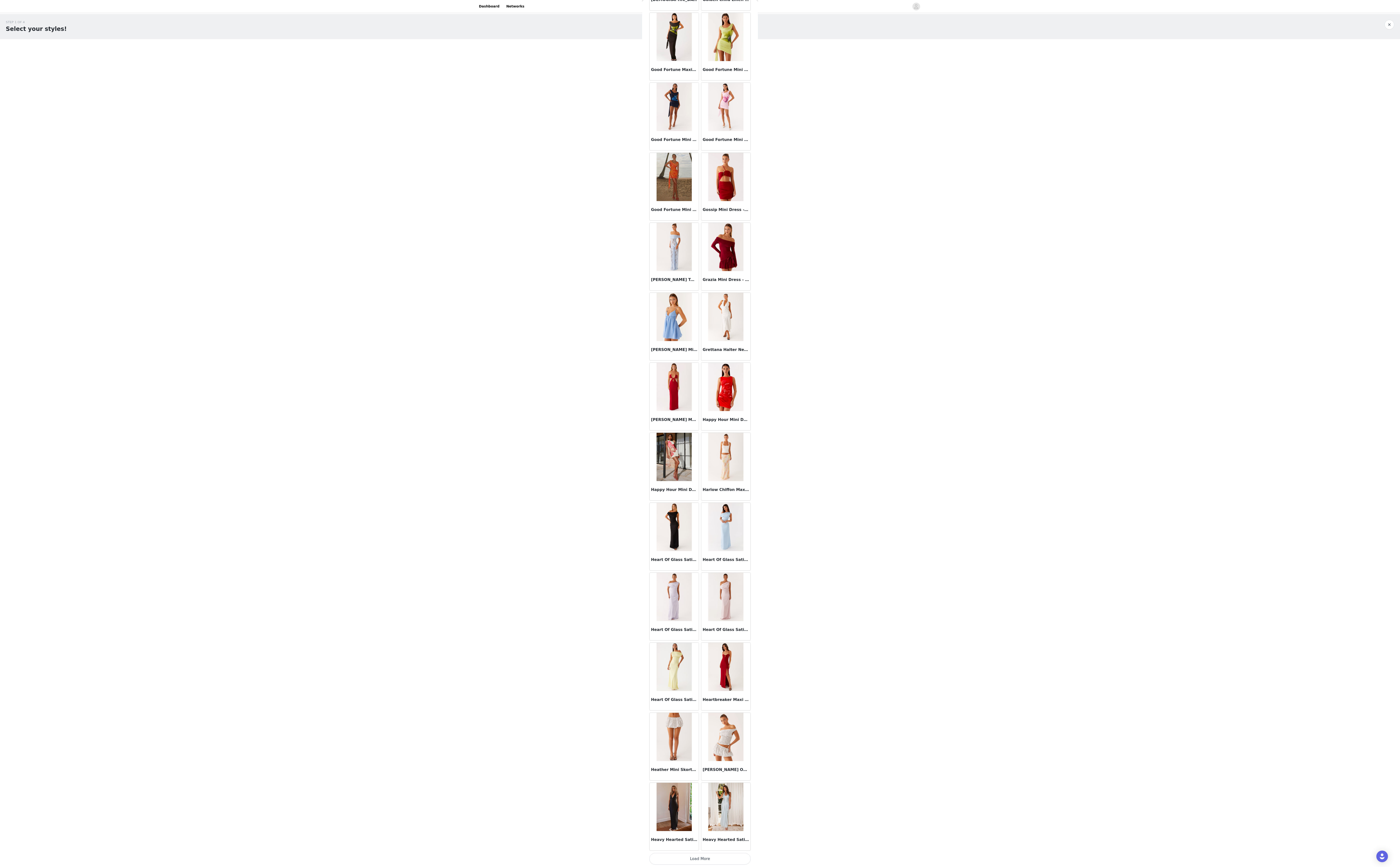
click at [270, 217] on button "Load More" at bounding box center [700, 858] width 101 height 11
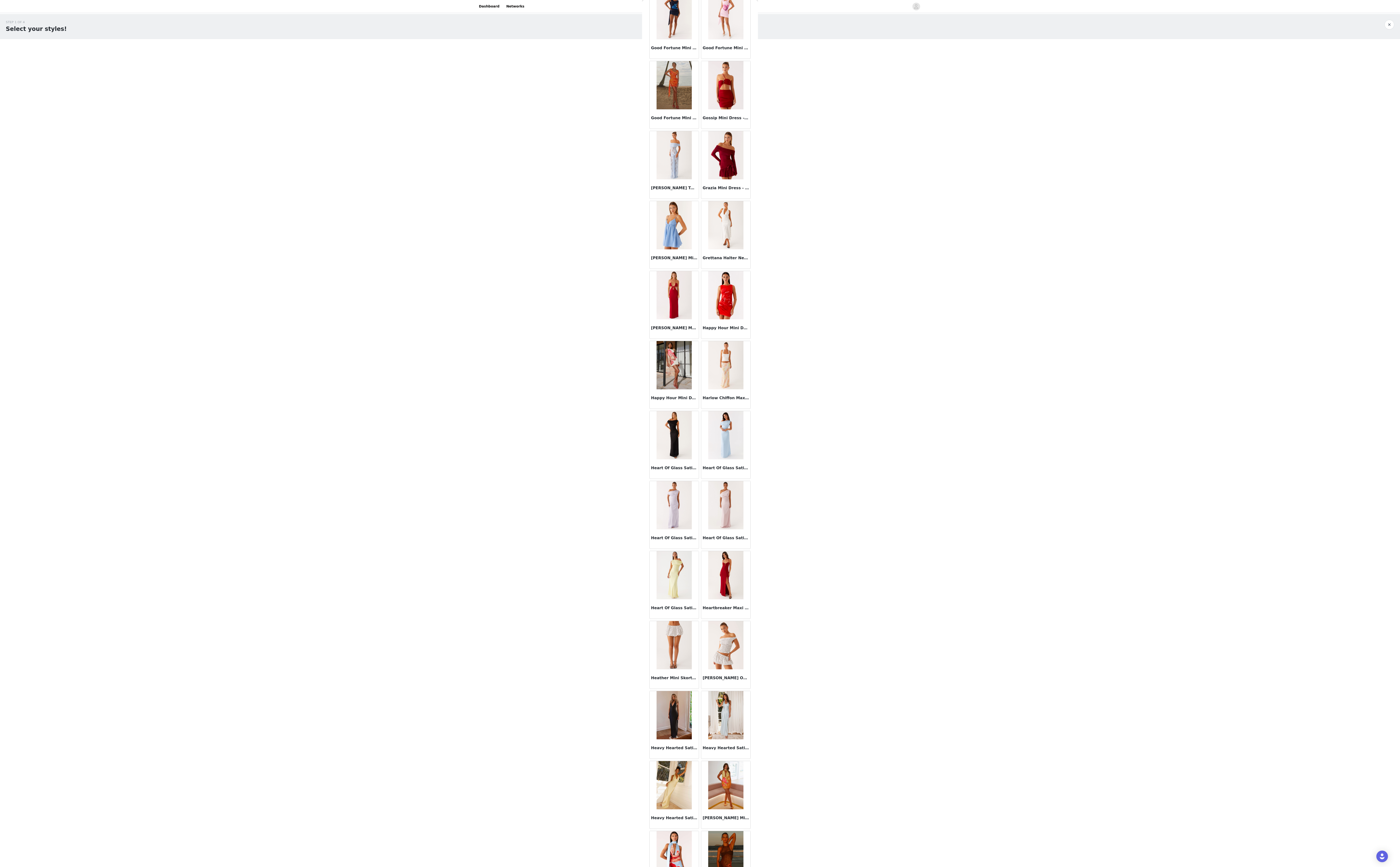
scroll to position [13268, 0]
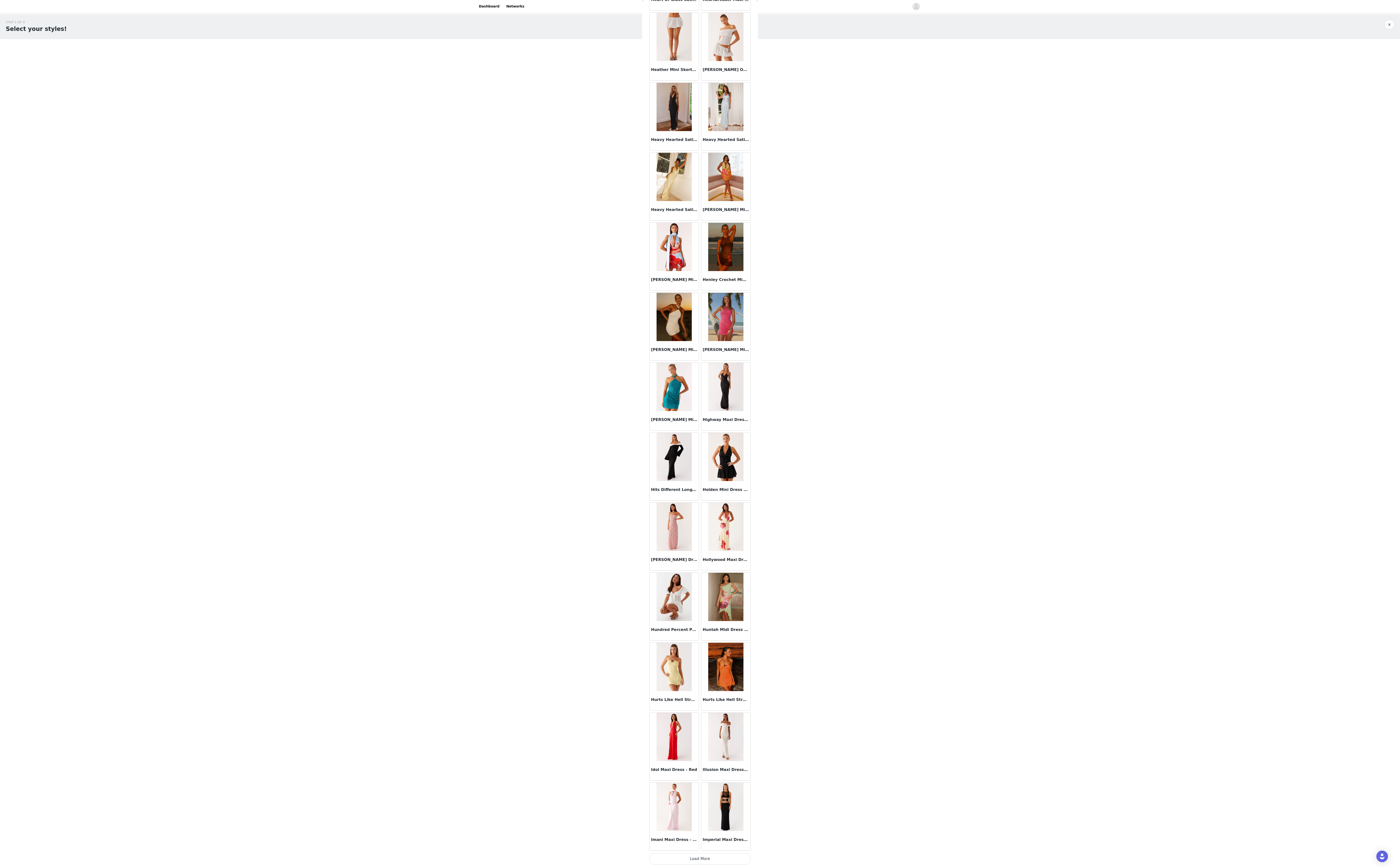
click at [270, 217] on button "Load More" at bounding box center [700, 858] width 101 height 11
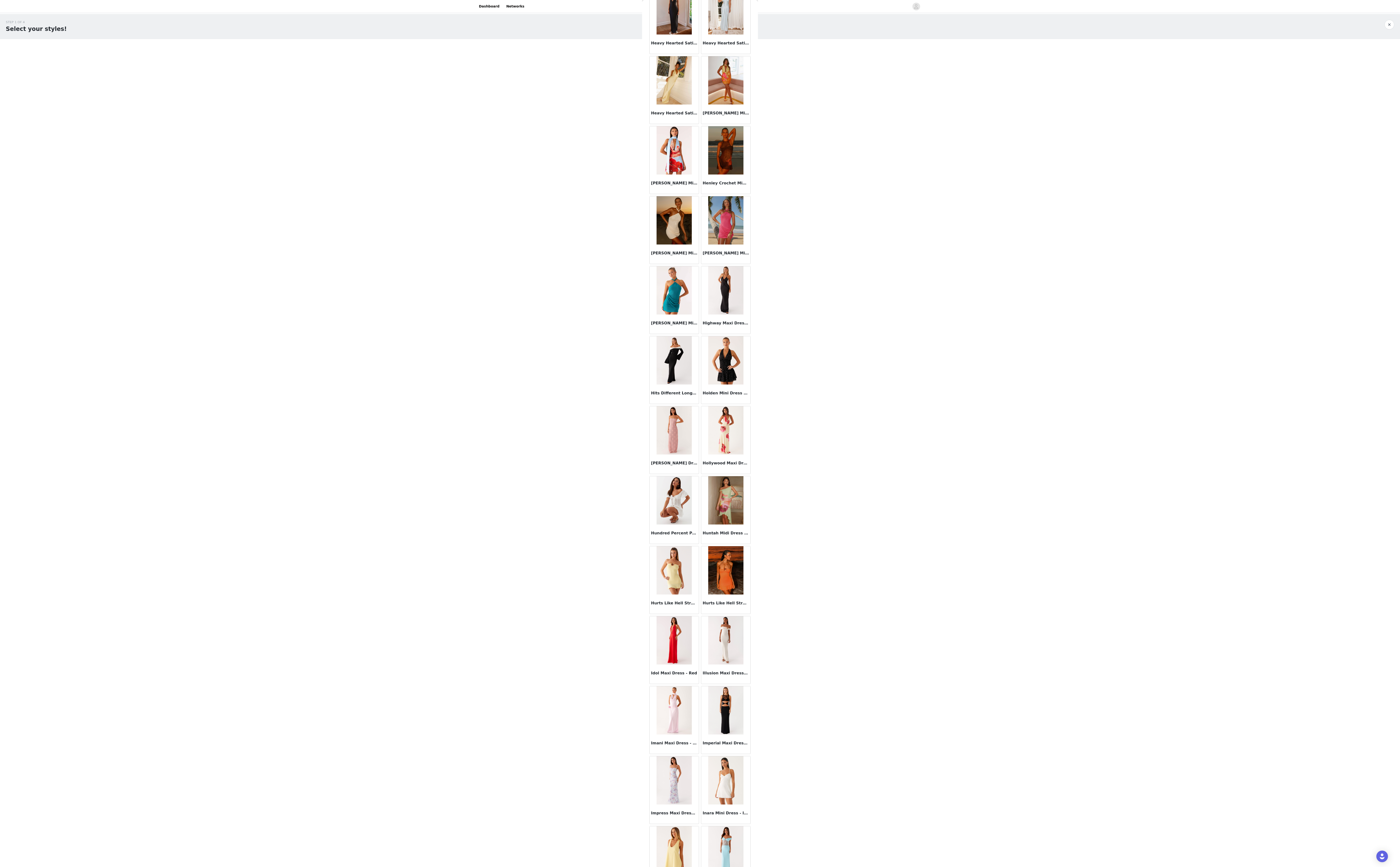
scroll to position [13973, 0]
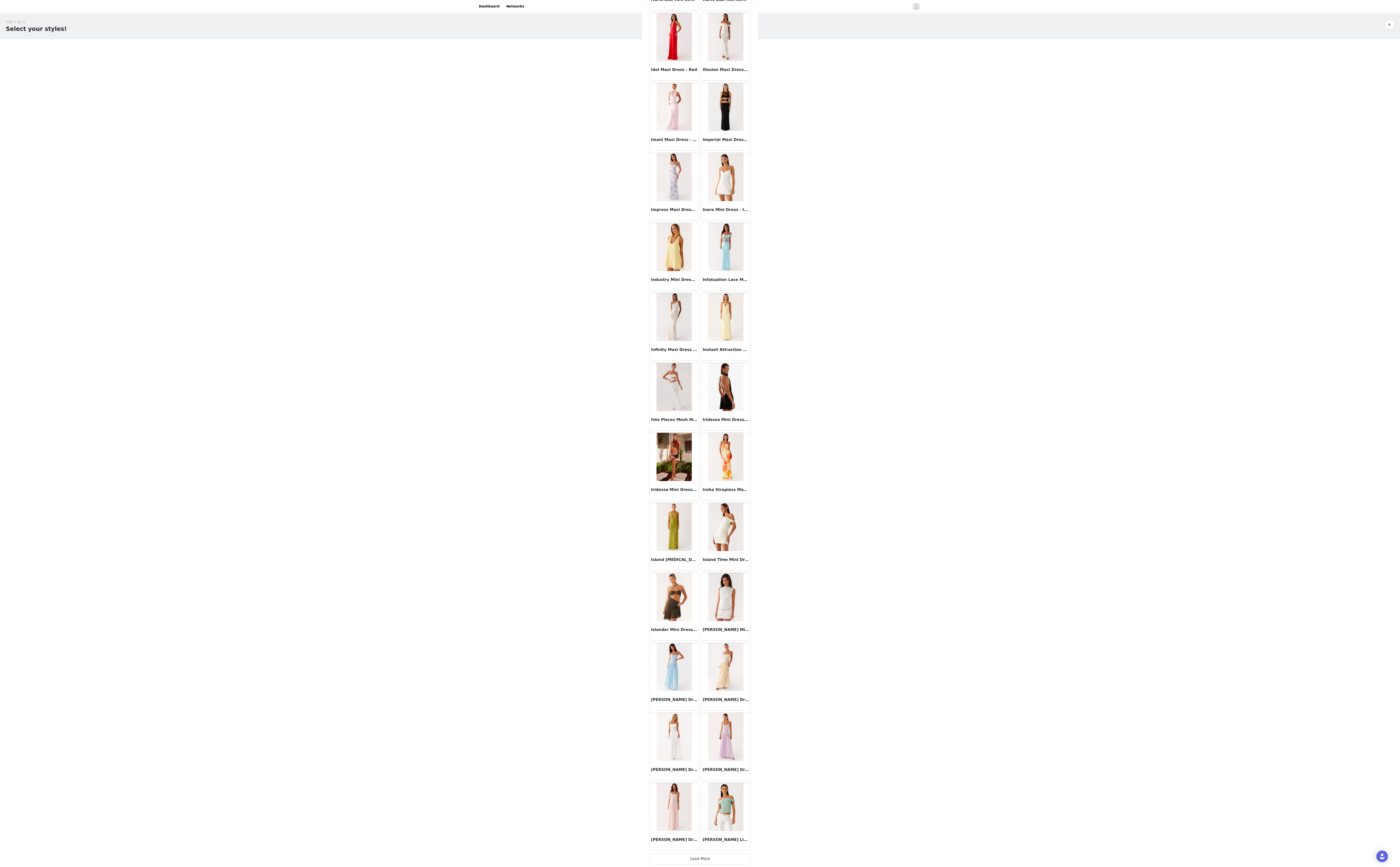
click at [270, 217] on button "Load More" at bounding box center [700, 858] width 101 height 11
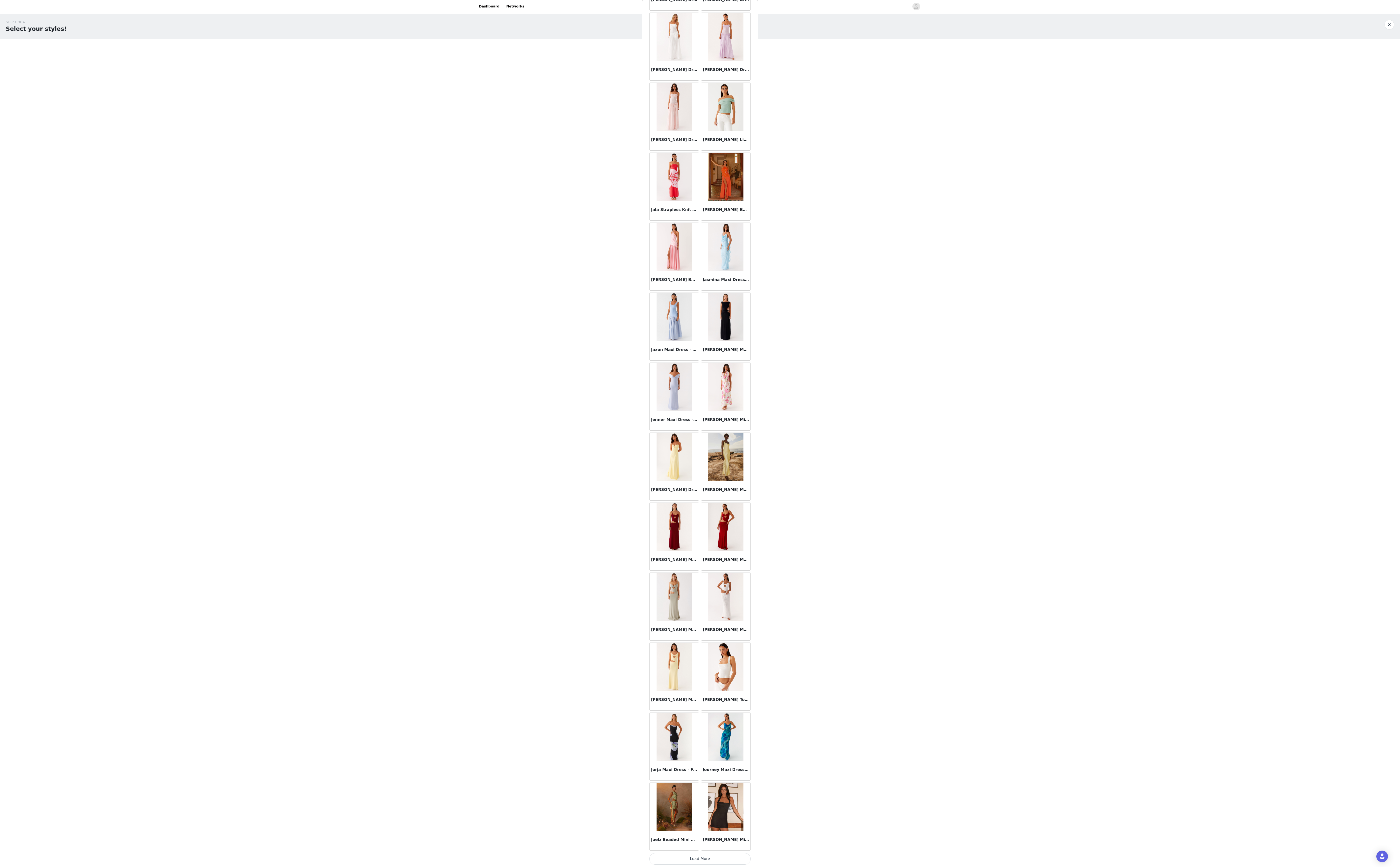
scroll to position [14677, 0]
click at [270, 217] on button "Load More" at bounding box center [700, 858] width 101 height 11
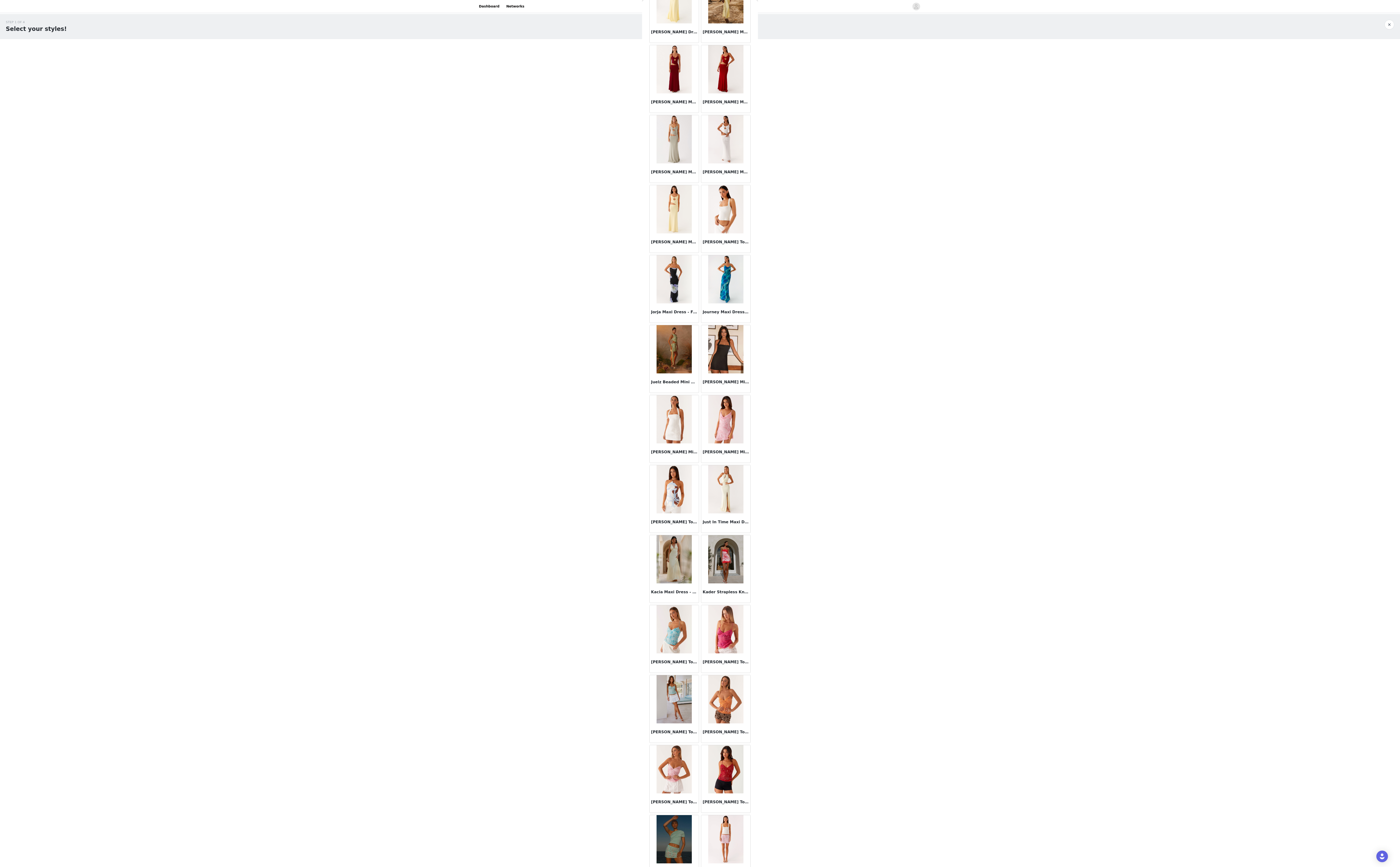
scroll to position [15383, 0]
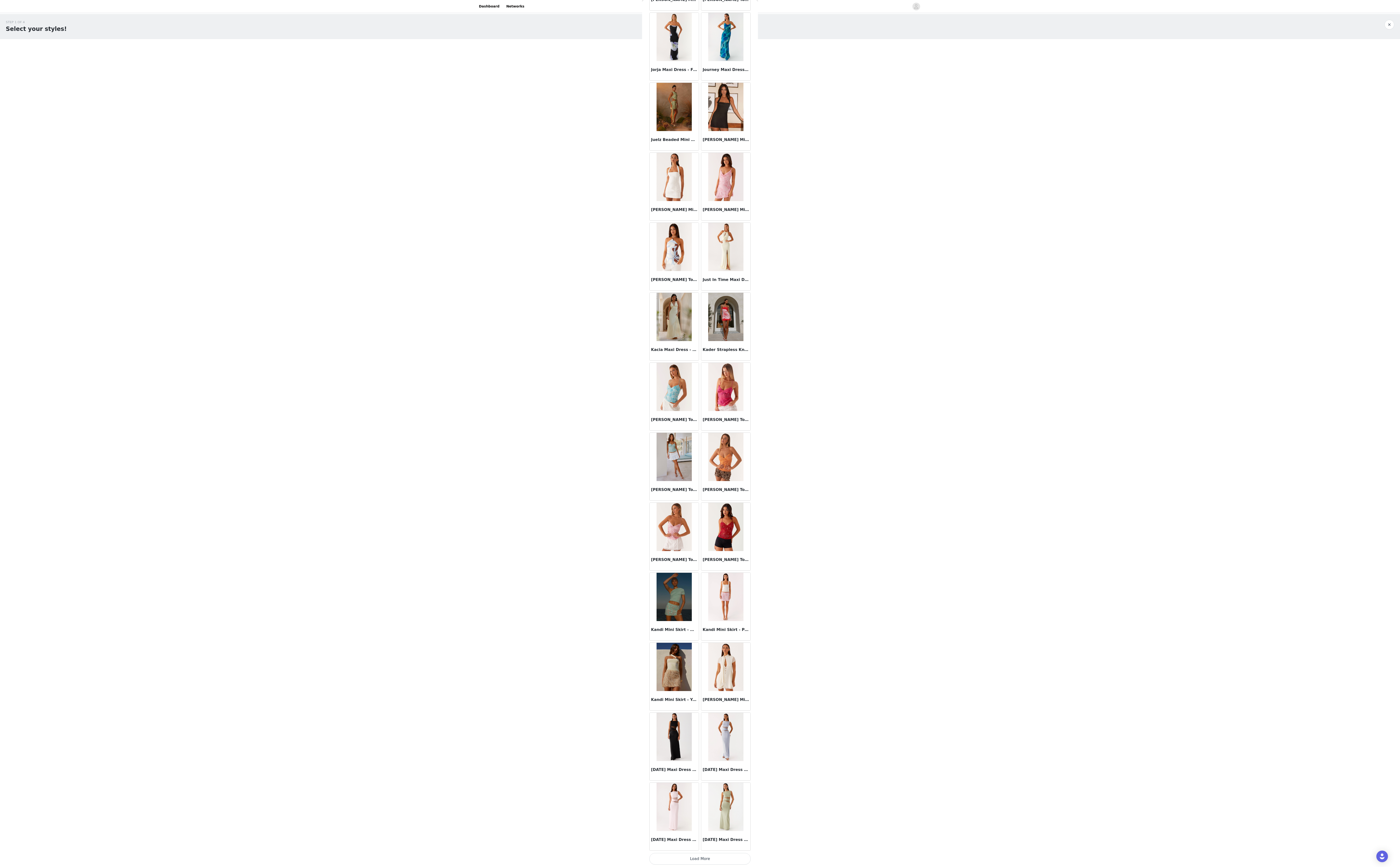
click at [270, 217] on button "Load More" at bounding box center [700, 858] width 101 height 11
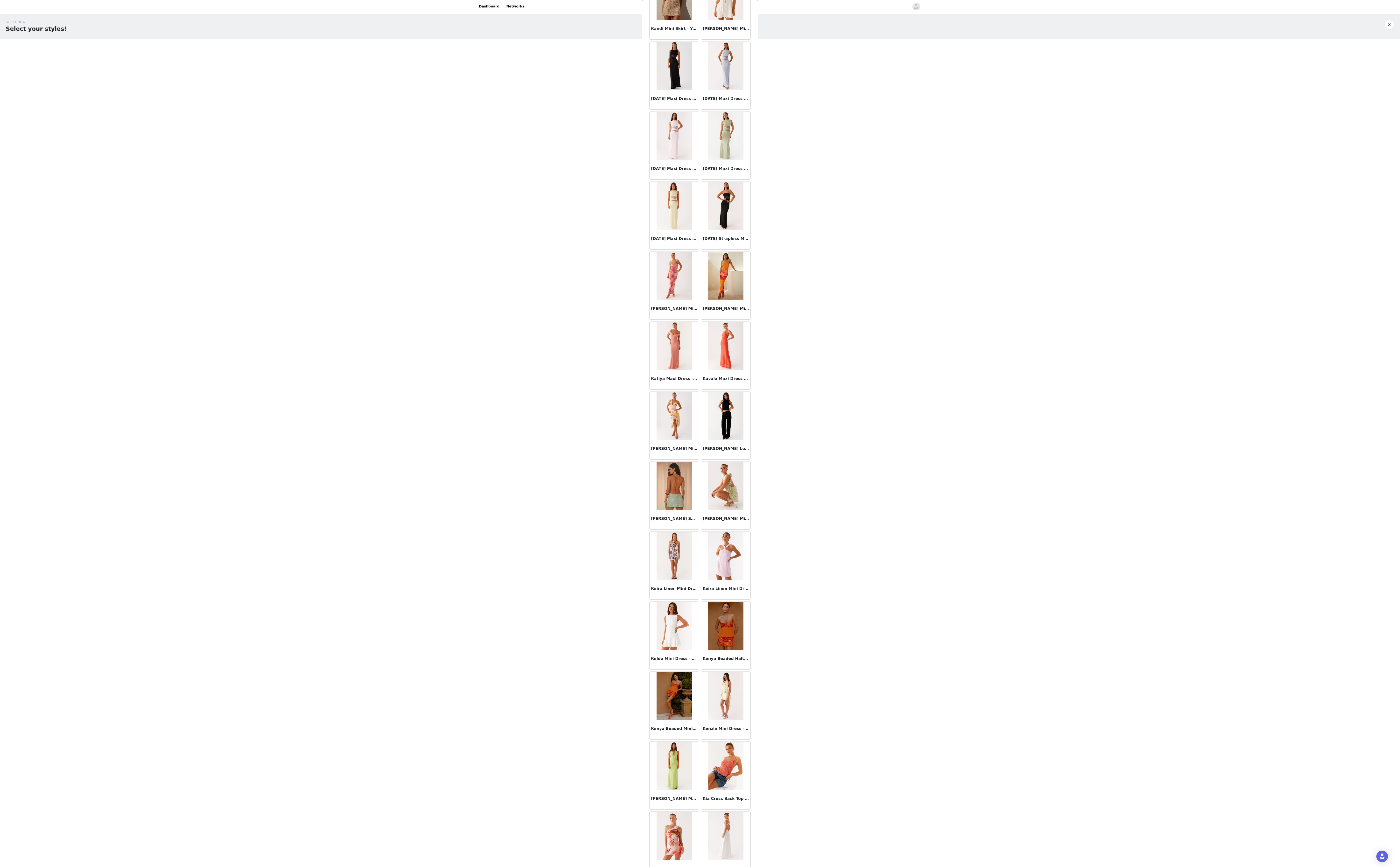
scroll to position [16087, 0]
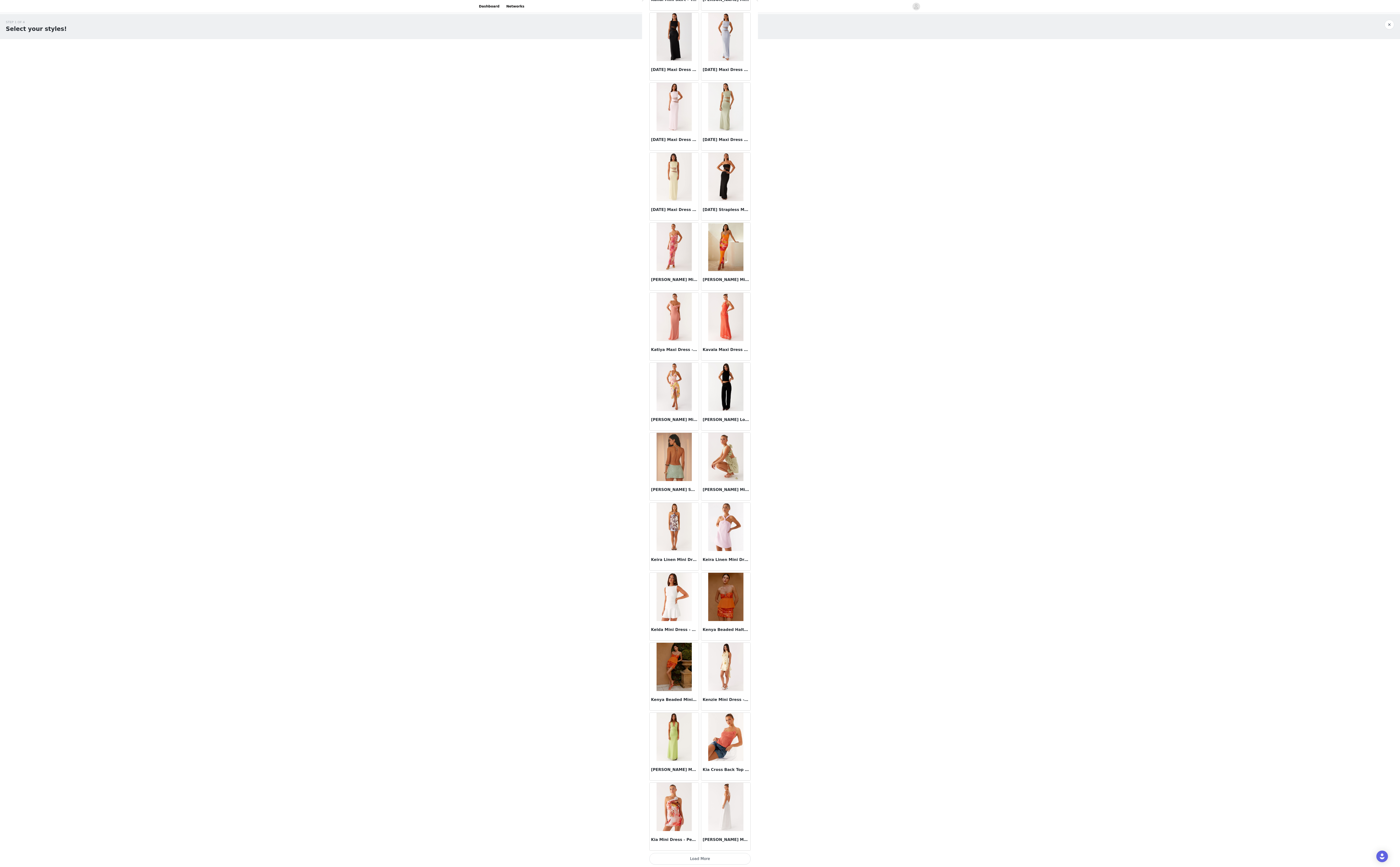
click at [270, 217] on button "Load More" at bounding box center [700, 858] width 101 height 11
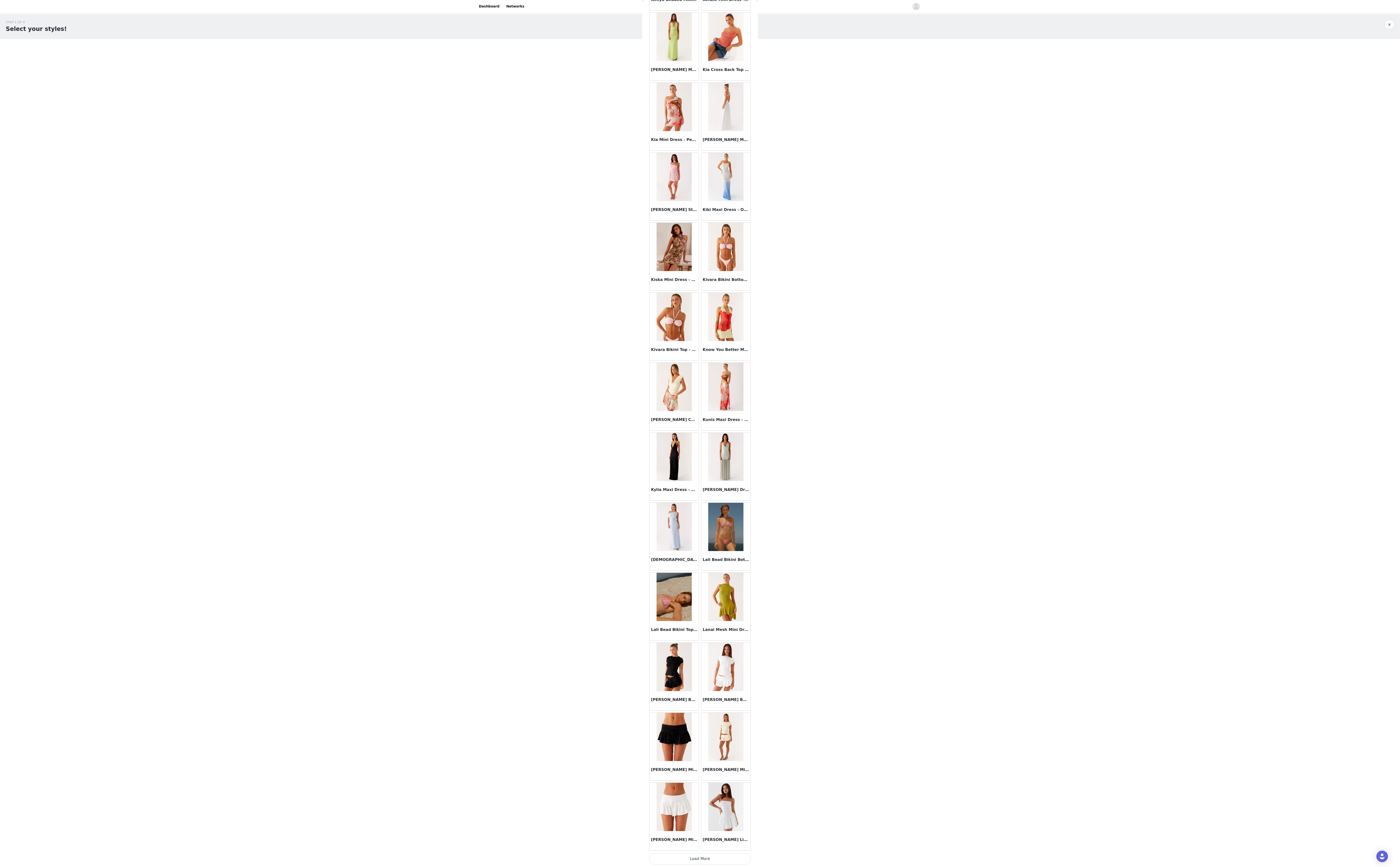
scroll to position [16792, 0]
click at [270, 217] on button "Load More" at bounding box center [700, 858] width 101 height 11
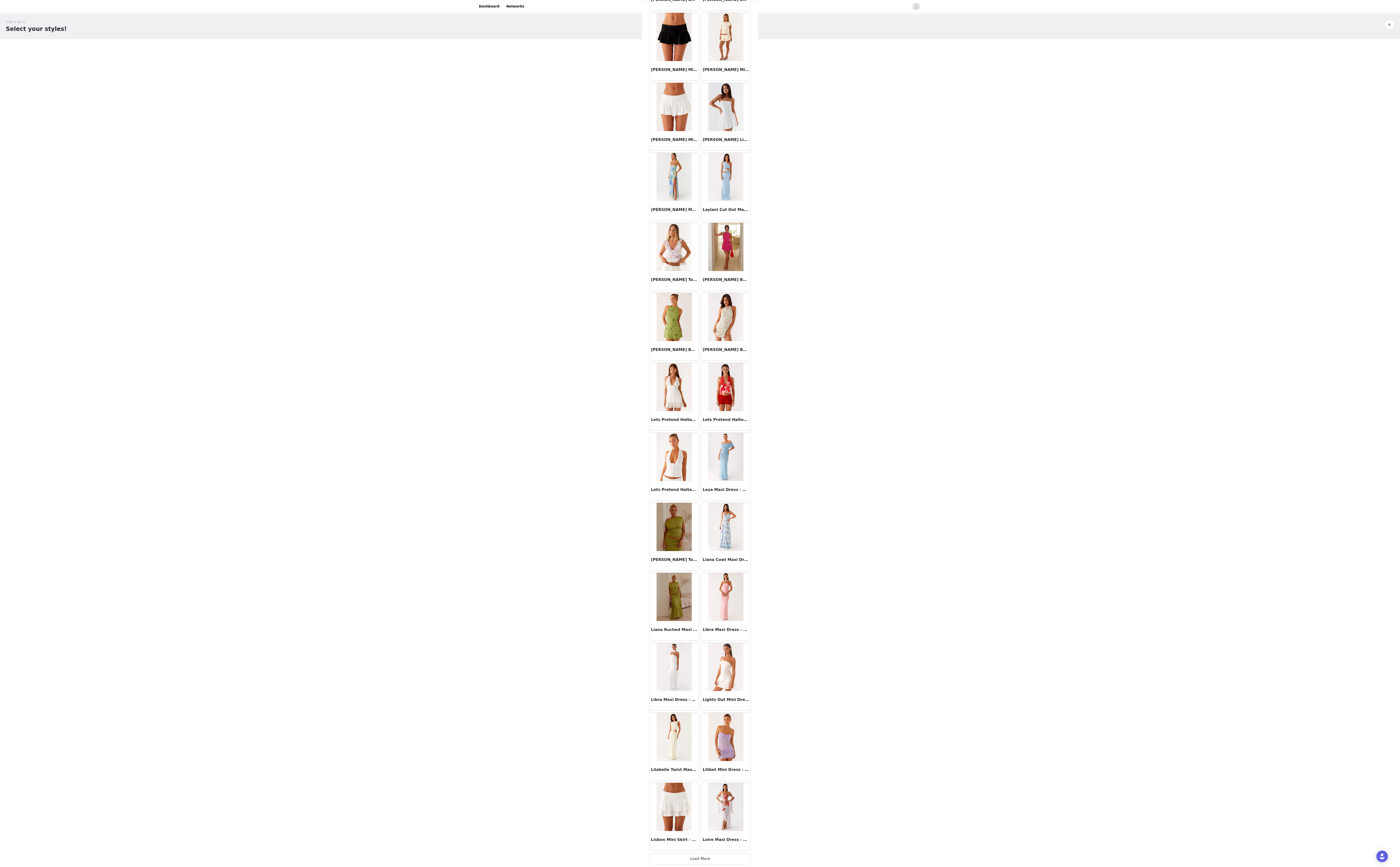
scroll to position [17497, 0]
click at [270, 217] on button "Load More" at bounding box center [700, 858] width 101 height 11
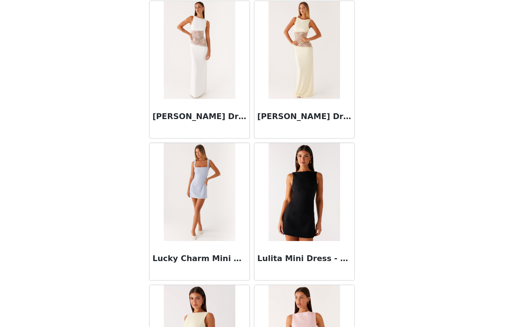
scroll to position [28241, 0]
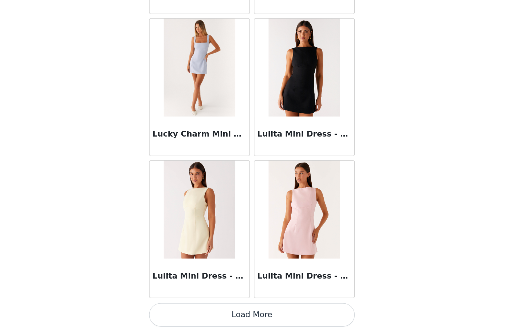
click at [259, 322] on button "Load More" at bounding box center [264, 317] width 153 height 17
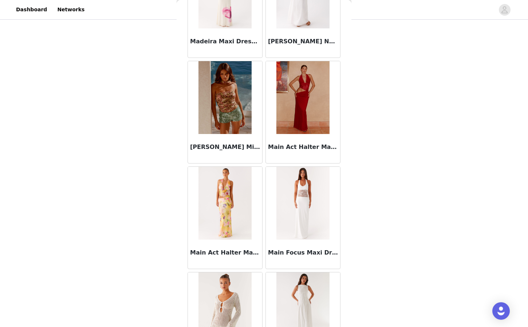
scroll to position [29300, 0]
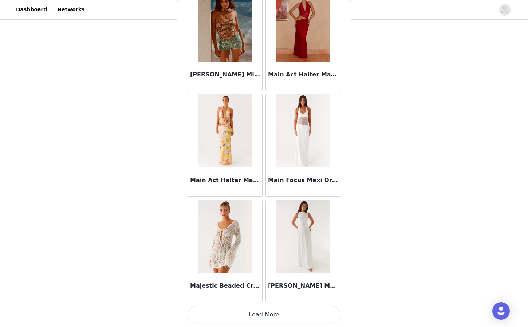
click at [261, 314] on button "Load More" at bounding box center [264, 314] width 153 height 17
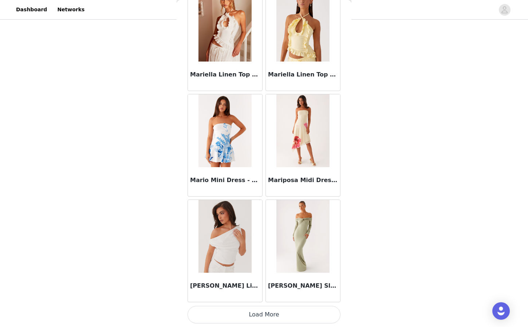
scroll to position [184, 0]
click at [243, 313] on button "Load More" at bounding box center [264, 314] width 153 height 17
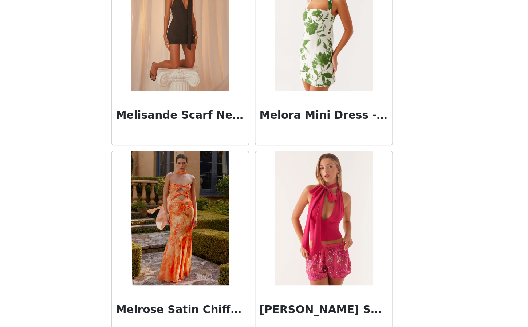
scroll to position [31412, 0]
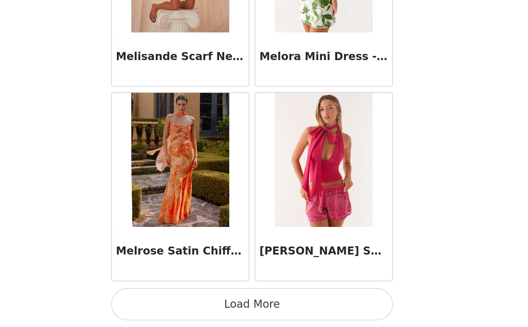
click at [279, 316] on button "Load More" at bounding box center [264, 314] width 153 height 17
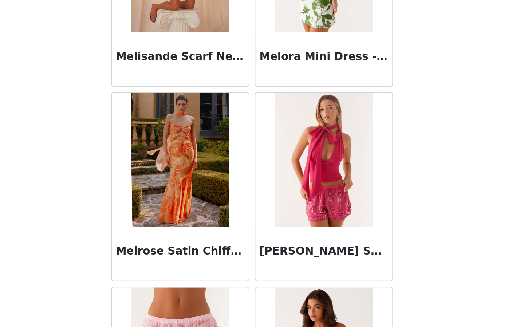
click at [350, 268] on div "Back Aamari Maxi Dress - Red Abby Mini Dress - Floral Print [PERSON_NAME] Mini …" at bounding box center [264, 163] width 175 height 327
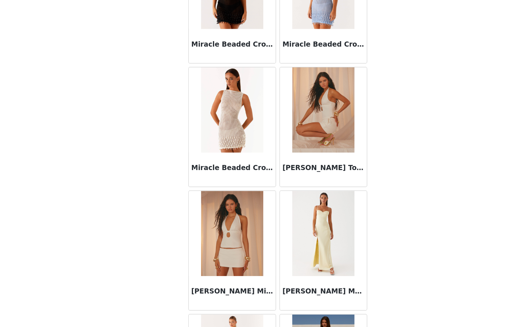
scroll to position [32468, 0]
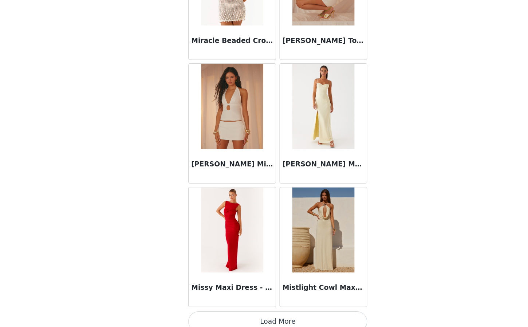
click at [291, 314] on button "Load More" at bounding box center [264, 314] width 153 height 17
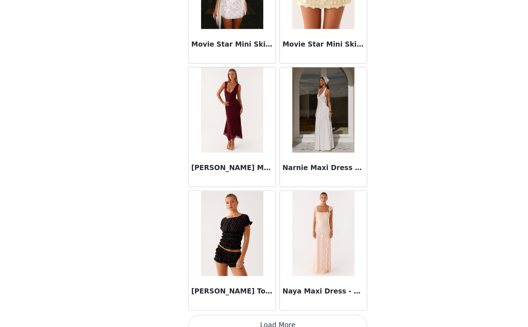
scroll to position [33522, 0]
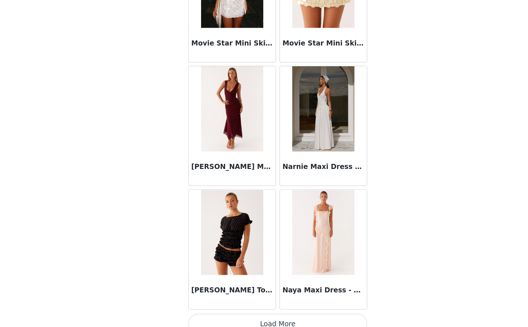
click at [275, 312] on button "Load More" at bounding box center [264, 316] width 153 height 17
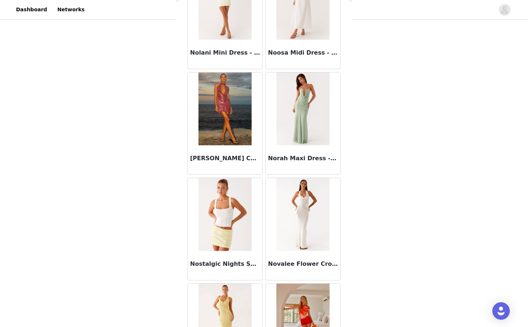
scroll to position [34581, 0]
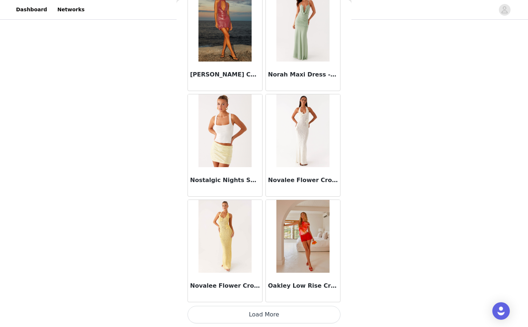
click at [251, 323] on button "Load More" at bounding box center [264, 314] width 153 height 17
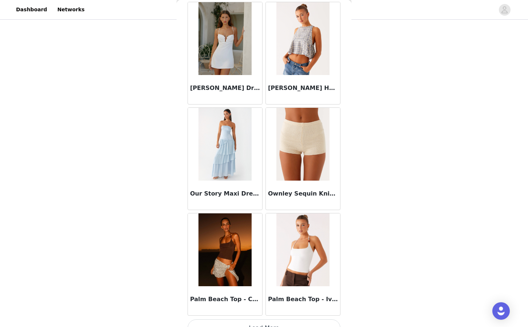
scroll to position [35637, 0]
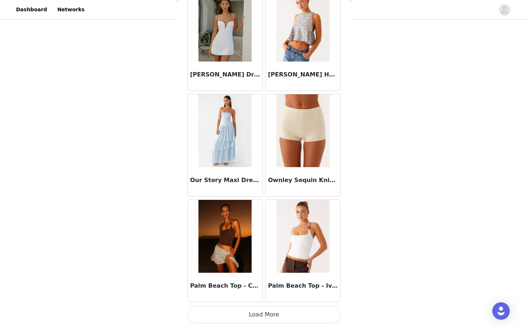
click at [272, 317] on button "Load More" at bounding box center [264, 314] width 153 height 17
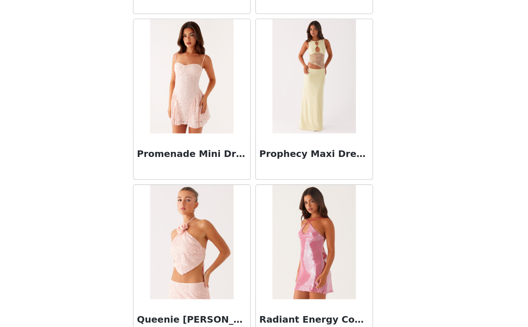
scroll to position [36693, 0]
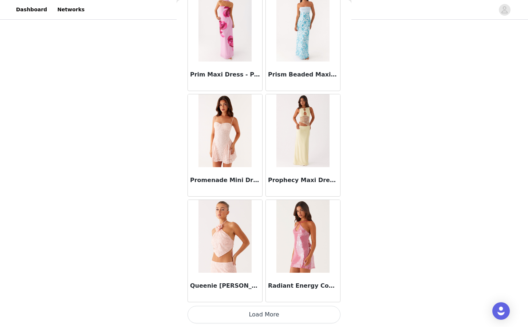
click at [291, 314] on button "Load More" at bounding box center [264, 314] width 153 height 17
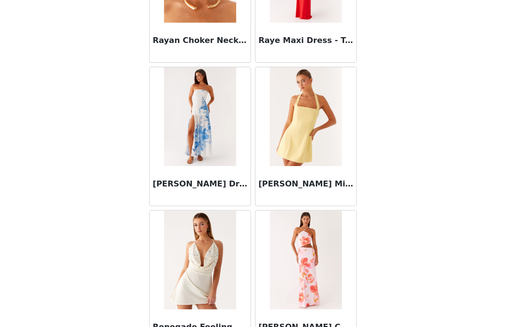
scroll to position [37749, 0]
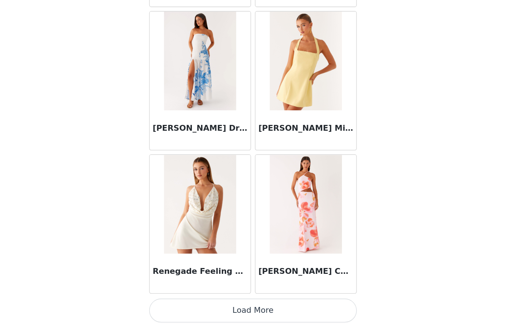
click at [275, 318] on button "Load More" at bounding box center [264, 314] width 153 height 17
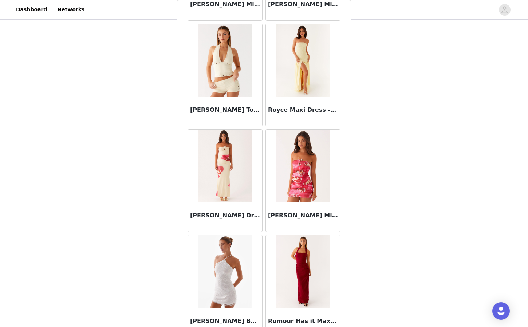
scroll to position [38805, 0]
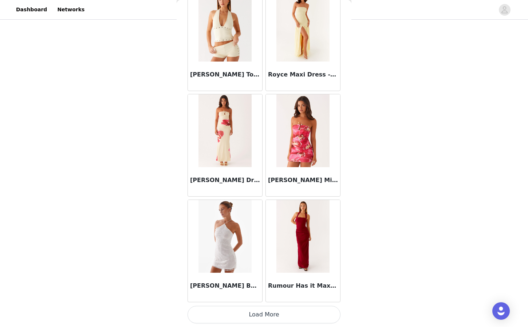
click at [251, 312] on button "Load More" at bounding box center [264, 314] width 153 height 17
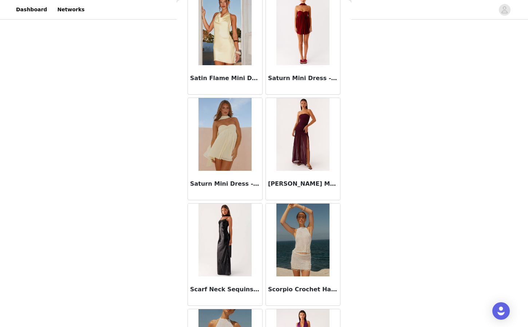
scroll to position [39861, 0]
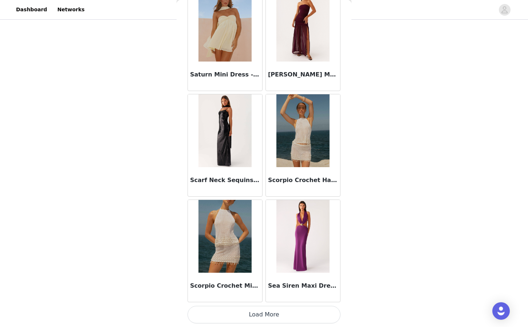
click at [269, 309] on button "Load More" at bounding box center [264, 314] width 153 height 17
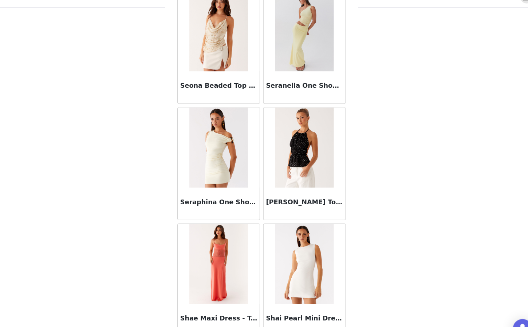
scroll to position [40422, 0]
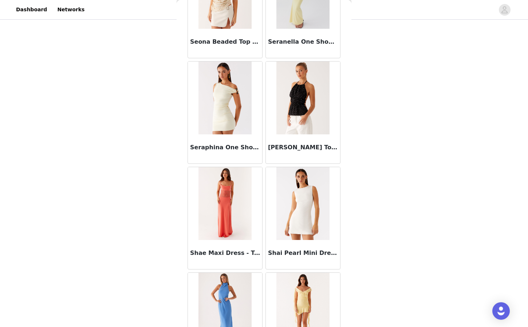
click at [346, 212] on div "Back Aamari Maxi Dress - Red Abby Mini Dress - Floral Print [PERSON_NAME] Mini …" at bounding box center [264, 163] width 175 height 327
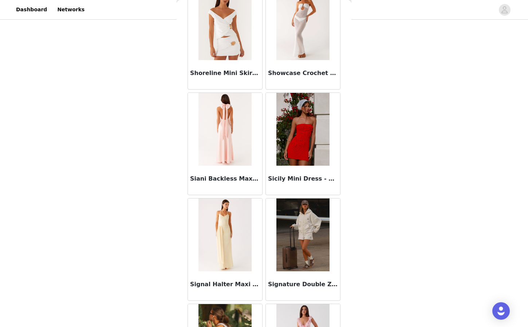
scroll to position [40910, 0]
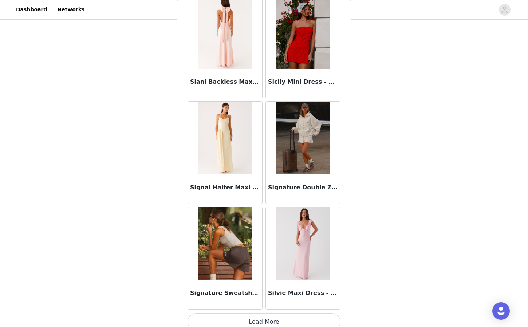
click at [267, 325] on button "Load More" at bounding box center [264, 321] width 153 height 17
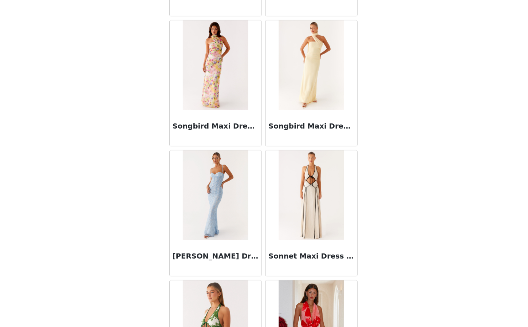
scroll to position [41973, 0]
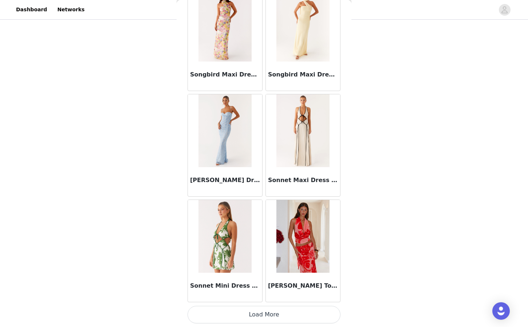
click at [259, 311] on button "Load More" at bounding box center [264, 314] width 153 height 17
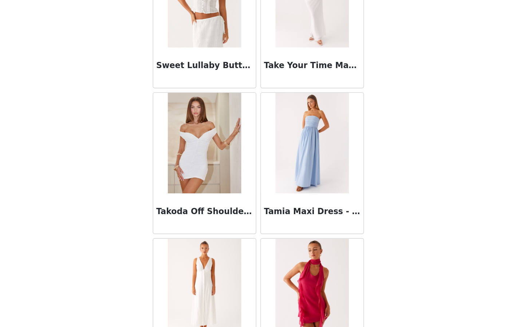
scroll to position [43029, 0]
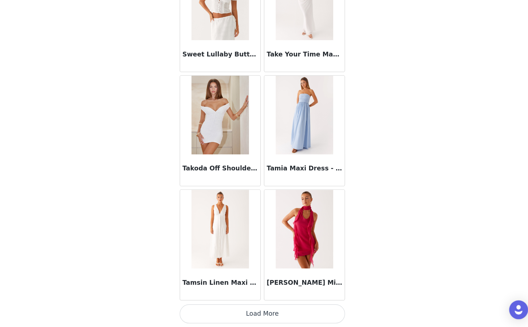
click at [268, 317] on button "Load More" at bounding box center [264, 314] width 153 height 17
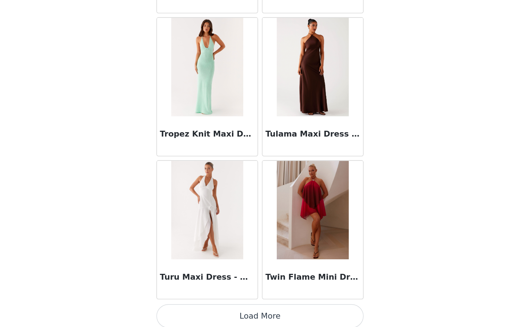
scroll to position [184, 0]
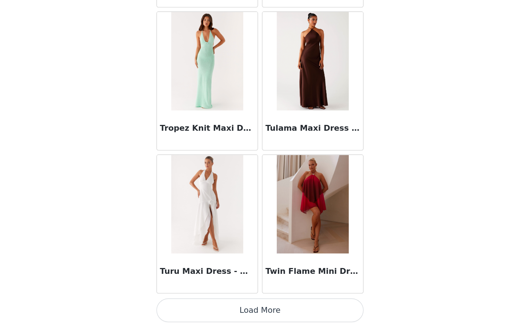
click at [259, 320] on button "Load More" at bounding box center [264, 314] width 153 height 17
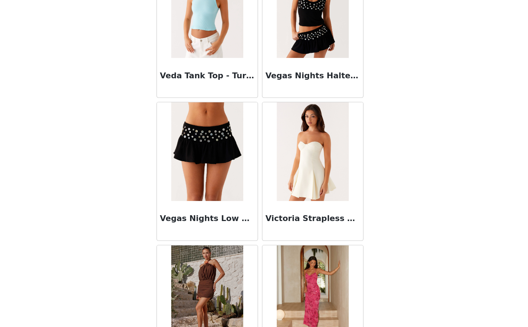
scroll to position [45141, 0]
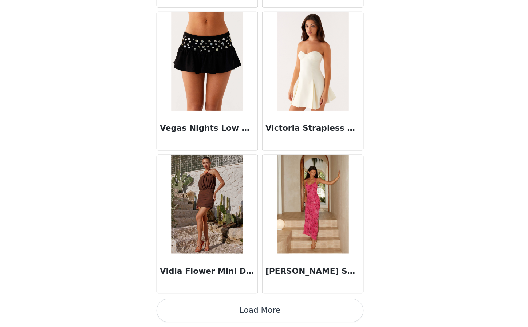
click at [257, 318] on button "Load More" at bounding box center [264, 314] width 153 height 17
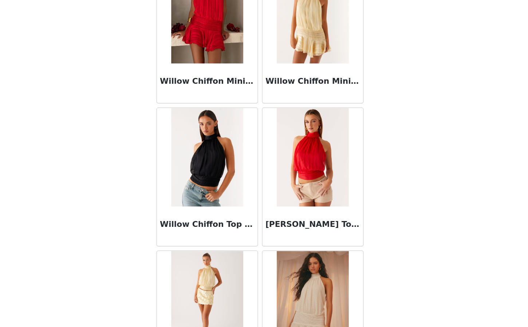
scroll to position [46197, 0]
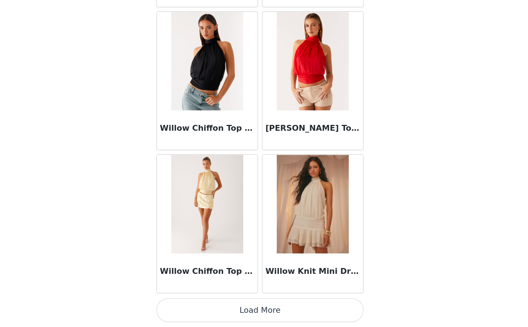
click at [276, 315] on button "Load More" at bounding box center [264, 314] width 153 height 17
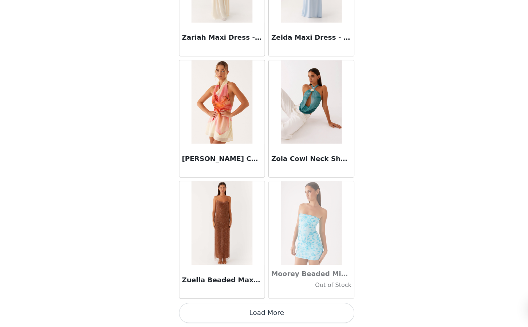
scroll to position [184, 0]
click at [265, 318] on button "Load More" at bounding box center [264, 314] width 153 height 17
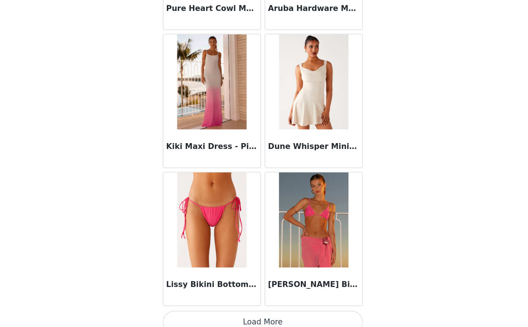
scroll to position [48309, 0]
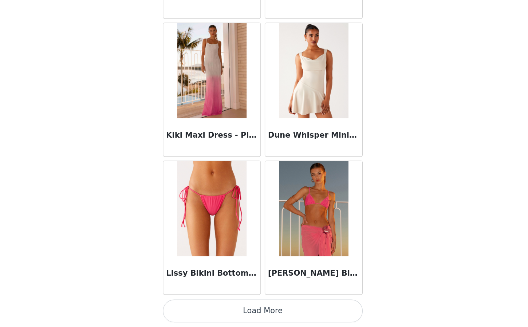
click at [271, 314] on button "Load More" at bounding box center [264, 314] width 153 height 17
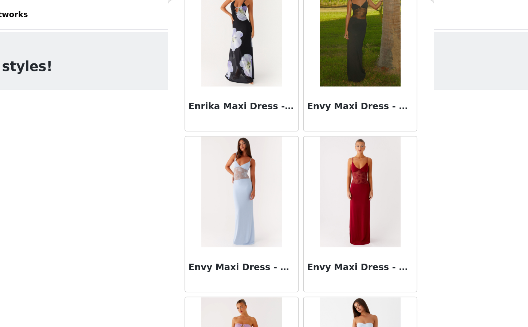
scroll to position [15994, 0]
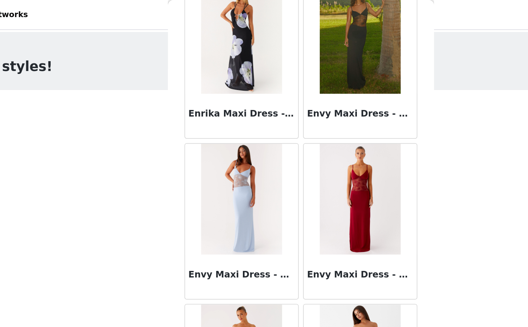
click at [298, 56] on img at bounding box center [302, 25] width 53 height 73
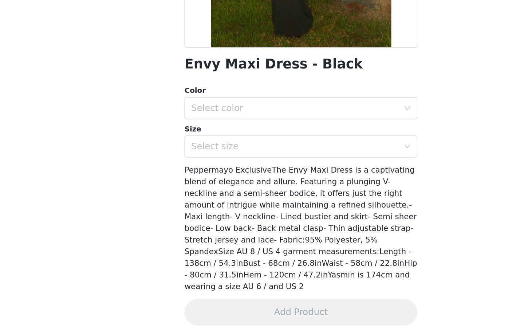
scroll to position [31, 0]
click at [267, 185] on div "Select color" at bounding box center [260, 183] width 136 height 7
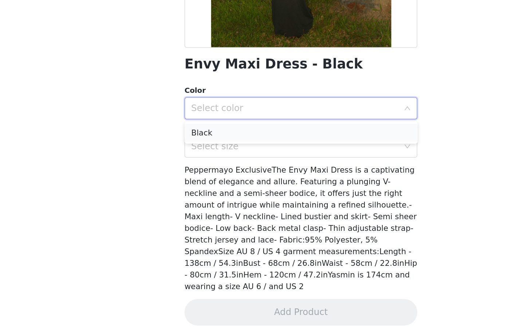
click at [259, 202] on li "Black" at bounding box center [264, 199] width 153 height 12
click at [250, 208] on div "Select size" at bounding box center [260, 208] width 136 height 7
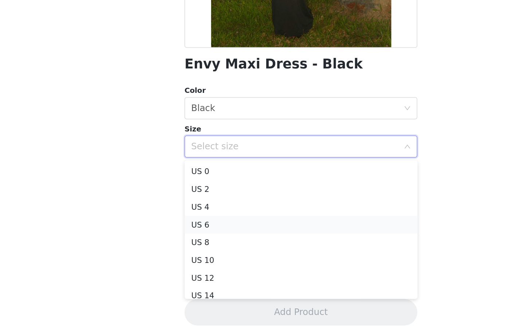
click at [225, 259] on li "US 6" at bounding box center [264, 260] width 153 height 12
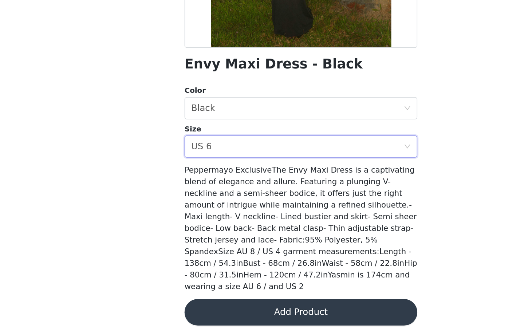
click at [237, 308] on button "Add Product" at bounding box center [264, 316] width 153 height 17
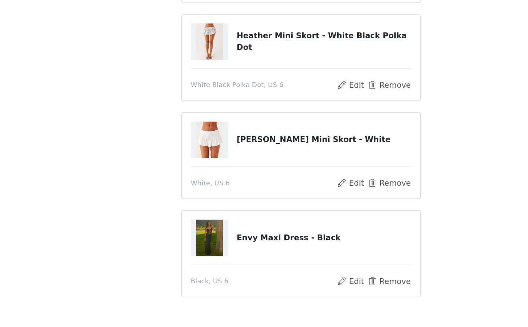
scroll to position [201, 0]
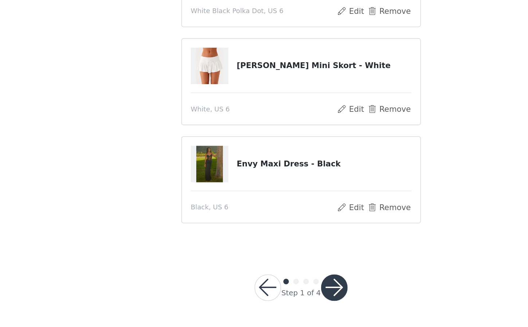
click at [281, 296] on button "button" at bounding box center [285, 300] width 17 height 17
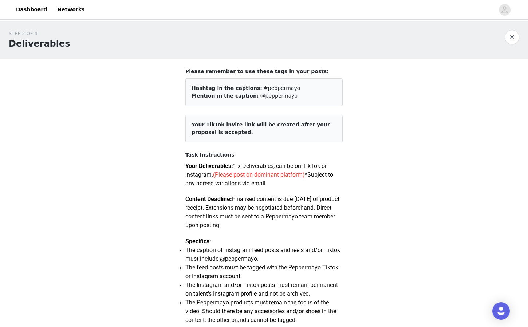
click at [324, 135] on article "Your TikTok invite link will be created after your proposal is accepted." at bounding box center [263, 129] width 157 height 28
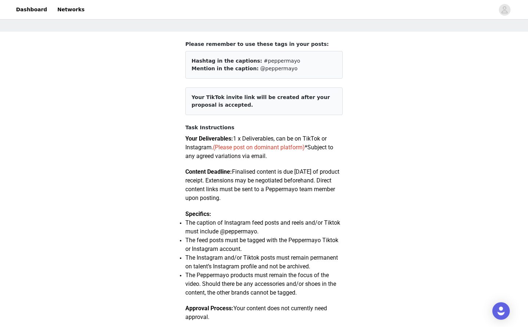
scroll to position [42, 0]
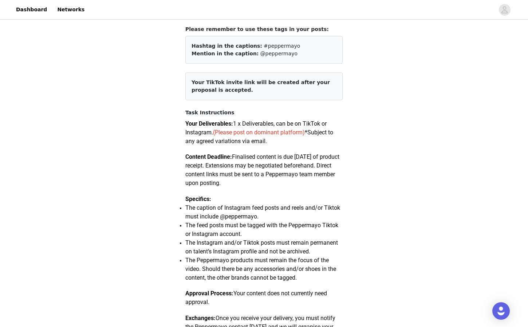
click at [299, 150] on p at bounding box center [263, 149] width 157 height 7
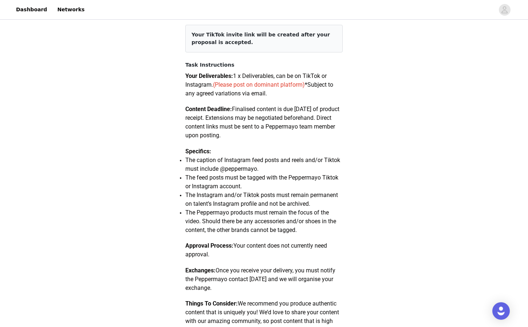
scroll to position [98, 0]
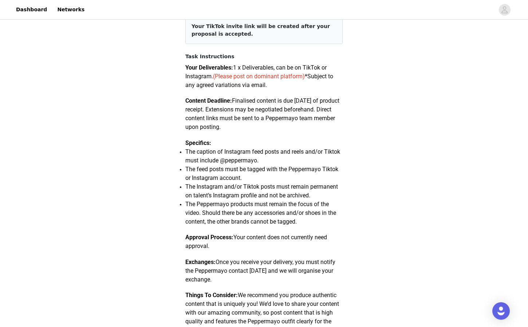
click at [285, 129] on span "Content Deadline: Finalised content is due [DATE] of product receipt. Extension…" at bounding box center [262, 113] width 154 height 33
click at [297, 90] on p at bounding box center [263, 93] width 157 height 7
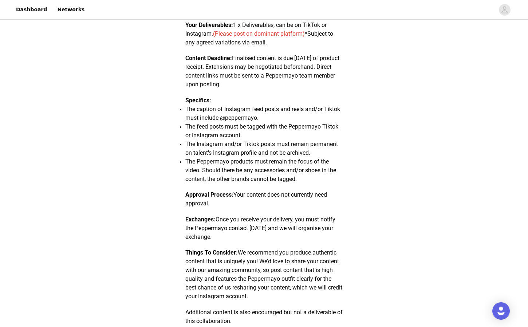
scroll to position [145, 0]
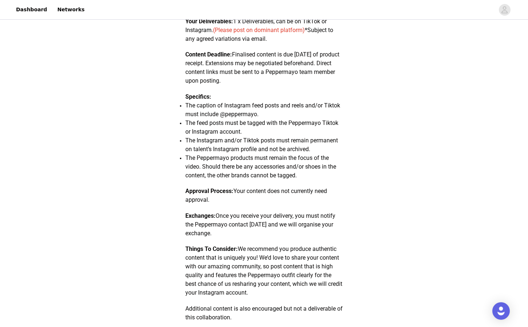
click at [280, 106] on span "The caption of Instagram feed posts and reels and/or Tiktok must include @peppe…" at bounding box center [262, 110] width 155 height 16
click at [276, 115] on li "The caption of Instagram feed posts and reels and/or Tiktok must include @peppe…" at bounding box center [263, 109] width 157 height 17
click at [264, 99] on p "Specifics:" at bounding box center [263, 96] width 157 height 9
click at [265, 117] on li "The caption of Instagram feed posts and reels and/or Tiktok must include @peppe…" at bounding box center [263, 109] width 157 height 17
click at [272, 131] on li "The feed posts must be tagged with the Peppermayo Tiktok or Instagram account." at bounding box center [263, 127] width 157 height 17
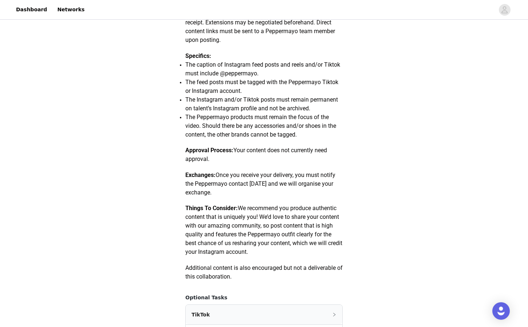
scroll to position [188, 0]
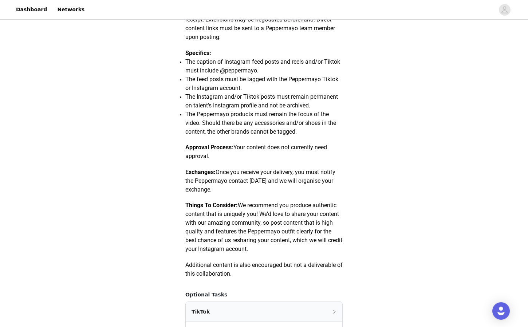
click at [279, 168] on p "Exchanges: Once you receive your delivery, you must notify the Peppermayo conta…" at bounding box center [263, 181] width 157 height 26
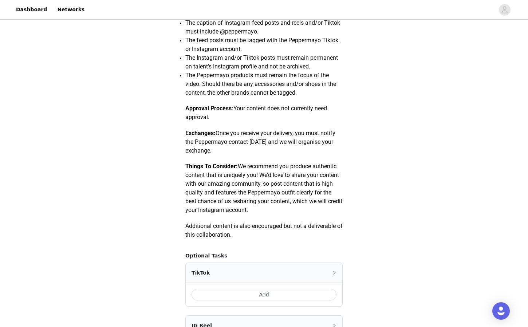
scroll to position [236, 0]
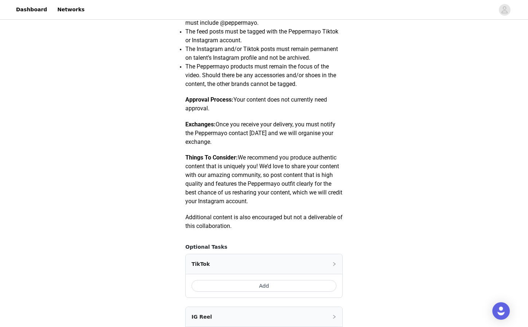
click at [292, 110] on p "Approval Process: Your content does not currently need approval." at bounding box center [263, 103] width 157 height 17
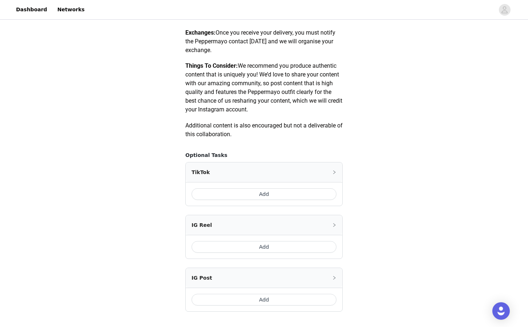
scroll to position [333, 0]
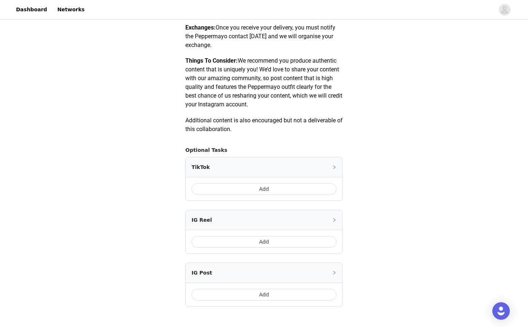
click at [299, 111] on p at bounding box center [263, 112] width 157 height 7
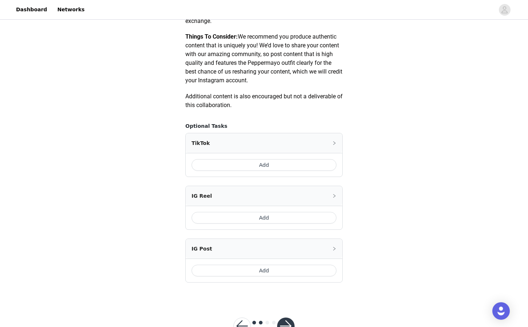
scroll to position [362, 0]
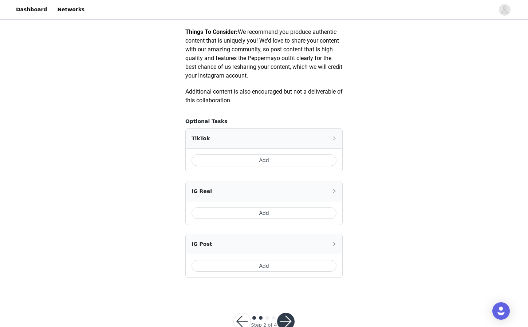
click at [296, 158] on button "Add" at bounding box center [264, 160] width 145 height 12
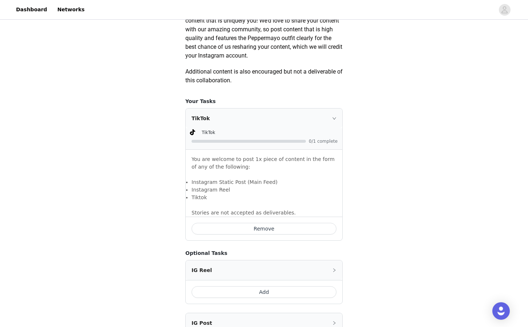
scroll to position [469, 0]
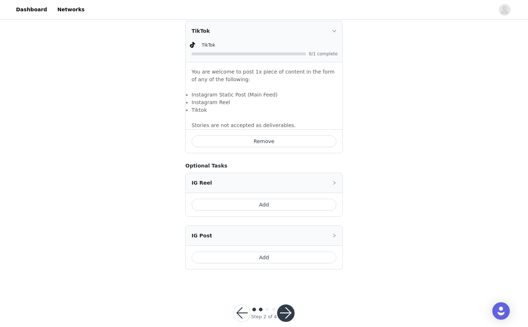
click at [285, 307] on button "button" at bounding box center [285, 312] width 17 height 17
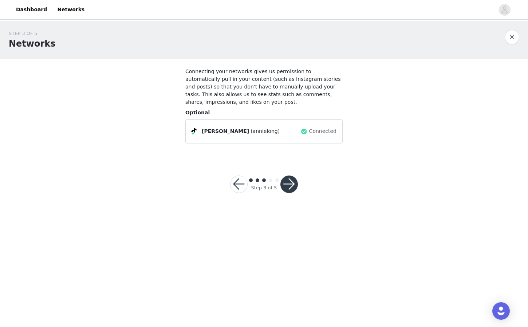
click at [296, 181] on button "button" at bounding box center [288, 184] width 17 height 17
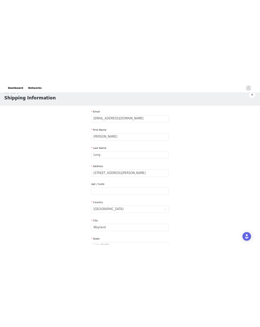
scroll to position [19, 0]
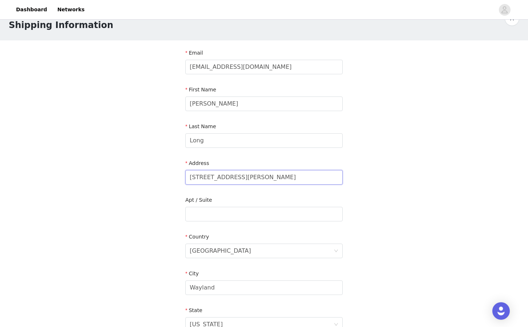
click at [223, 174] on input "[STREET_ADDRESS][PERSON_NAME]" at bounding box center [263, 177] width 157 height 15
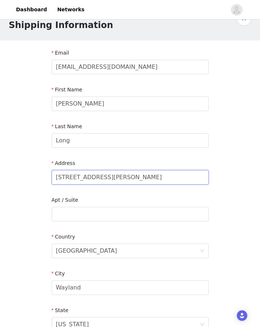
type input "[STREET_ADDRESS][PERSON_NAME]"
click at [145, 206] on div "Apt / Suite" at bounding box center [130, 201] width 157 height 11
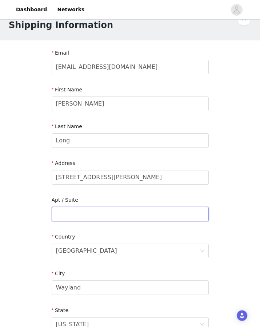
click at [149, 210] on input "text" at bounding box center [130, 214] width 157 height 15
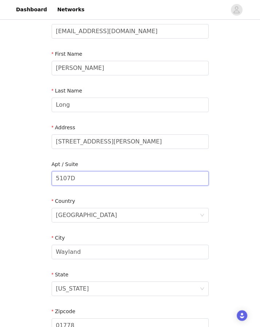
scroll to position [146, 0]
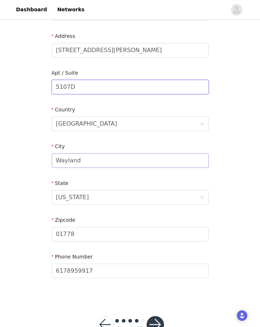
type input "5107D"
click at [106, 167] on input "Wayland" at bounding box center [130, 160] width 157 height 15
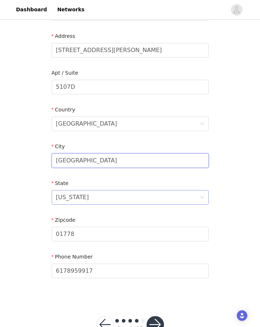
type input "[GEOGRAPHIC_DATA]"
click at [99, 198] on div "[US_STATE]" at bounding box center [128, 197] width 144 height 14
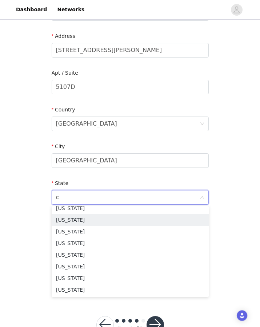
scroll to position [1, 0]
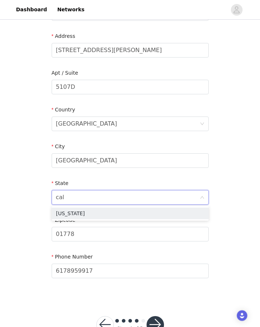
type input "cali"
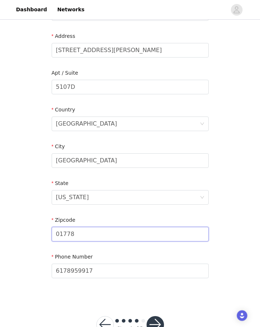
click at [100, 231] on input "01778" at bounding box center [130, 234] width 157 height 15
type input "0"
type input "90089"
click at [155, 318] on button "button" at bounding box center [155, 324] width 17 height 17
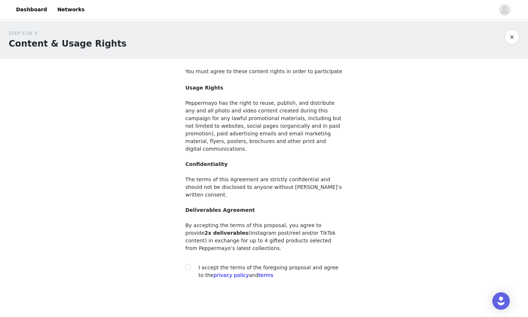
click at [335, 0] on header "Dashboard Networks" at bounding box center [264, 10] width 528 height 20
click at [189, 264] on input "checkbox" at bounding box center [187, 266] width 5 height 5
checkbox input "true"
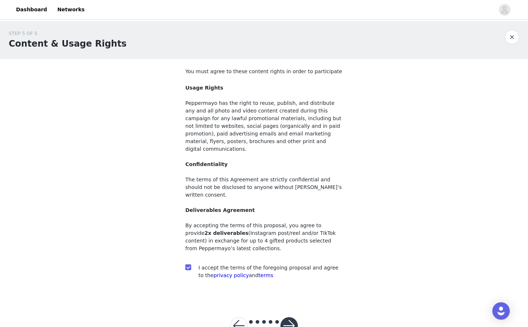
click at [292, 317] on button "button" at bounding box center [288, 325] width 17 height 17
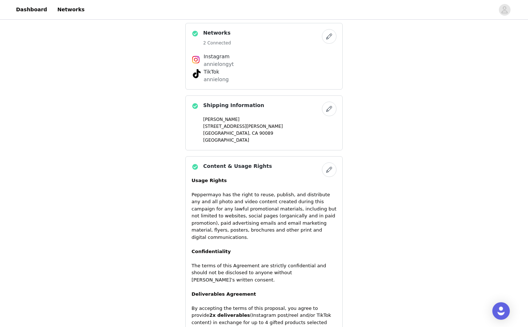
scroll to position [634, 0]
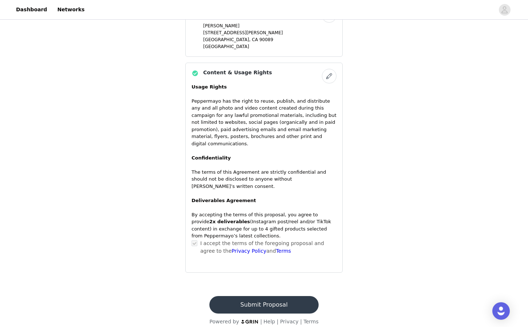
click at [280, 296] on button "Submit Proposal" at bounding box center [263, 304] width 109 height 17
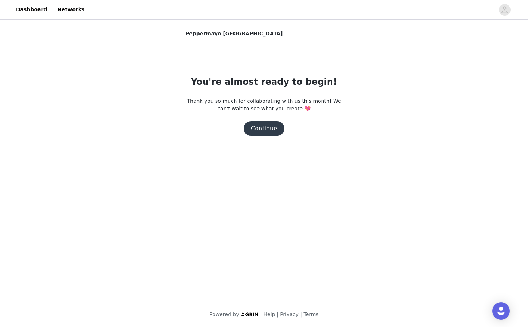
click at [272, 123] on button "Continue" at bounding box center [264, 128] width 41 height 15
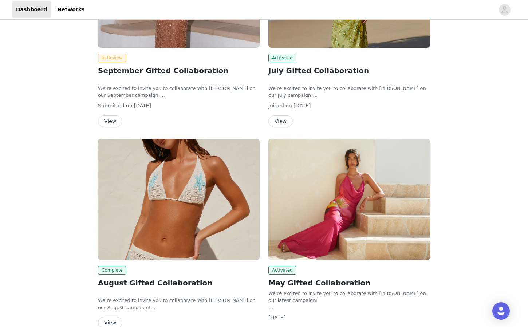
scroll to position [218, 0]
